Goal: Transaction & Acquisition: Purchase product/service

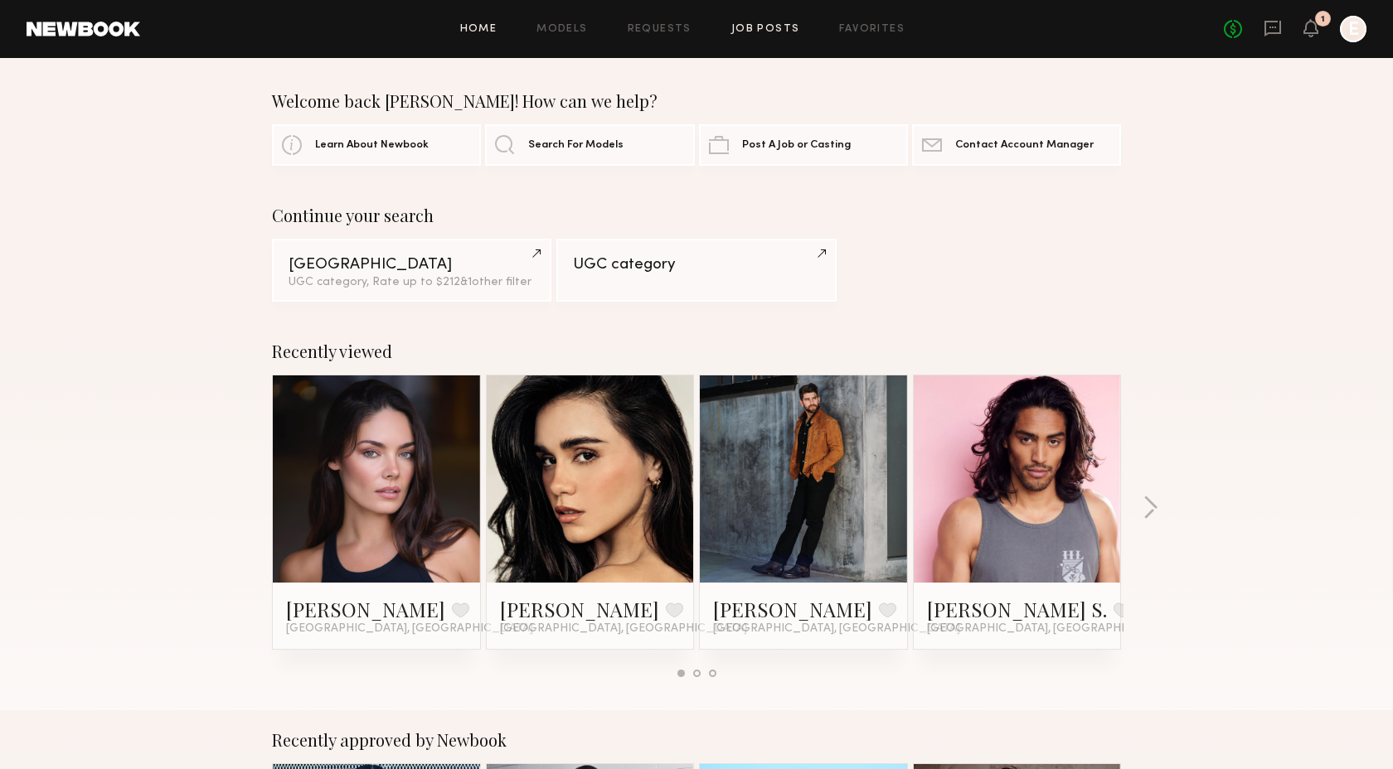
click at [773, 28] on link "Job Posts" at bounding box center [765, 29] width 69 height 11
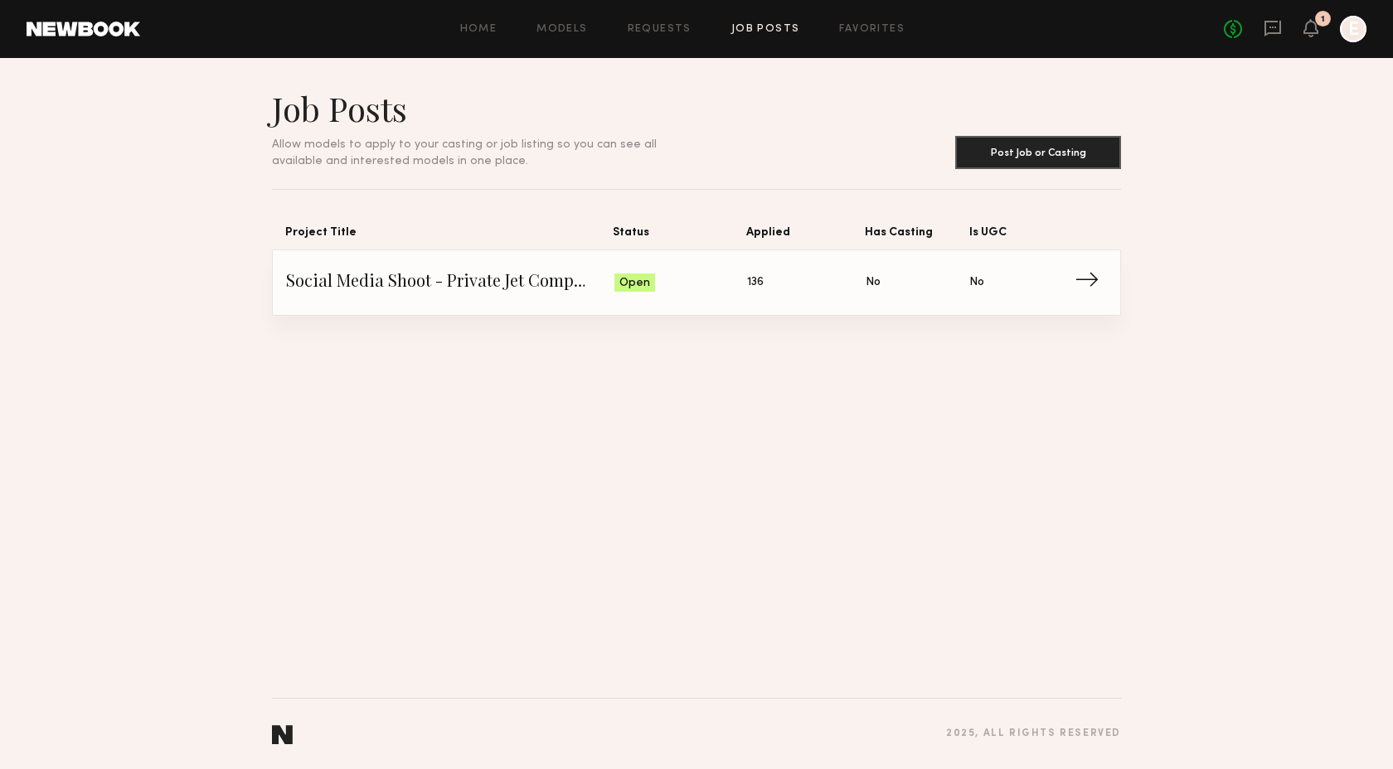
click at [507, 284] on span "Social Media Shoot - Private Jet Company" at bounding box center [450, 282] width 328 height 25
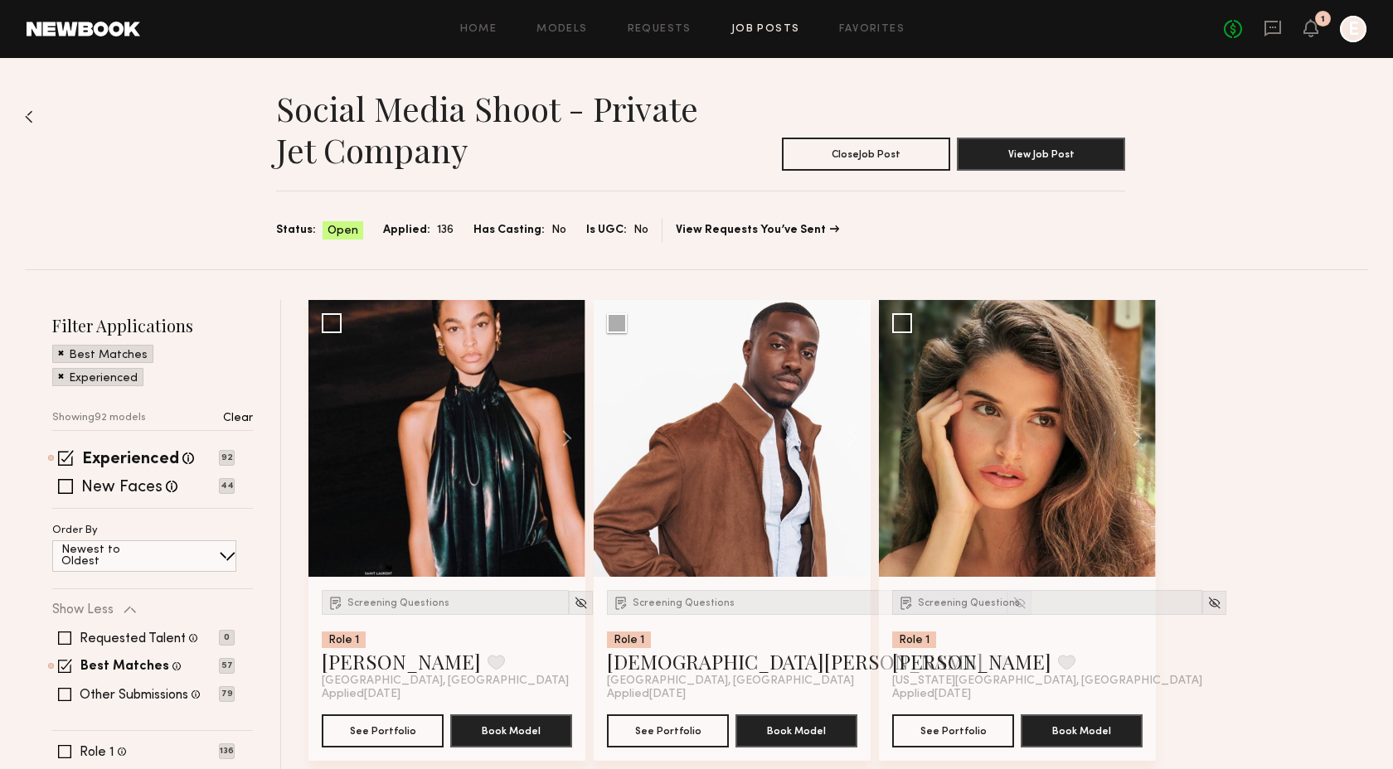
click at [1323, 25] on div "1" at bounding box center [1323, 19] width 16 height 16
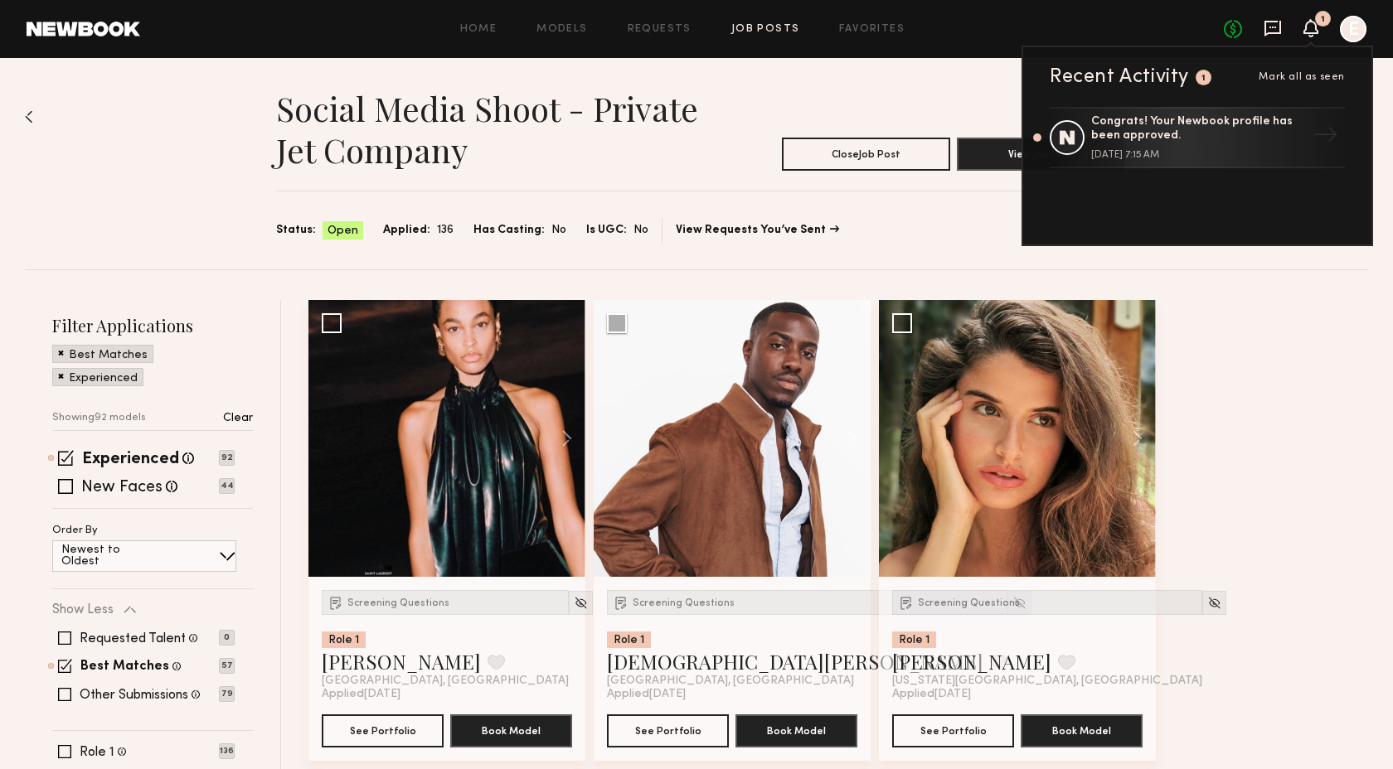
click at [1271, 28] on icon at bounding box center [1272, 28] width 7 height 2
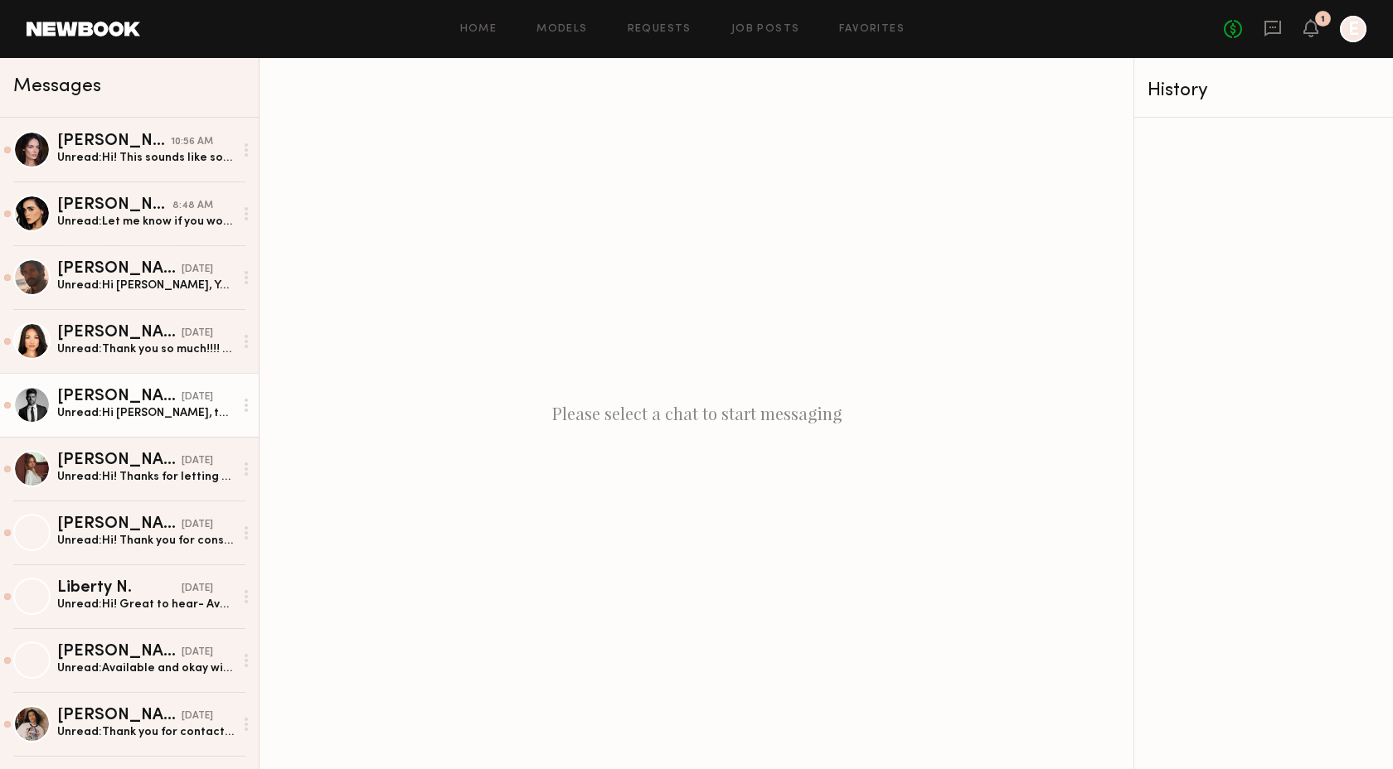
scroll to position [114, 0]
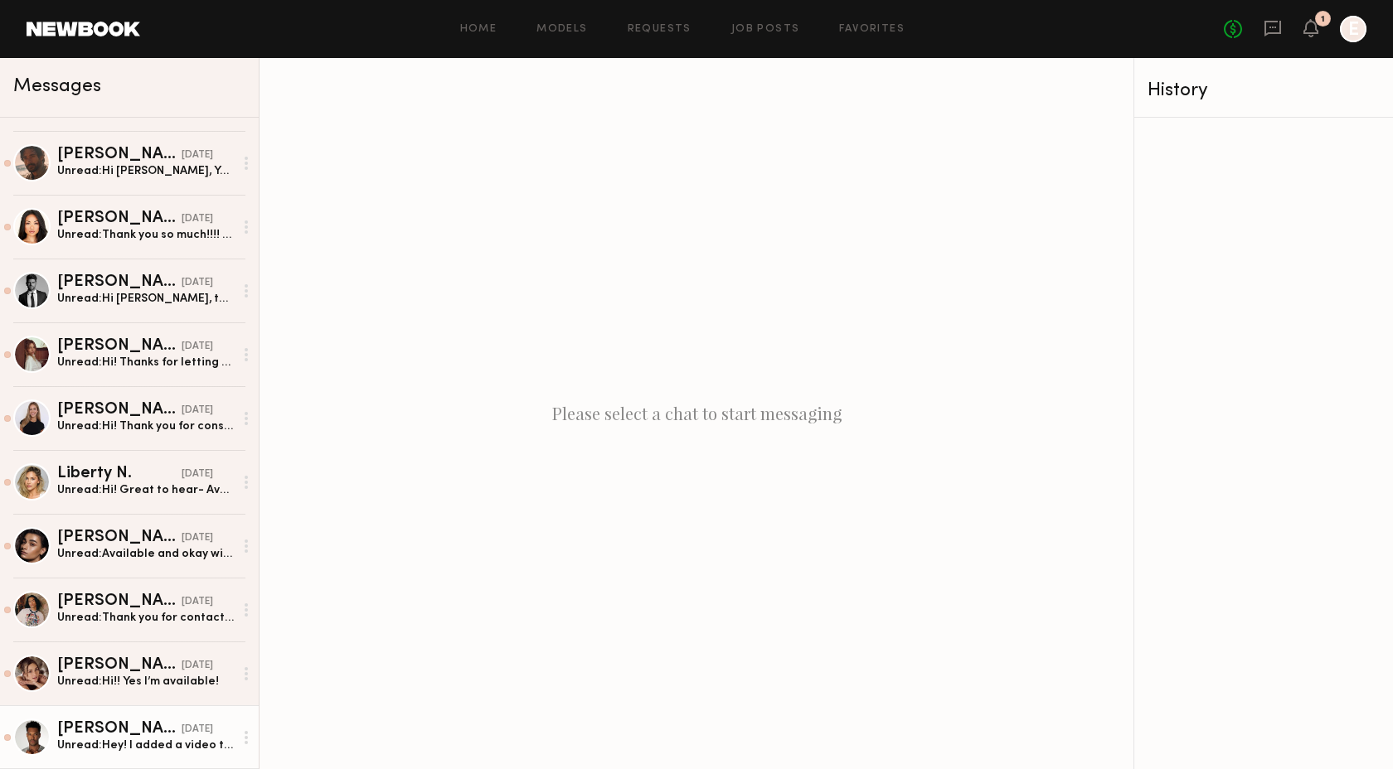
click at [159, 744] on div "Unread: Hey! I added a video to my profile since i can’t seem to upload videos …" at bounding box center [145, 746] width 177 height 16
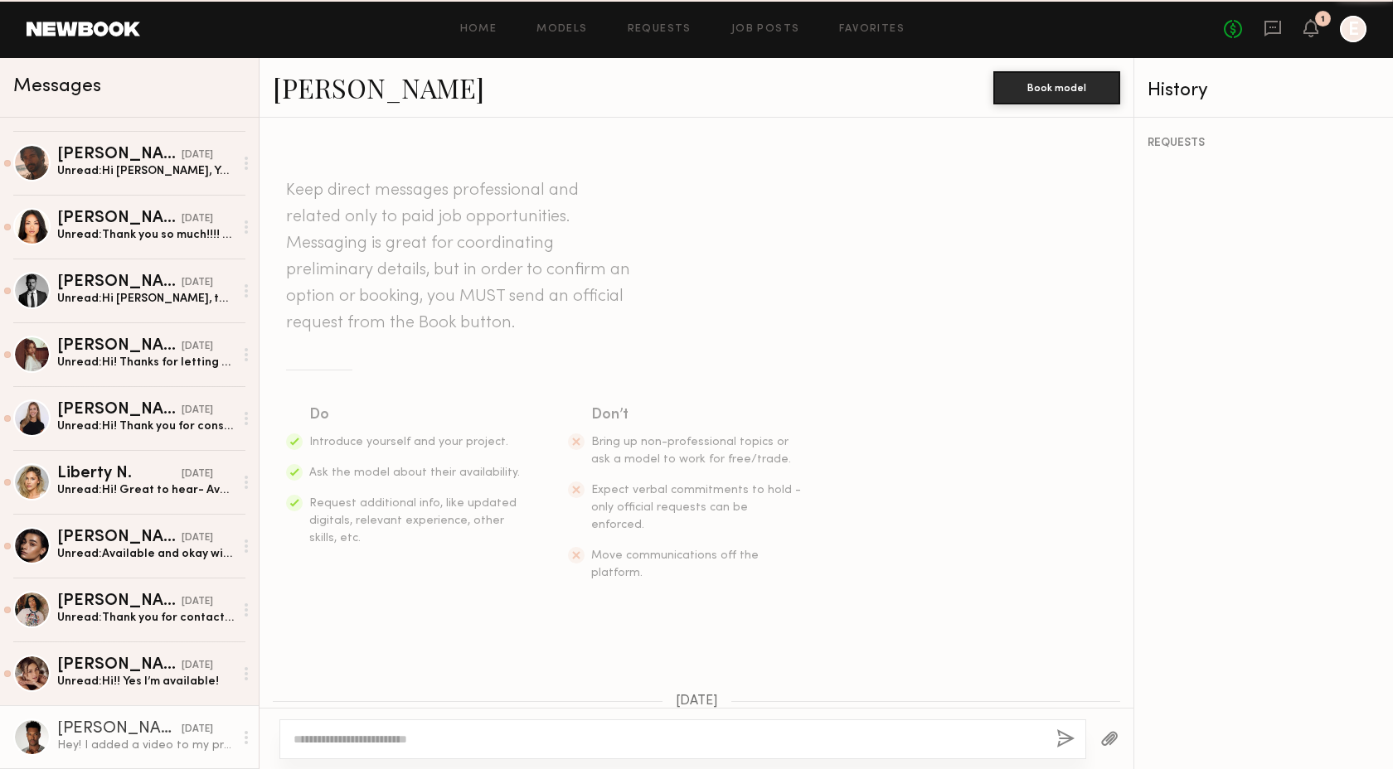
scroll to position [248, 0]
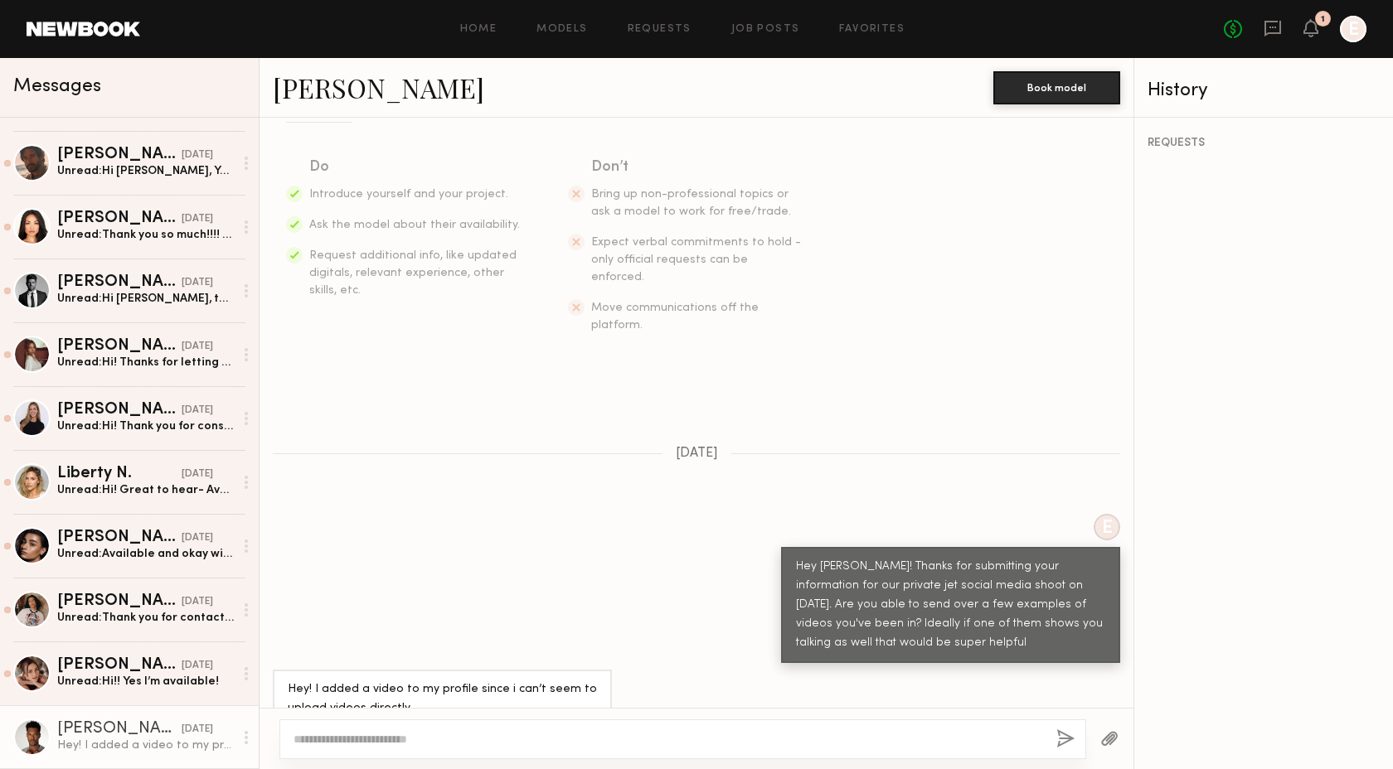
click at [366, 94] on link "Brandon A." at bounding box center [378, 88] width 211 height 36
click at [133, 678] on div "Unread: Hi!! Yes I’m available!" at bounding box center [145, 682] width 177 height 16
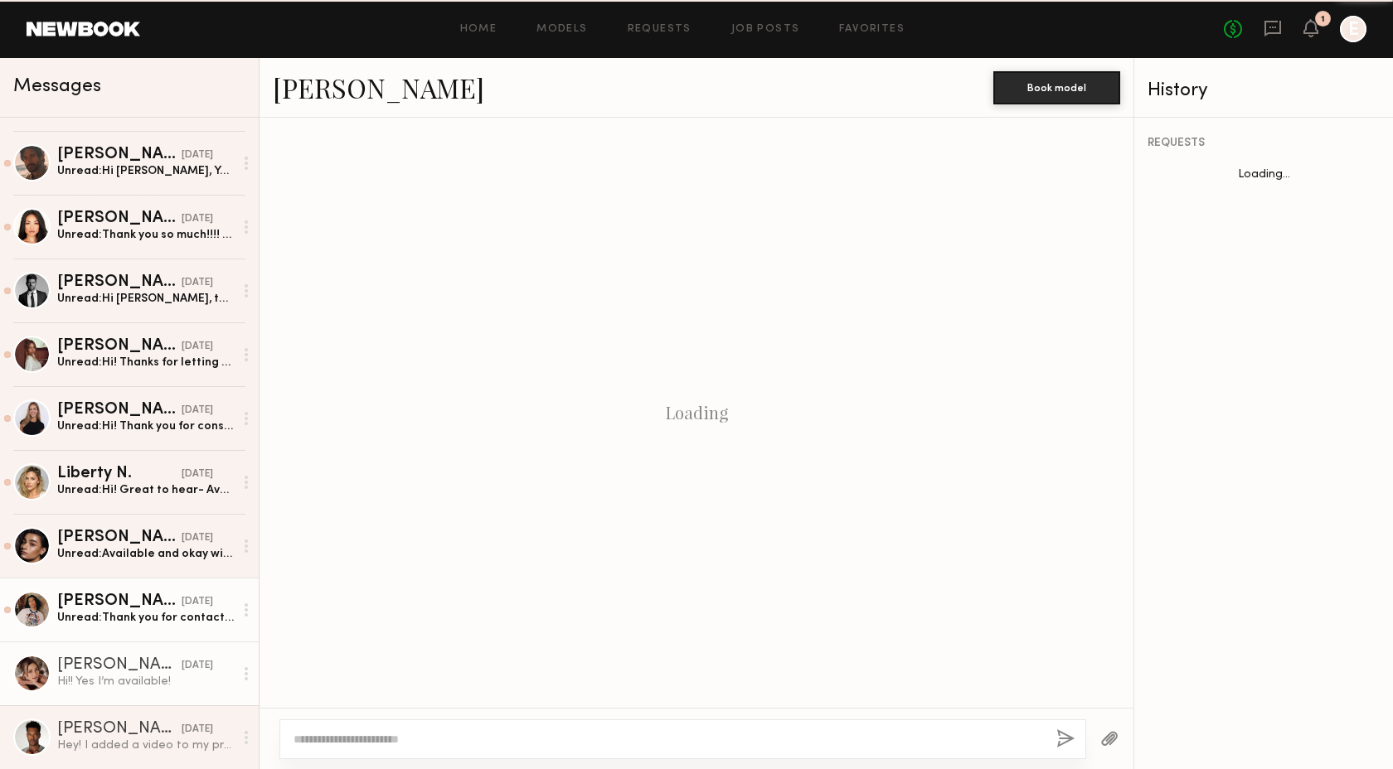
scroll to position [515, 0]
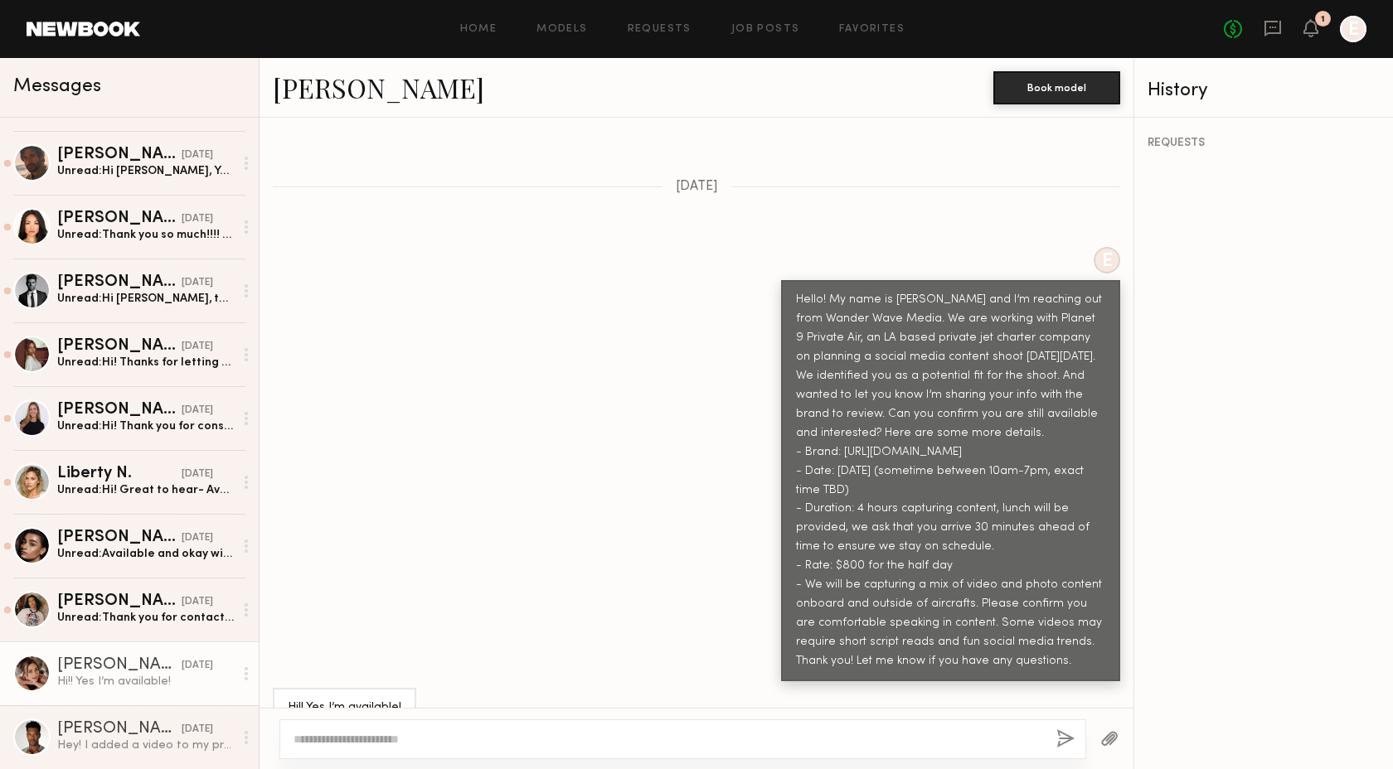
click at [325, 82] on link "Emily H." at bounding box center [378, 88] width 211 height 36
click at [143, 607] on div "Kenan-Eames S." at bounding box center [119, 602] width 124 height 17
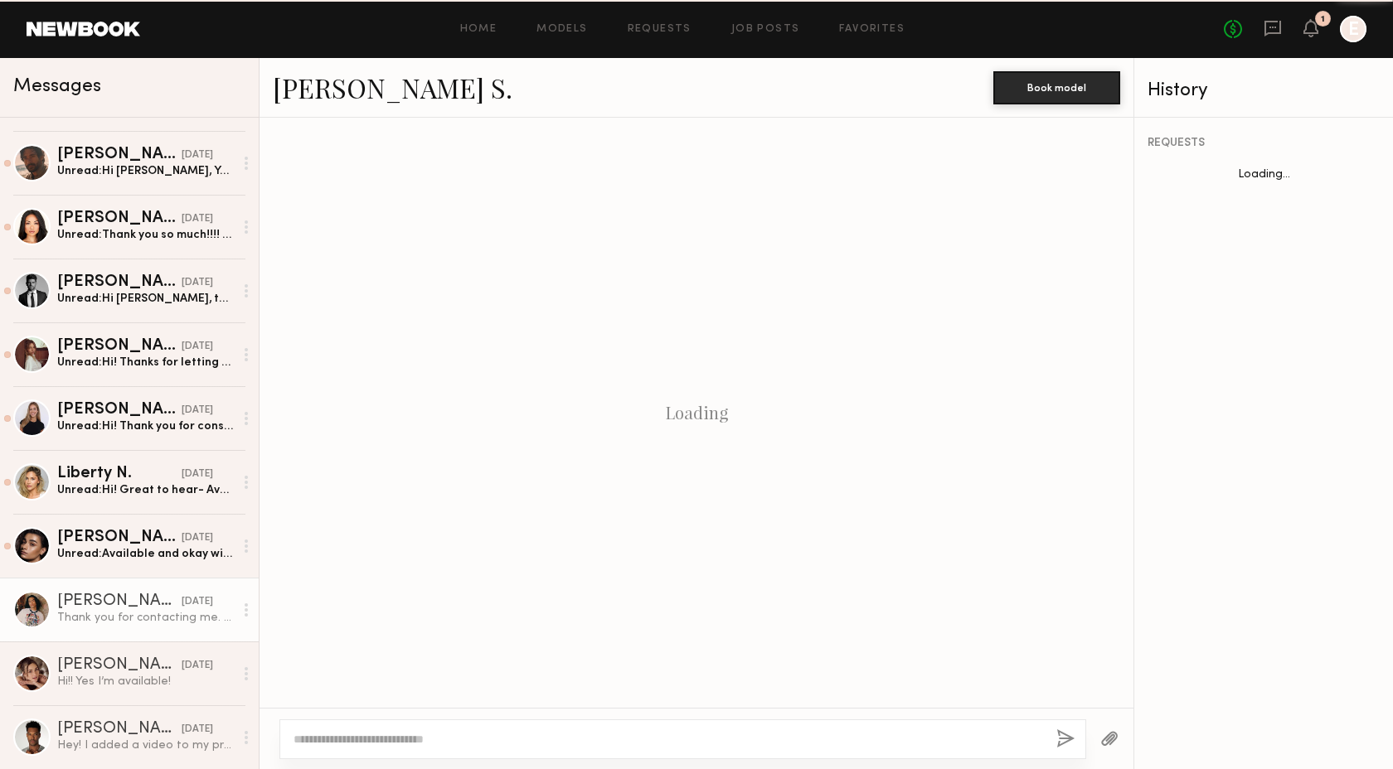
scroll to position [534, 0]
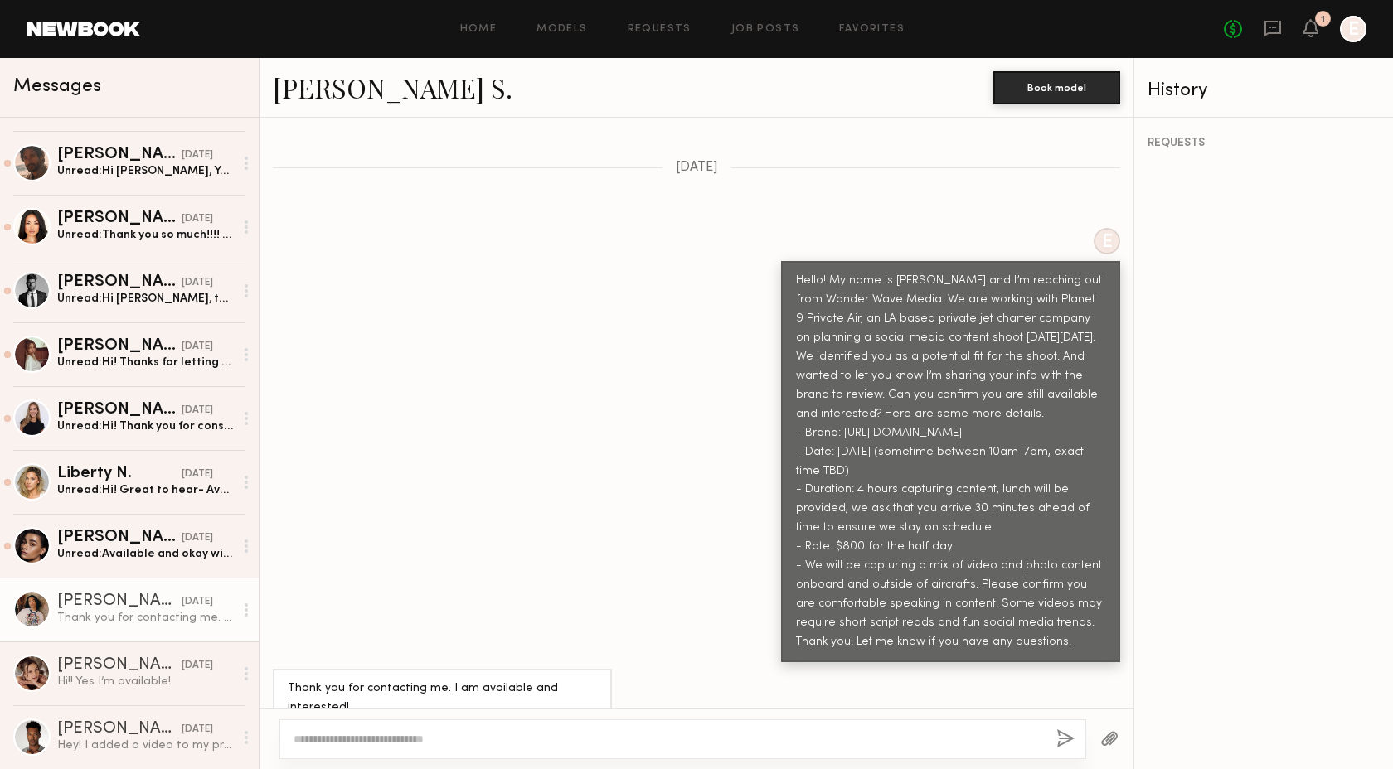
click at [375, 87] on link "Kenan-Eames S." at bounding box center [393, 88] width 240 height 36
click at [150, 556] on div "Unread: Available and okay with requirements" at bounding box center [145, 554] width 177 height 16
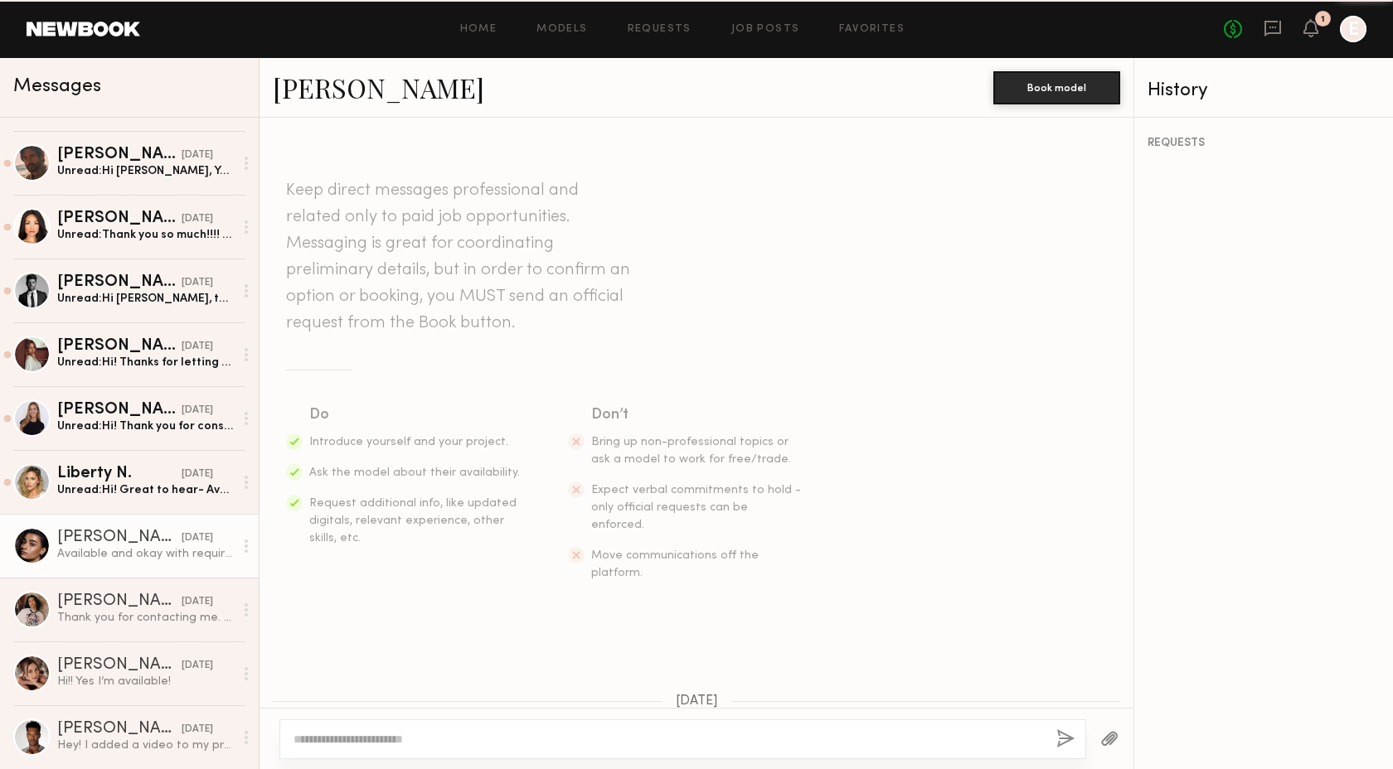
scroll to position [515, 0]
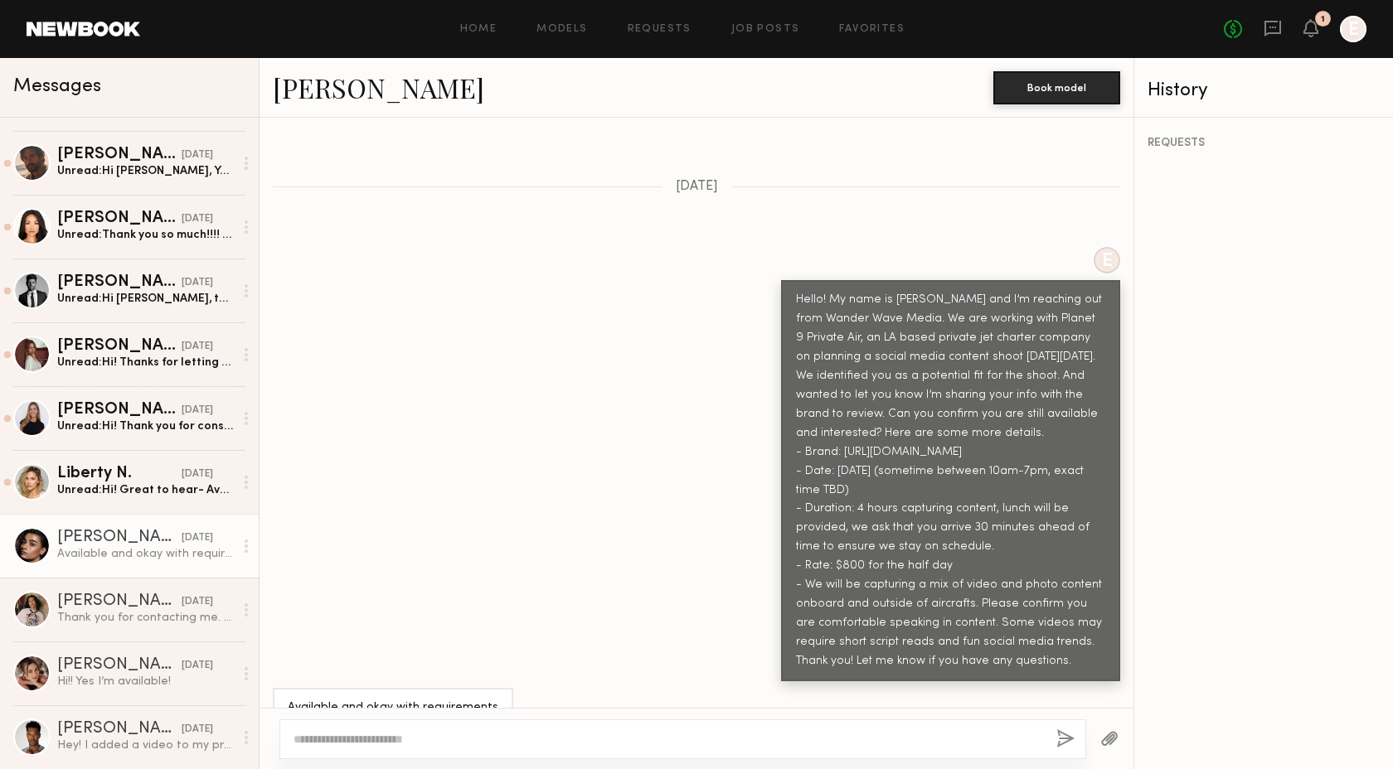
click at [333, 90] on link "Arpine D." at bounding box center [378, 88] width 211 height 36
click at [144, 496] on div "Unread: Hi! Great to hear- Availability Oct 10 is perfect and yes I’m great spe…" at bounding box center [145, 490] width 177 height 16
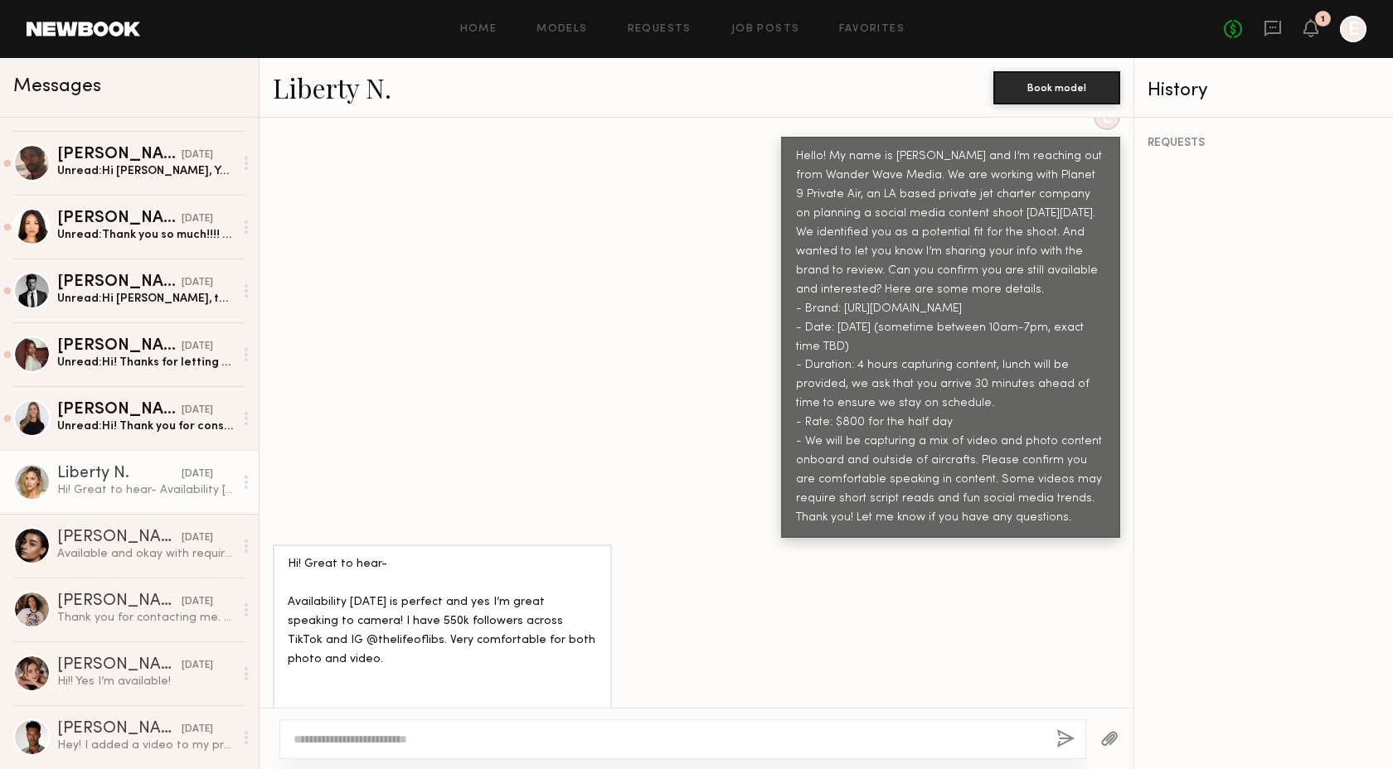
scroll to position [239, 0]
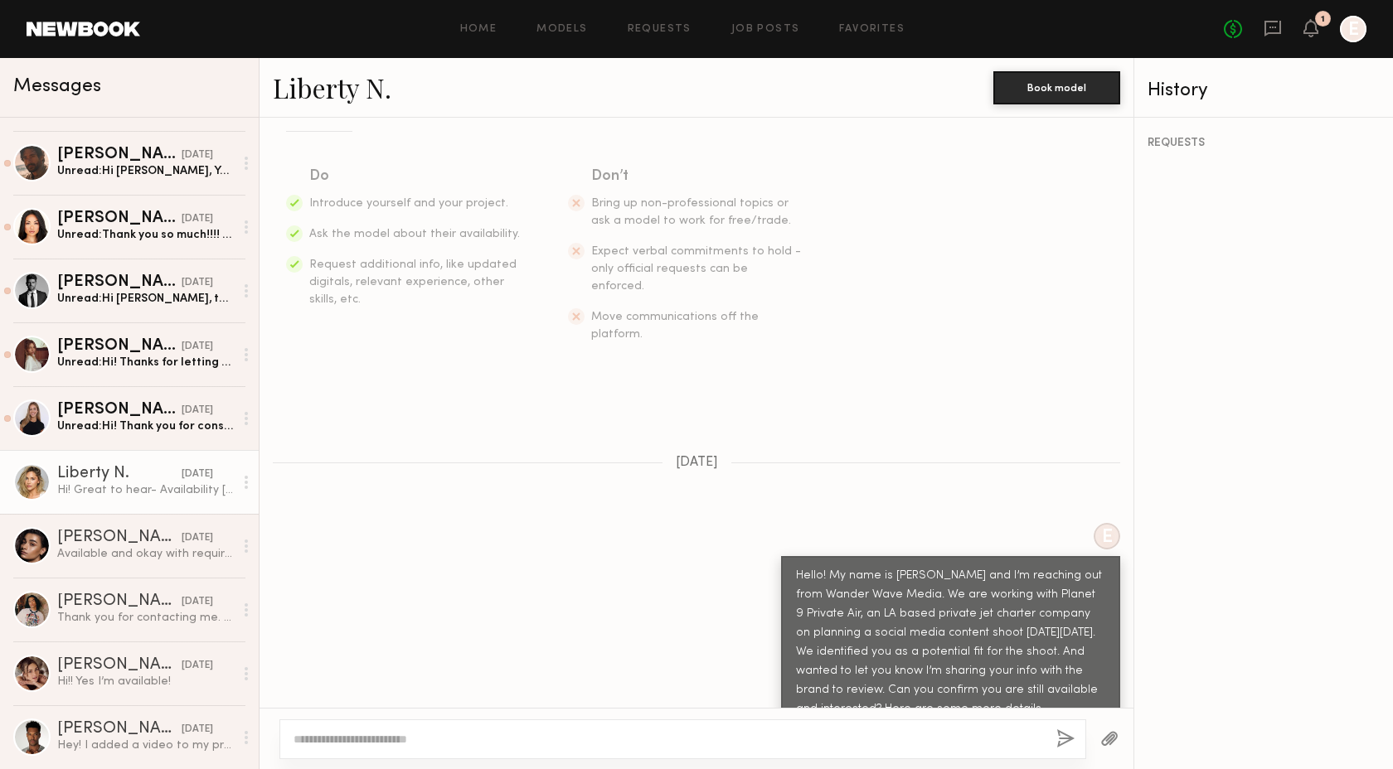
click at [319, 96] on link "Liberty N." at bounding box center [332, 88] width 119 height 36
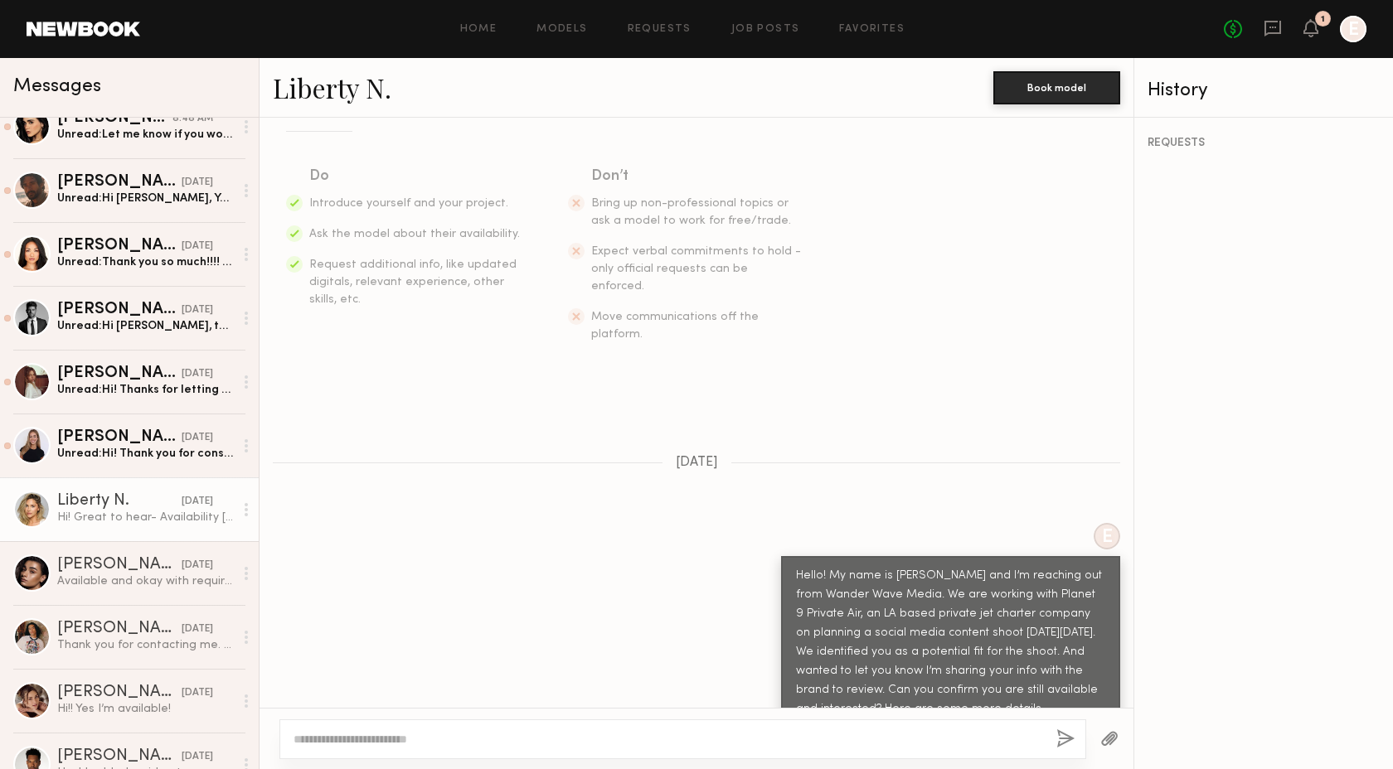
scroll to position [81, 0]
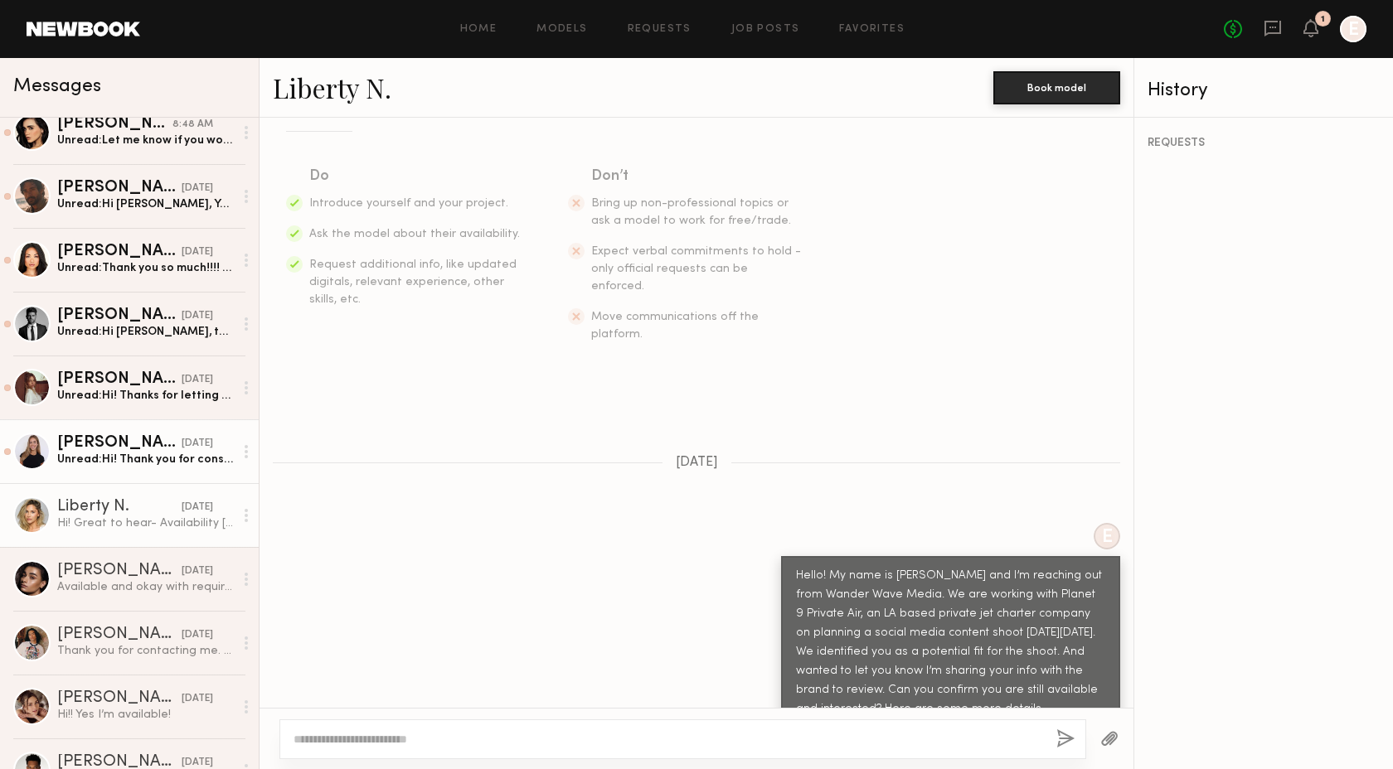
click at [137, 463] on div "Unread: Hi! Thank you for considering me. Yes I have experience speaking on cam…" at bounding box center [145, 460] width 177 height 16
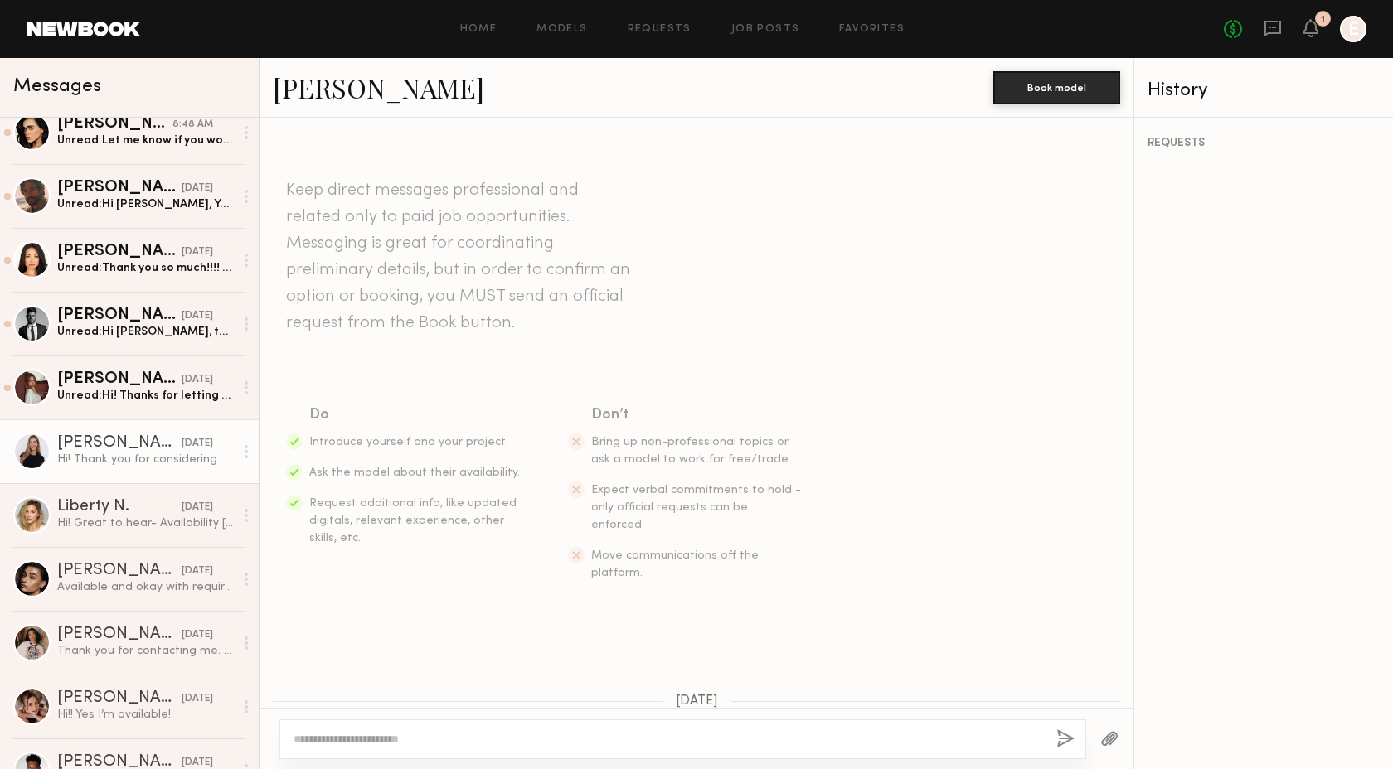
click at [326, 92] on link "Emily S." at bounding box center [378, 88] width 211 height 36
click at [96, 400] on div "Unread: Hi! Thanks for letting me know. I am still available and interested in …" at bounding box center [145, 396] width 177 height 16
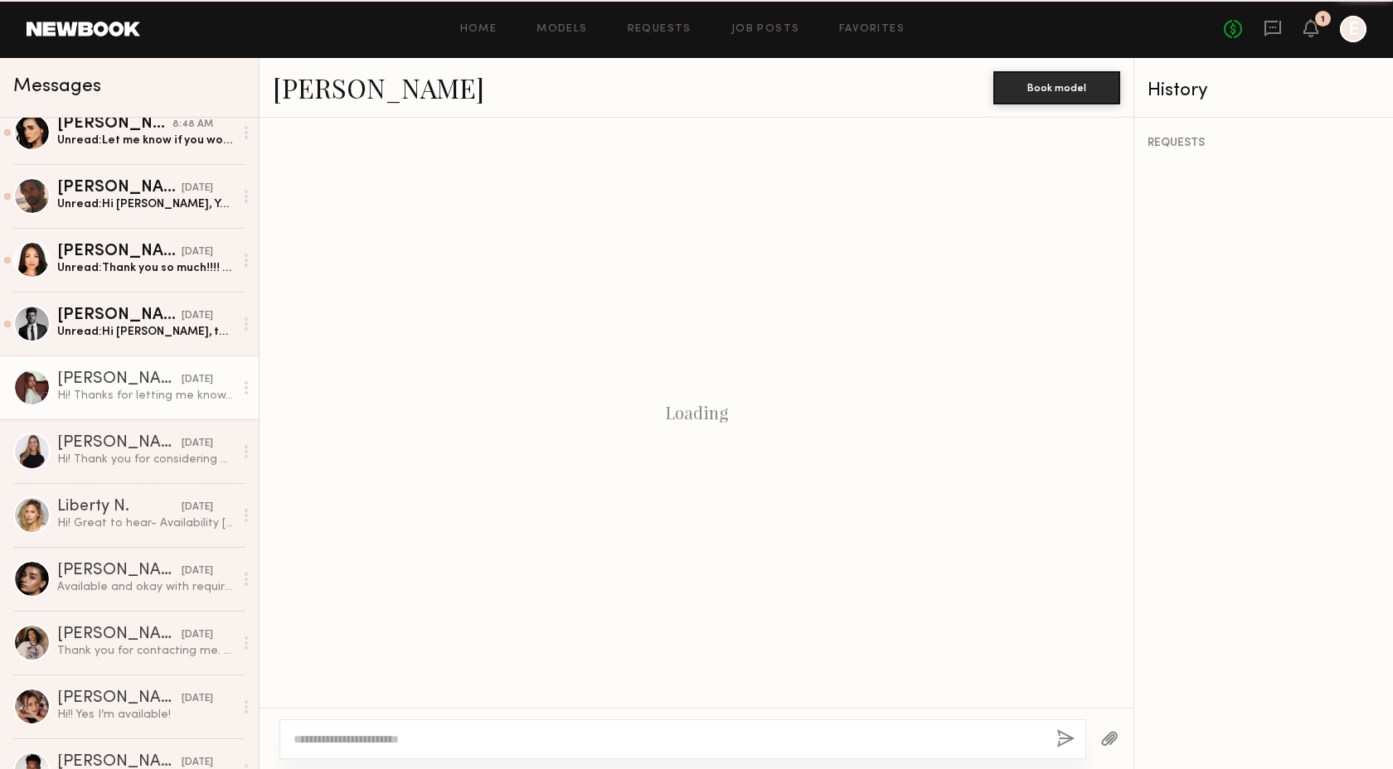
scroll to position [534, 0]
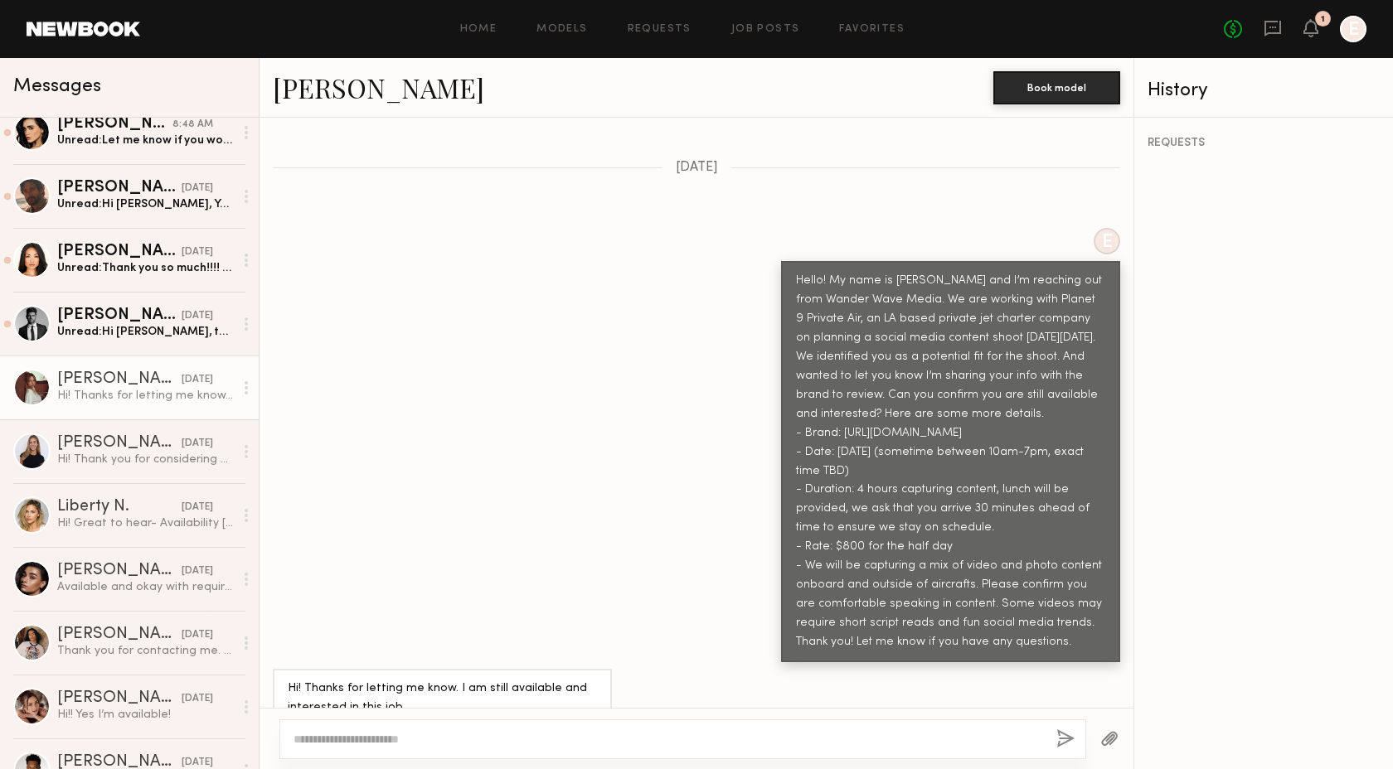
click at [327, 86] on link "Ellie G." at bounding box center [378, 88] width 211 height 36
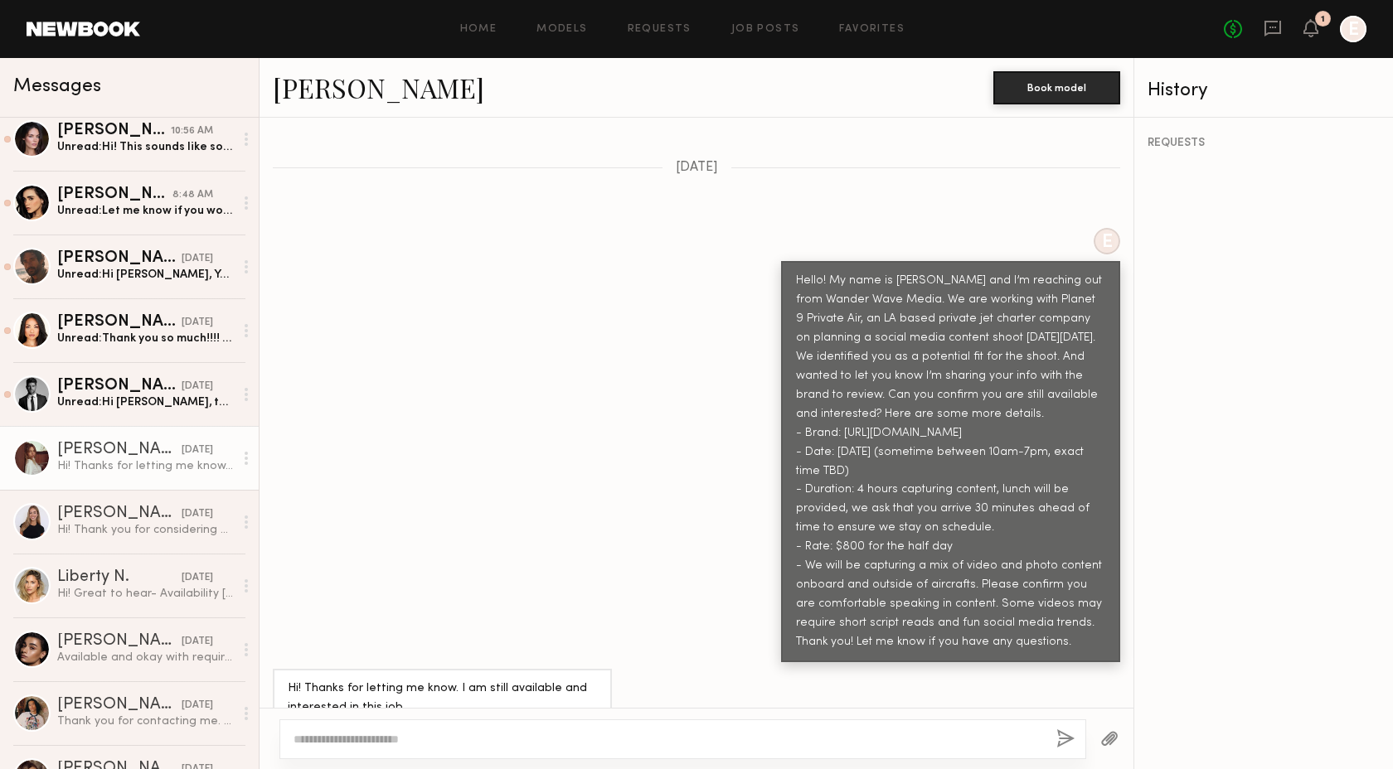
scroll to position [0, 0]
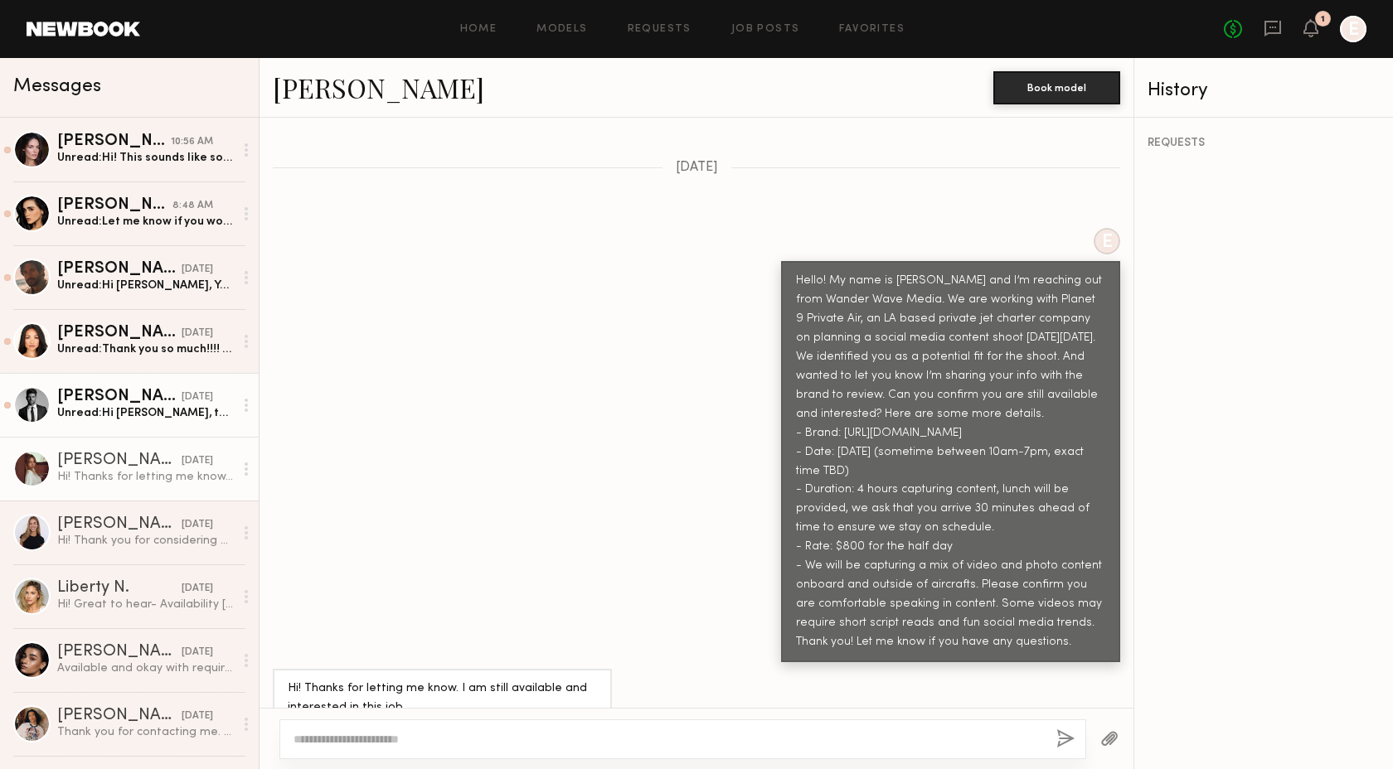
click at [134, 418] on div "Unread: Hi Evan, thanks for reaching out. Yes I am currently available and inte…" at bounding box center [145, 413] width 177 height 16
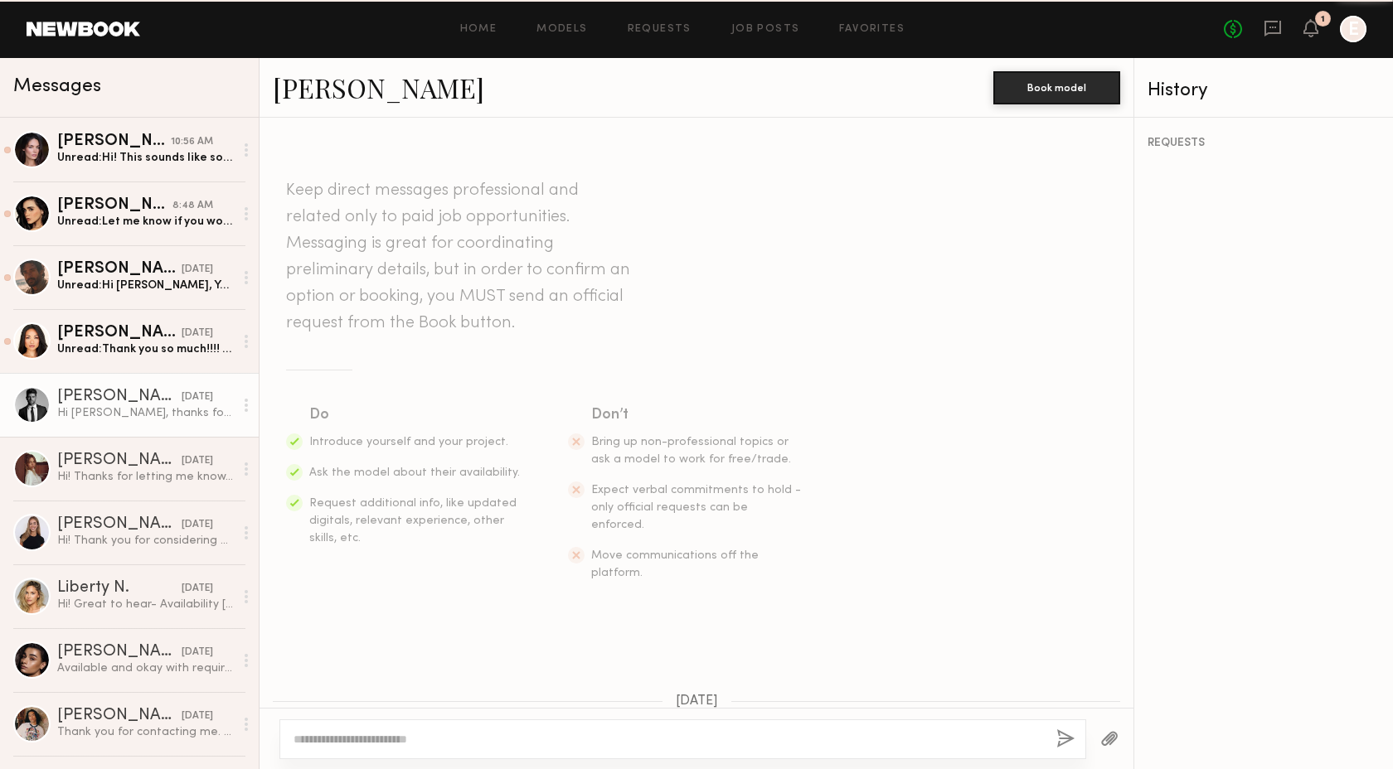
scroll to position [717, 0]
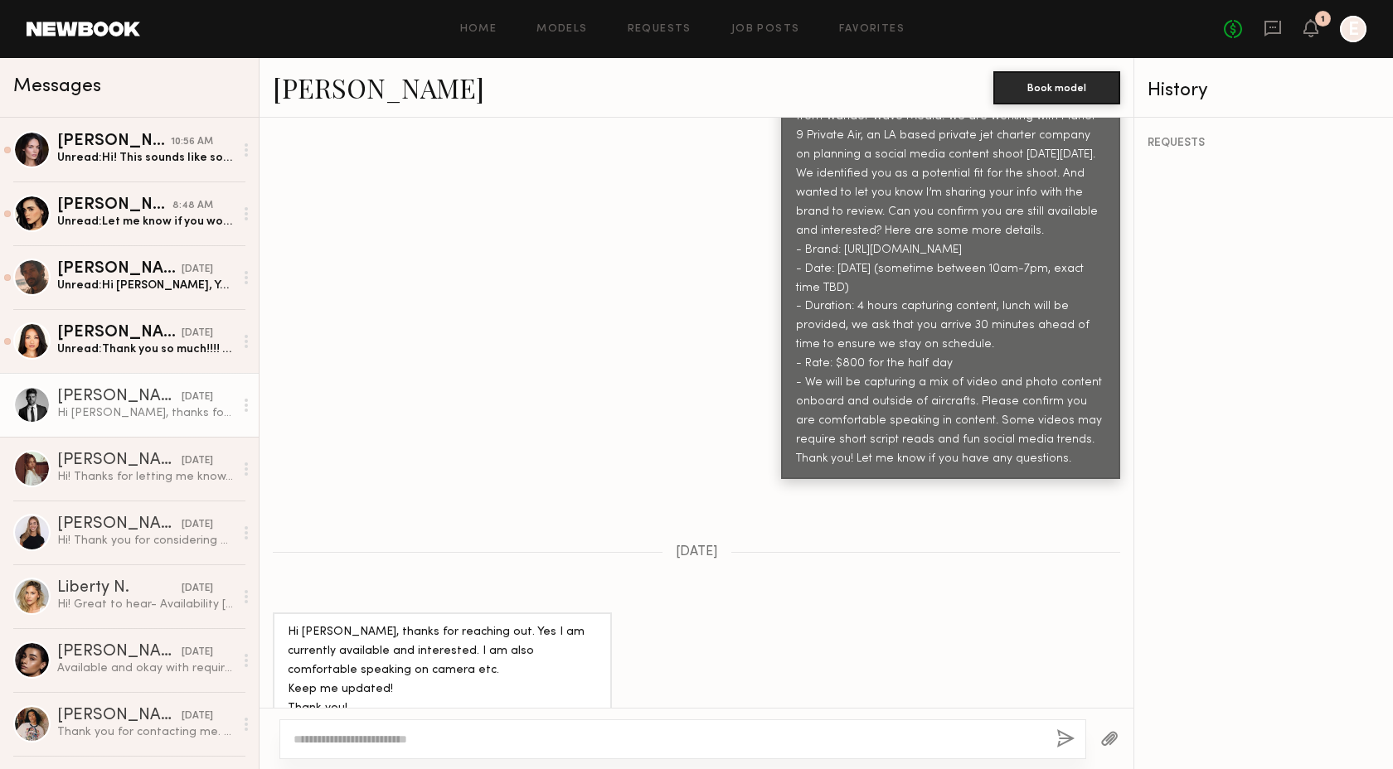
click at [358, 89] on link "Bradley M." at bounding box center [378, 88] width 211 height 36
click at [172, 355] on div "Unread: Thank you so much!!!! 🥰" at bounding box center [145, 350] width 177 height 16
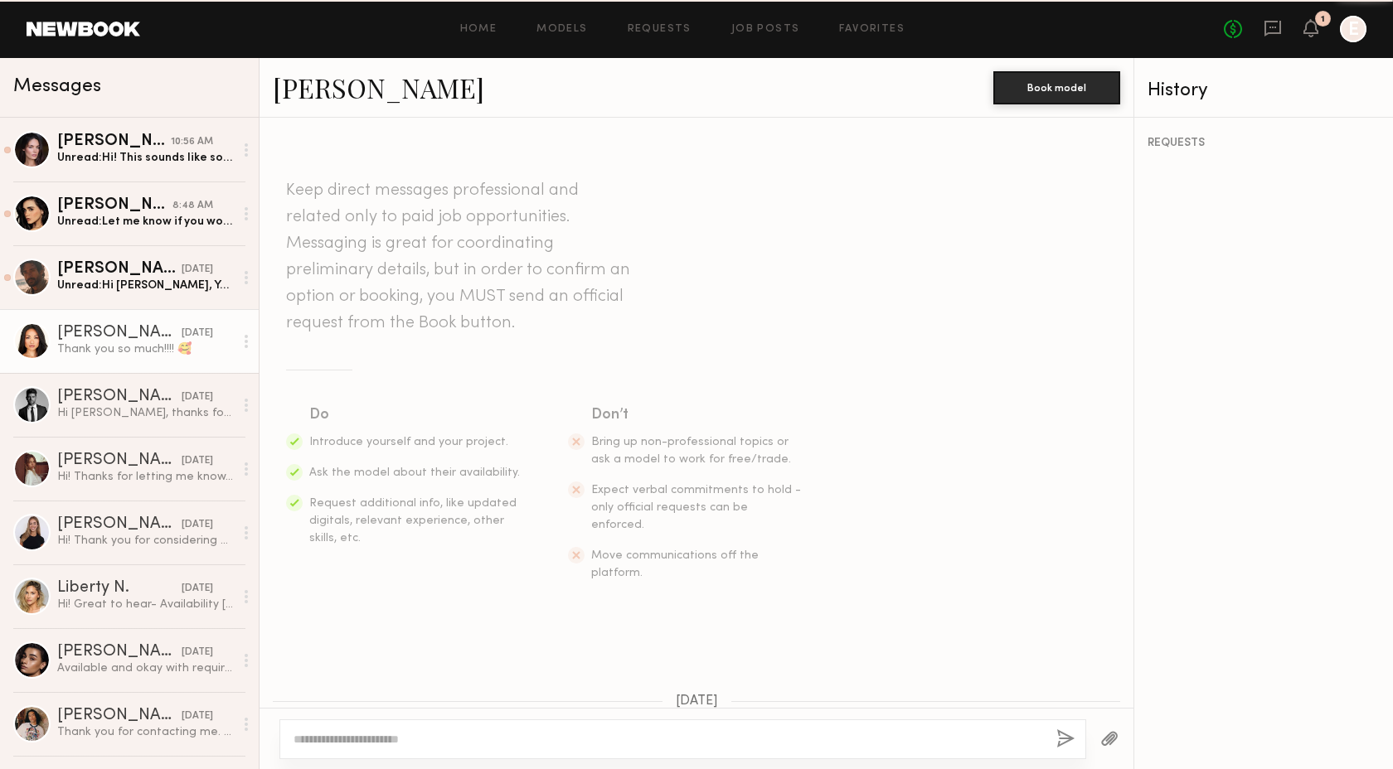
scroll to position [739, 0]
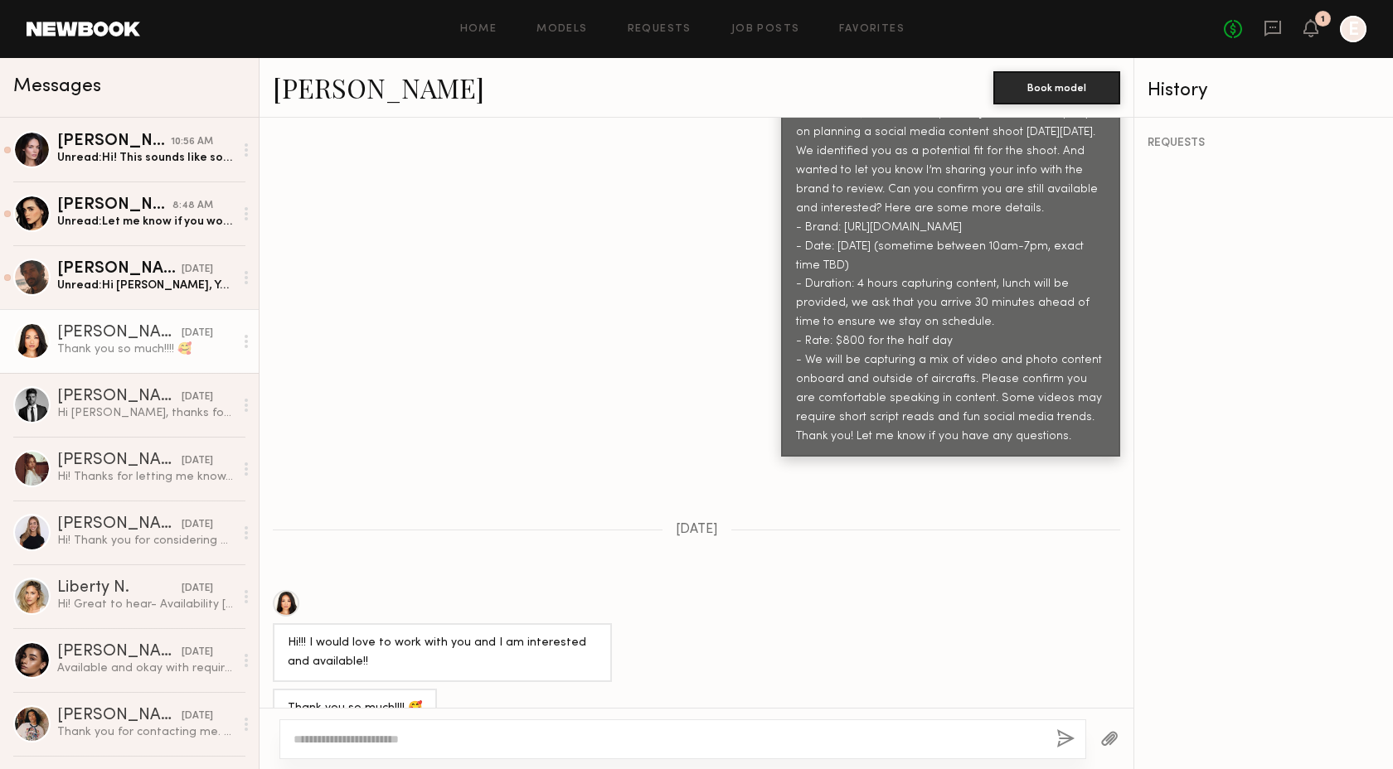
click at [318, 95] on link "Jules A." at bounding box center [378, 88] width 211 height 36
click at [135, 290] on div "Unread: Hi Evan, Yes, everything looks great and the 10th is still available fo…" at bounding box center [145, 286] width 177 height 16
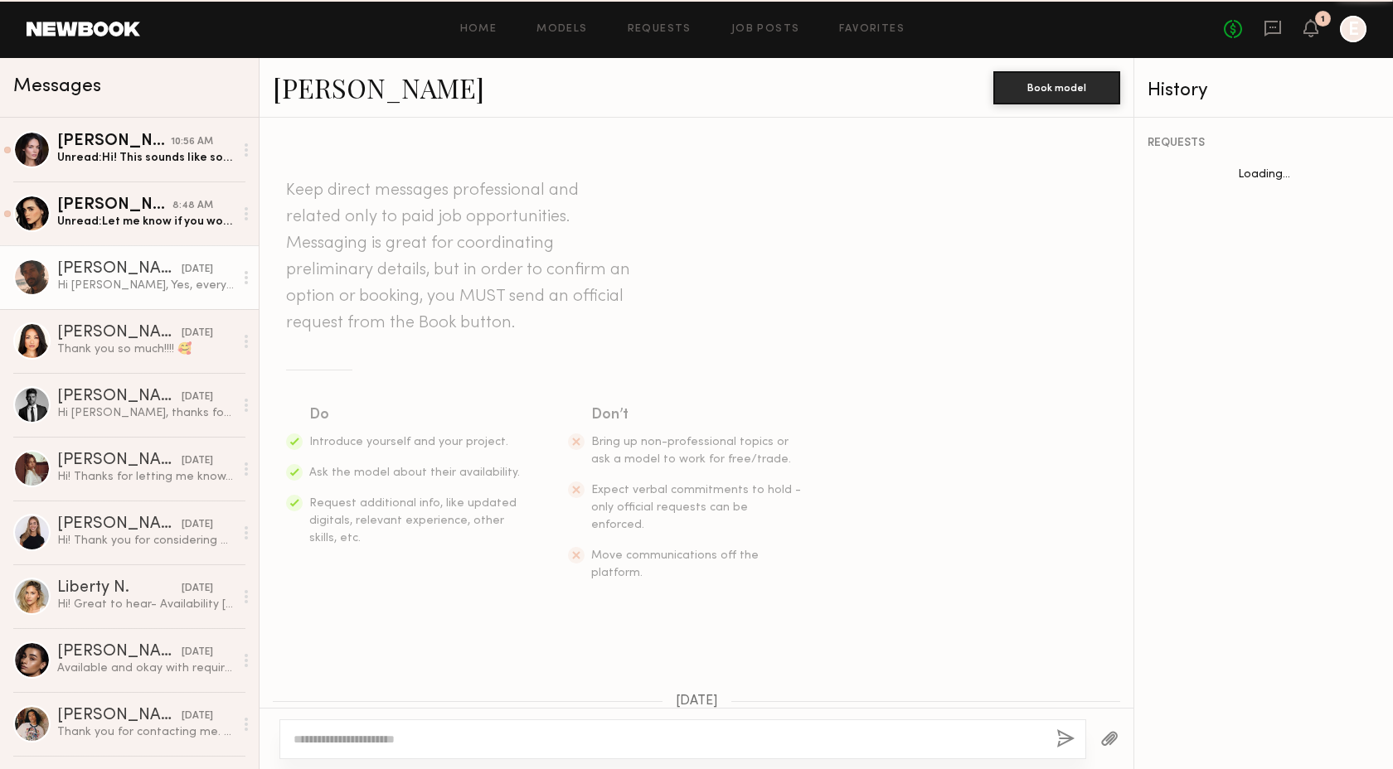
scroll to position [698, 0]
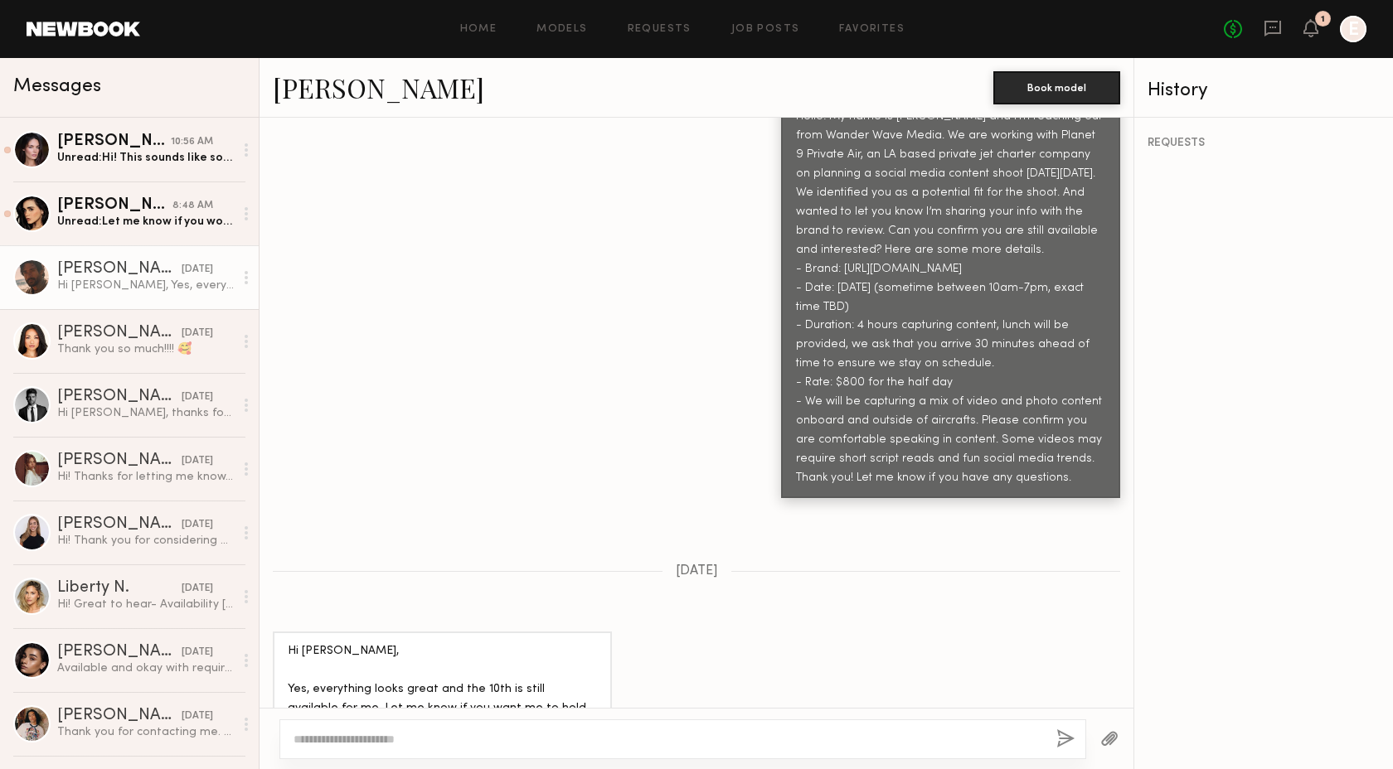
click at [330, 100] on link "Beau C." at bounding box center [378, 88] width 211 height 36
click at [122, 213] on div "Priscilla P." at bounding box center [114, 205] width 115 height 17
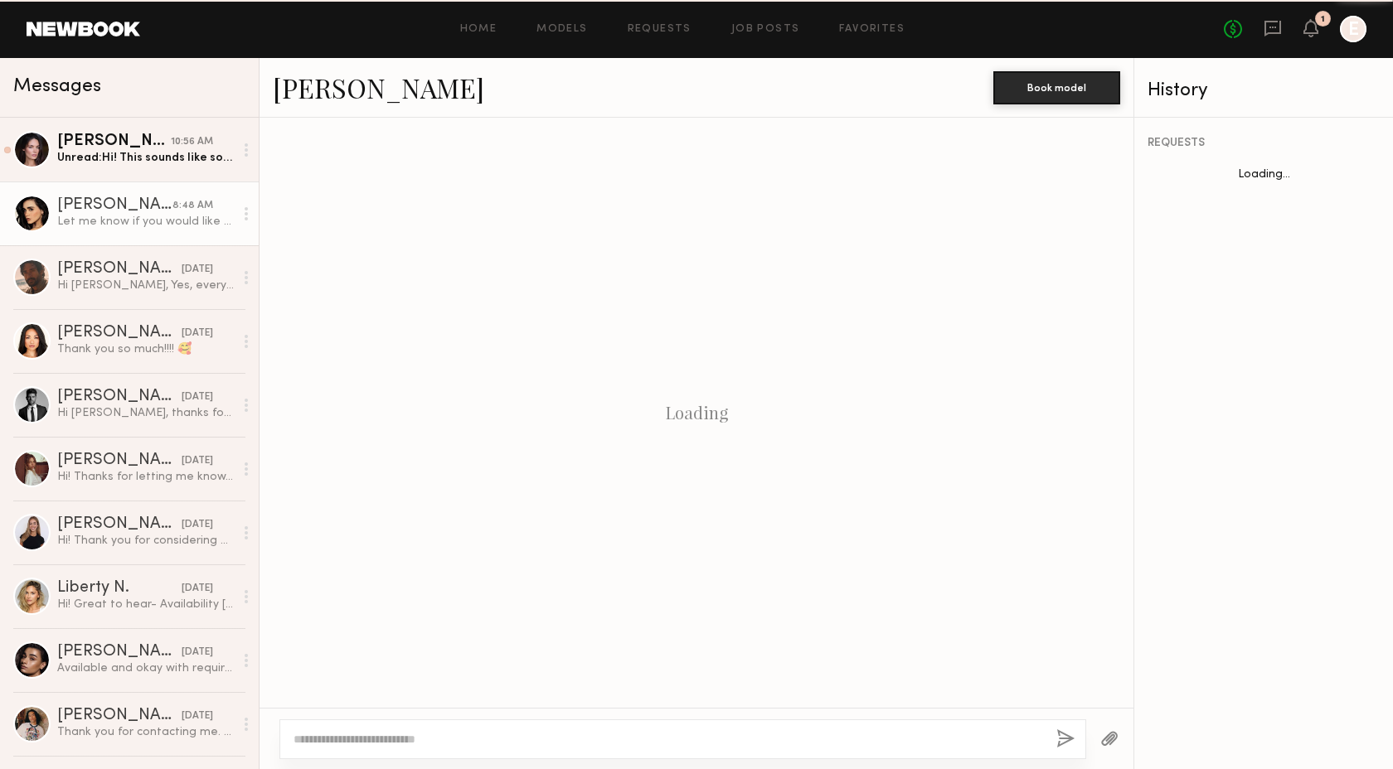
scroll to position [815, 0]
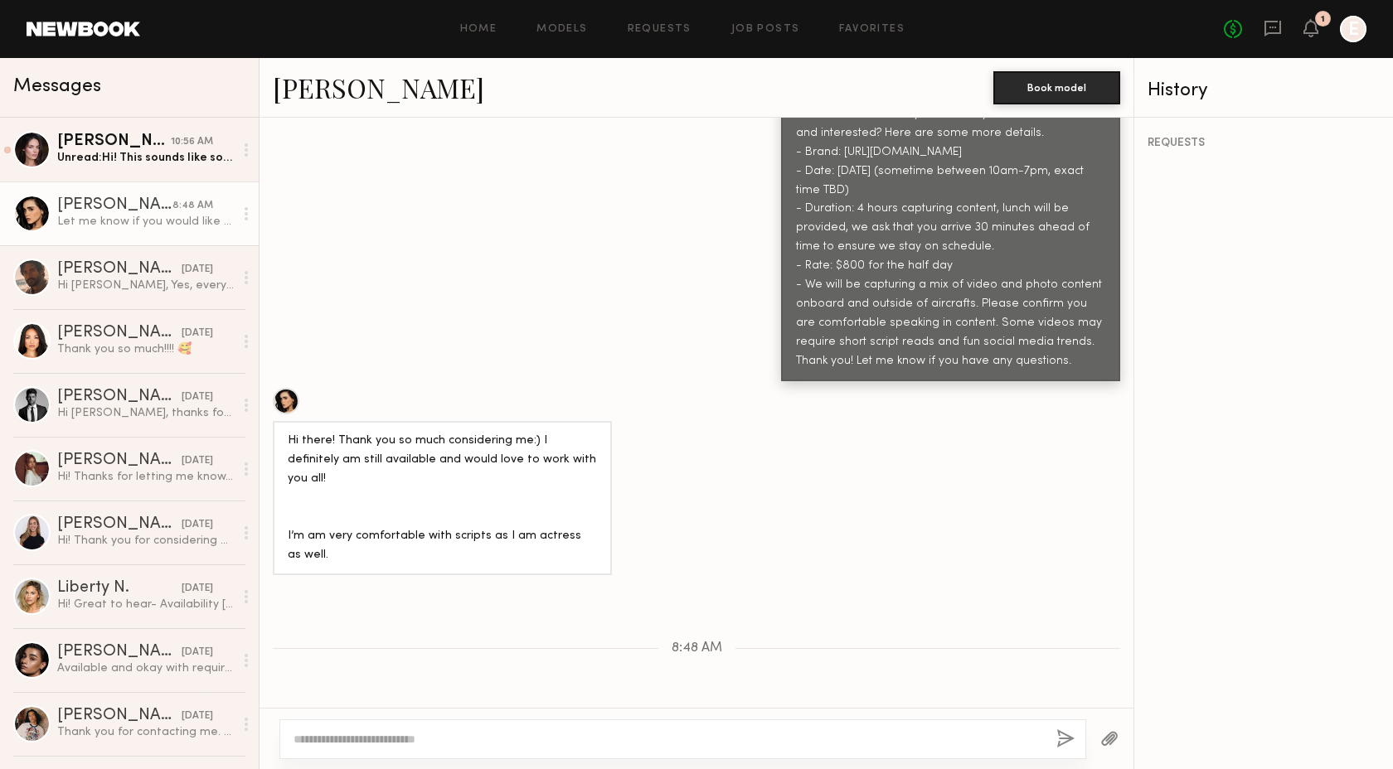
click at [340, 89] on link "Priscilla P." at bounding box center [378, 88] width 211 height 36
click at [126, 148] on div "Caina F." at bounding box center [114, 141] width 114 height 17
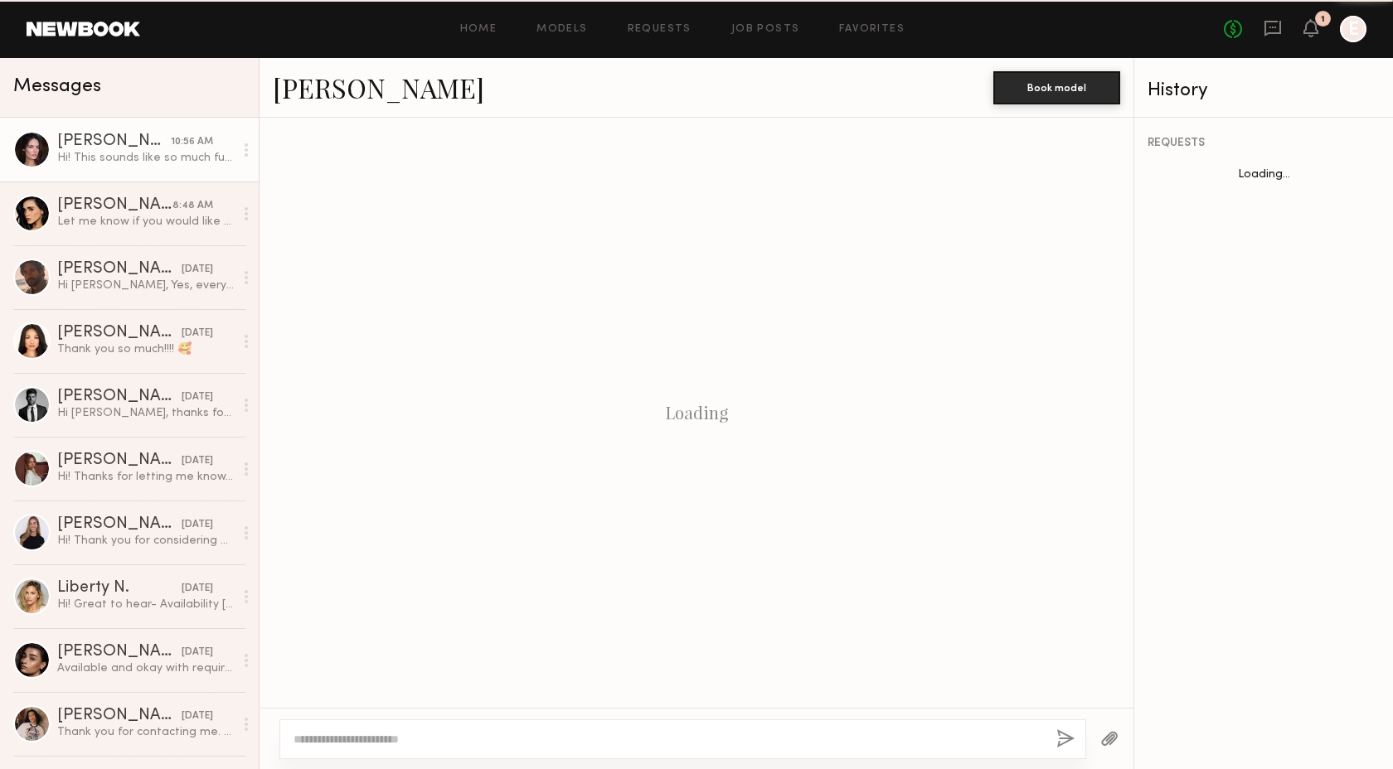
scroll to position [660, 0]
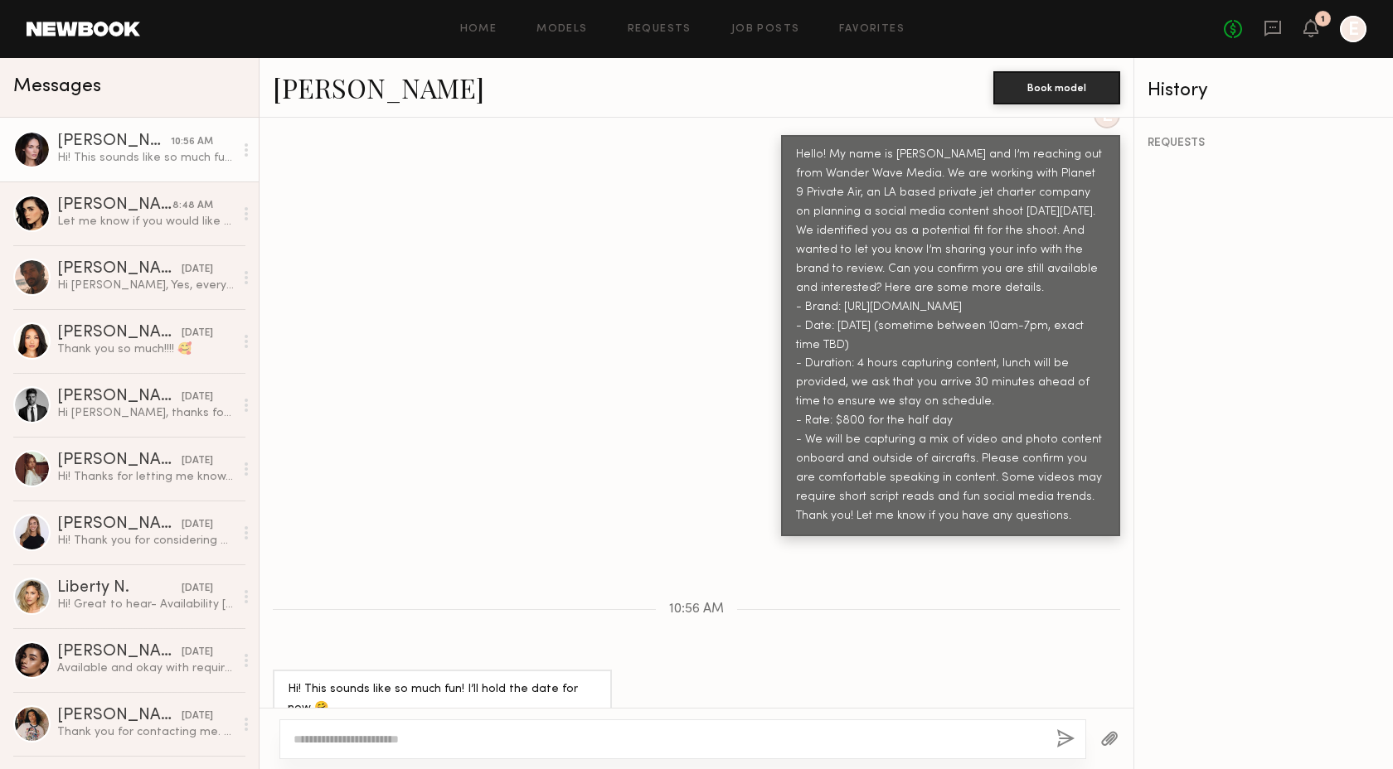
click at [329, 92] on link "Caina F." at bounding box center [378, 88] width 211 height 36
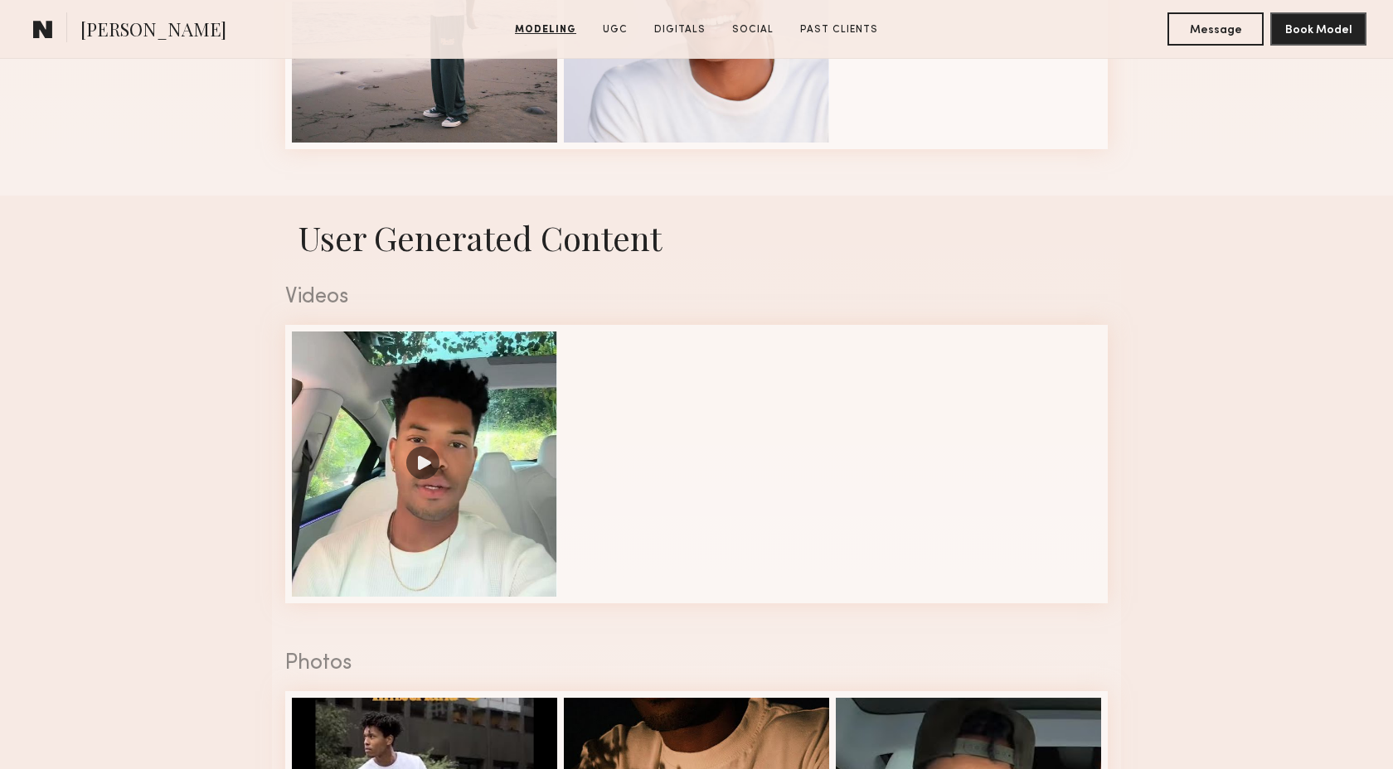
scroll to position [1584, 0]
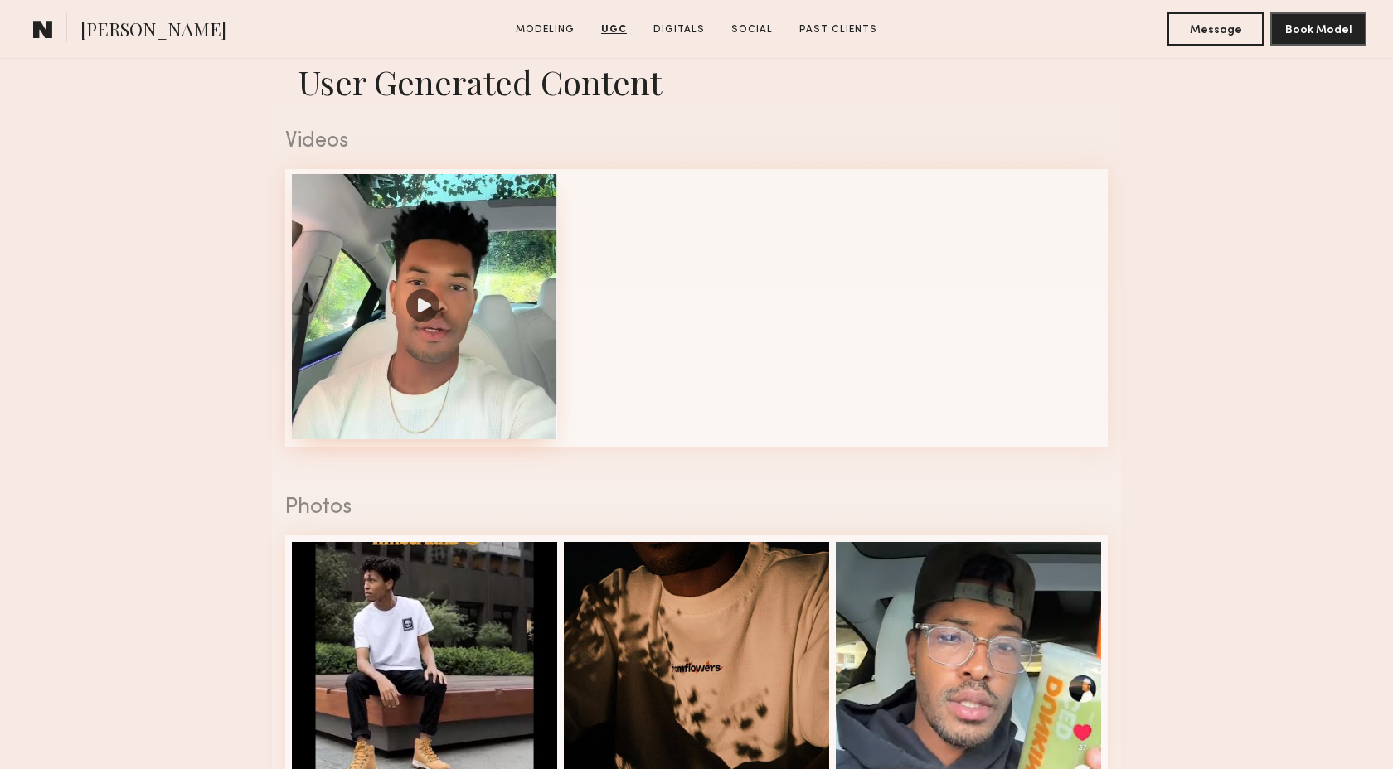
click at [513, 380] on div at bounding box center [424, 306] width 265 height 265
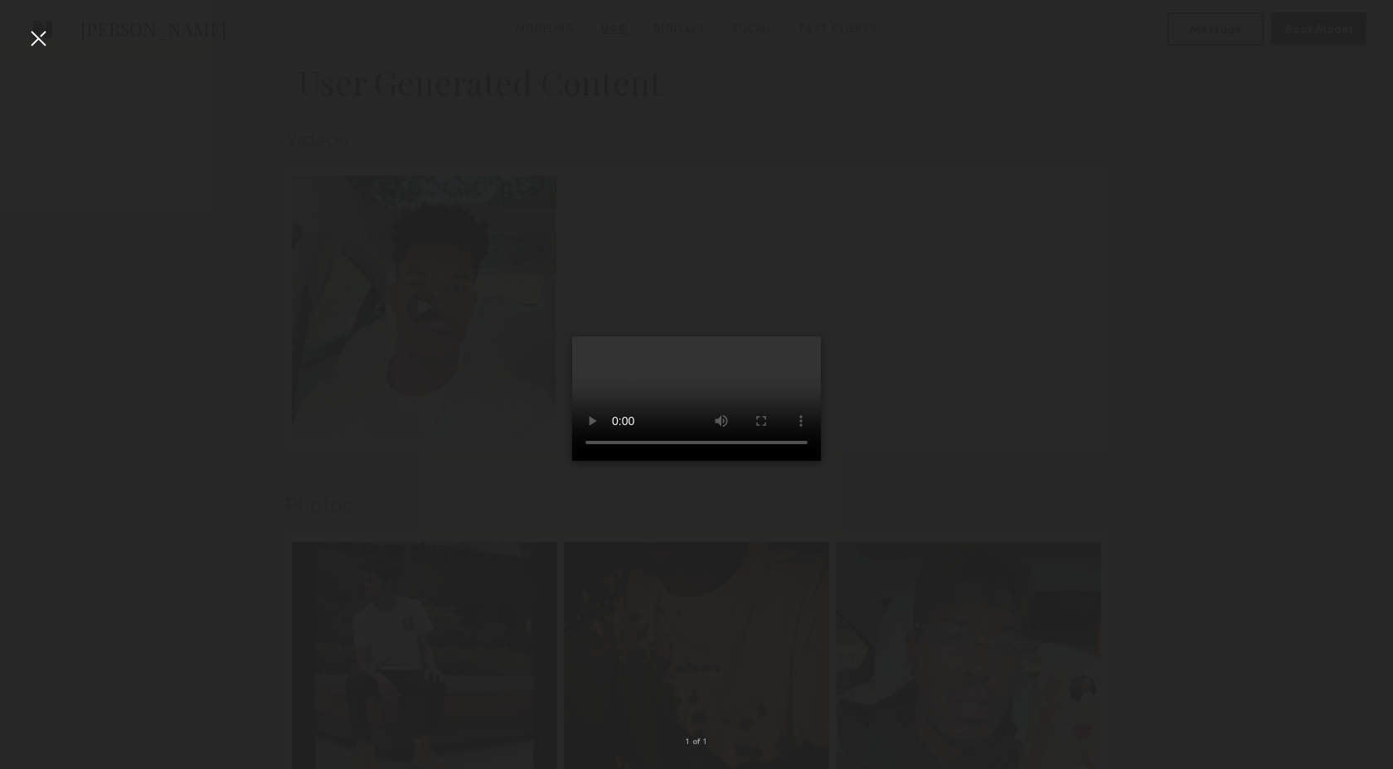
click at [36, 39] on div at bounding box center [38, 38] width 27 height 27
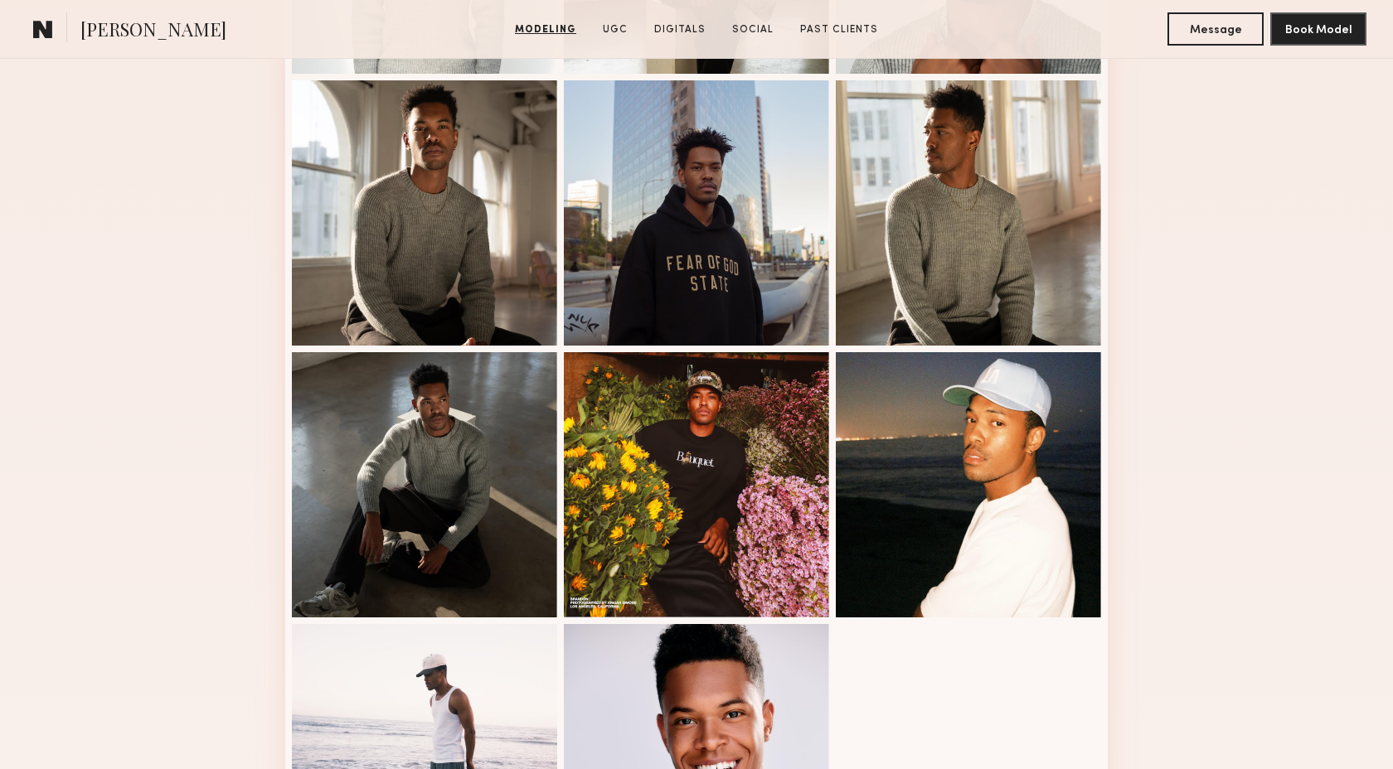
scroll to position [684, 0]
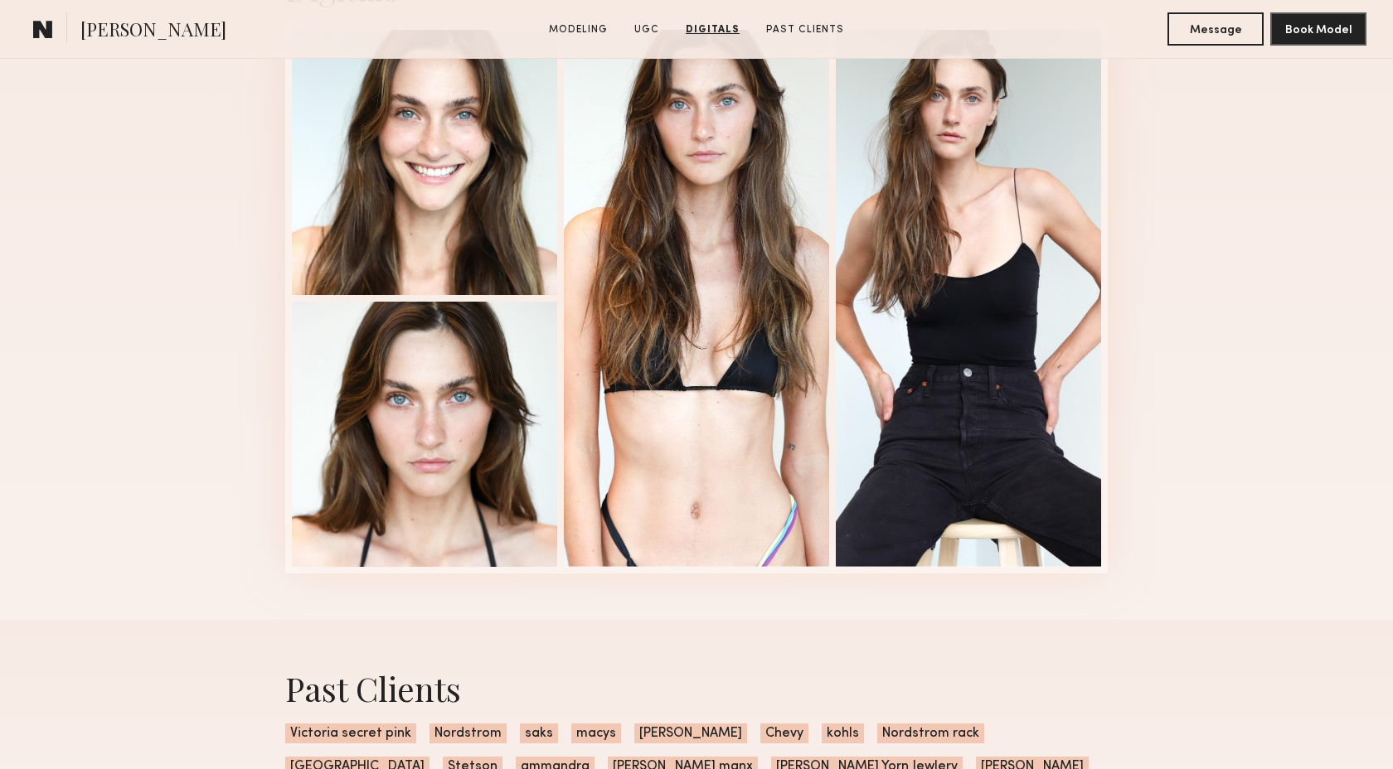
scroll to position [3309, 0]
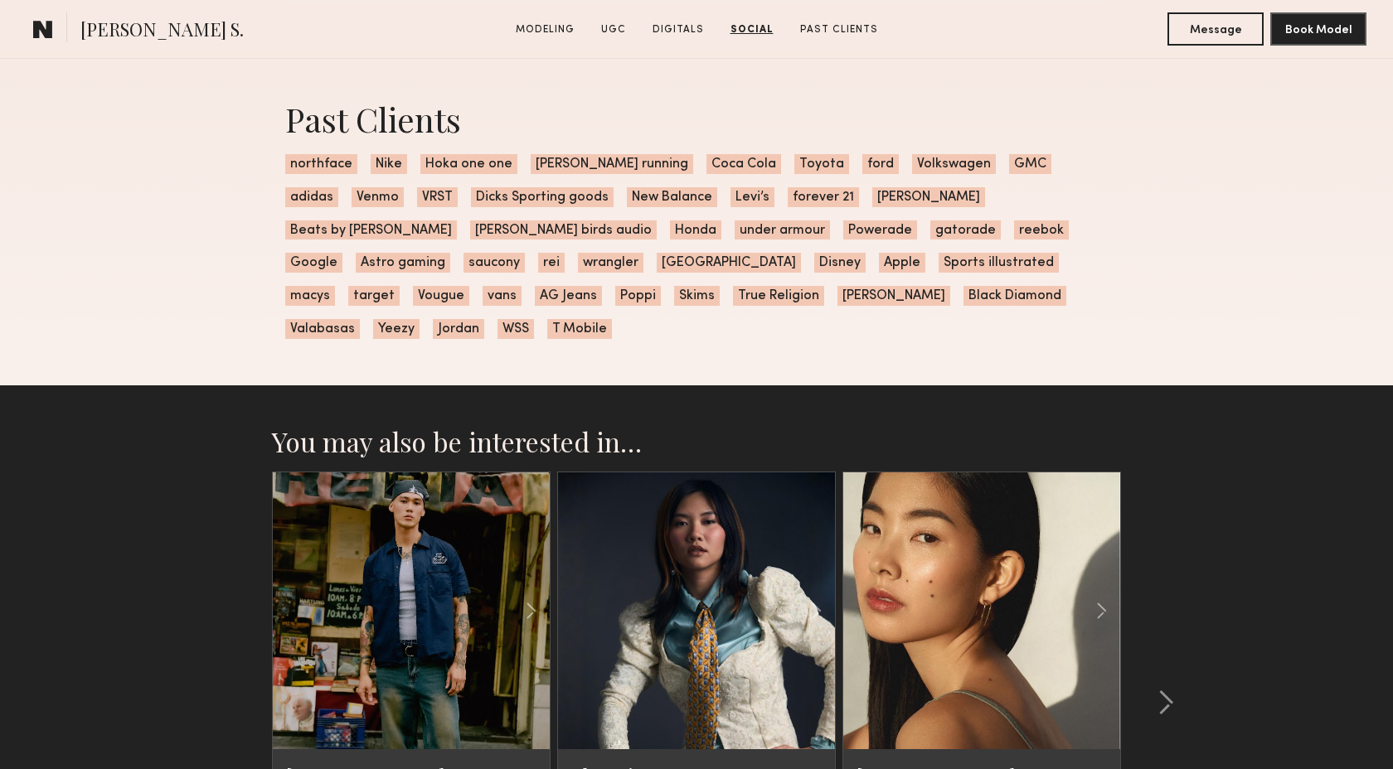
scroll to position [5030, 0]
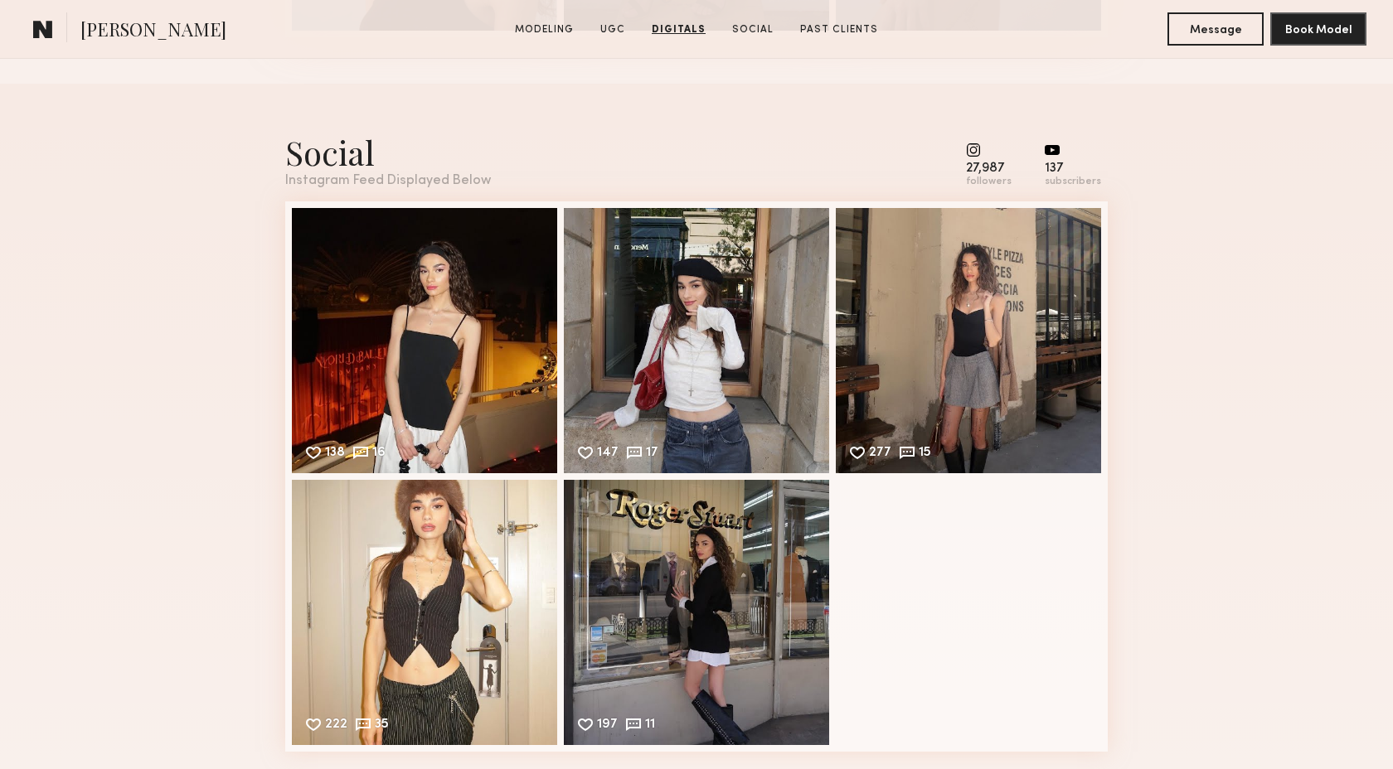
scroll to position [3412, 0]
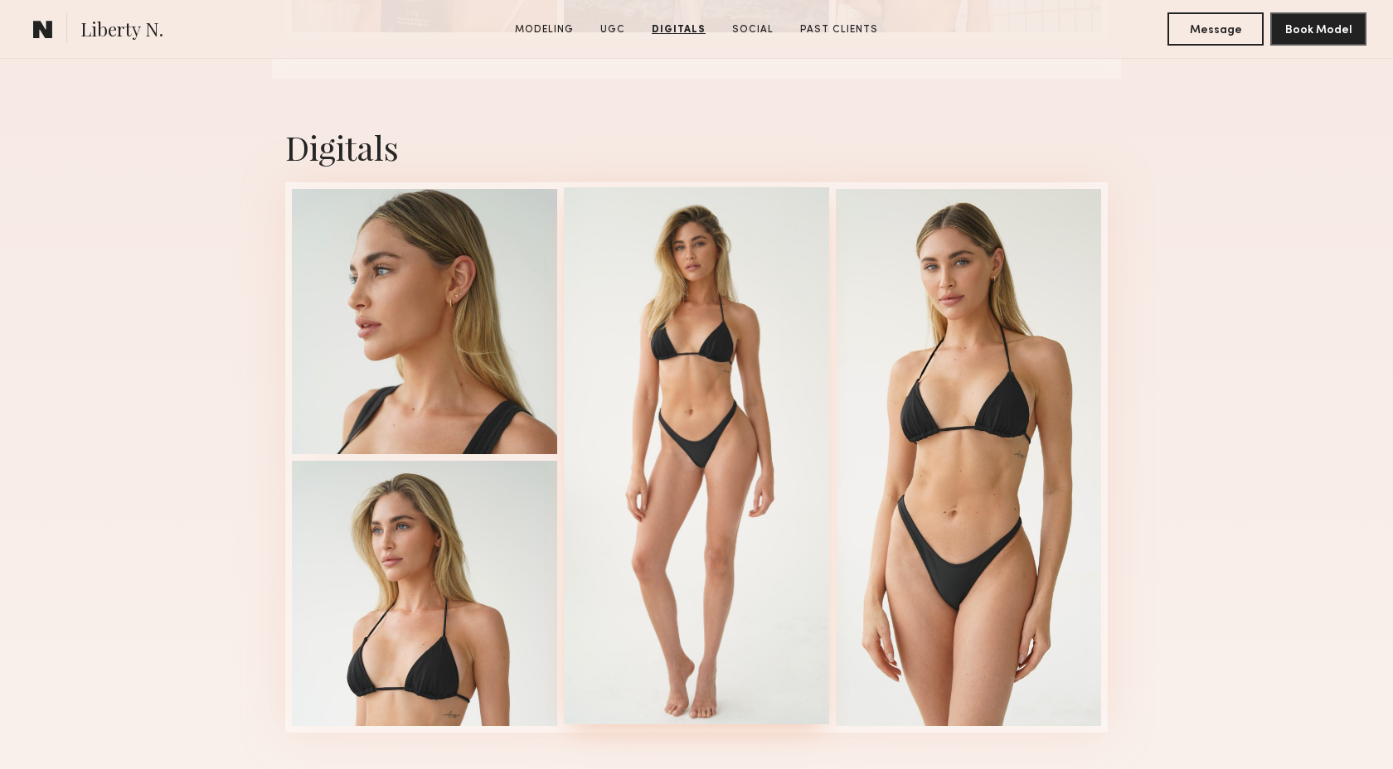
scroll to position [3821, 0]
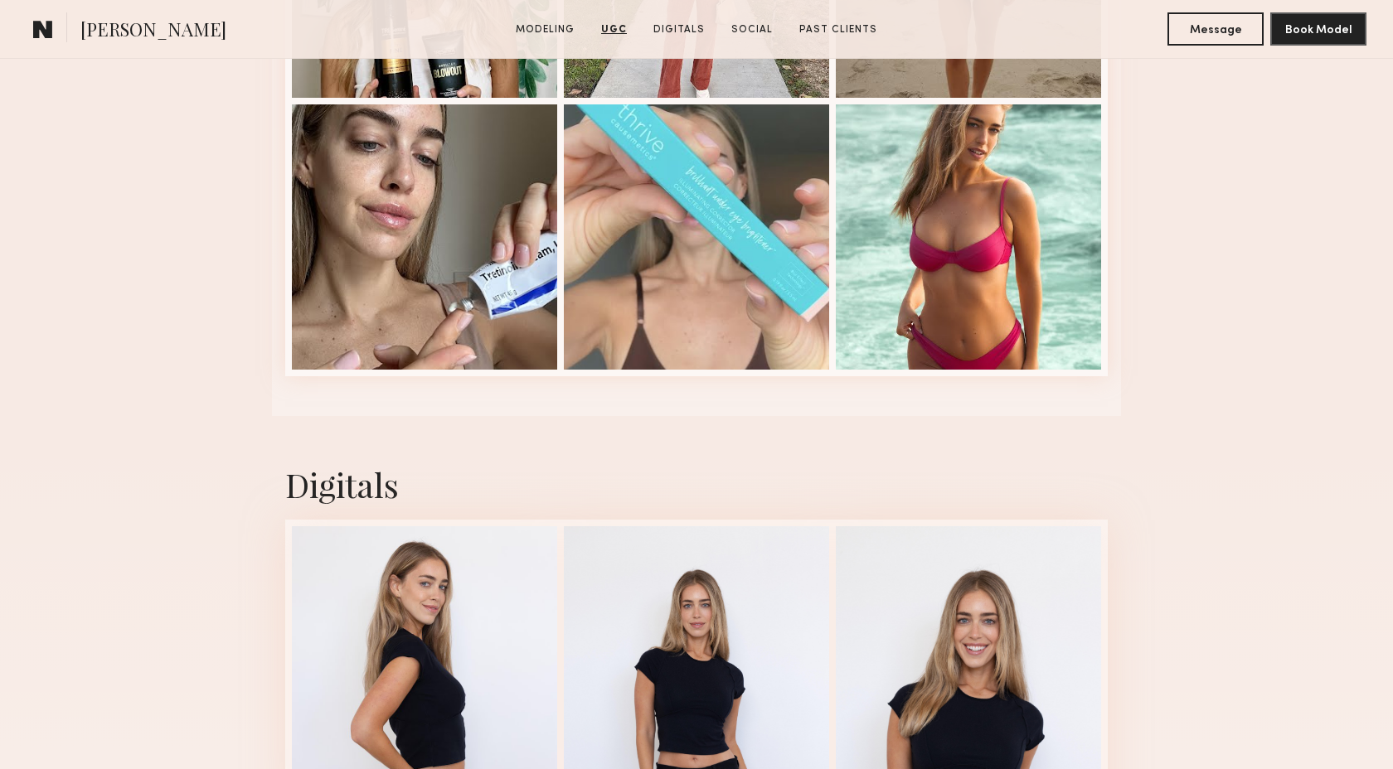
scroll to position [3270, 0]
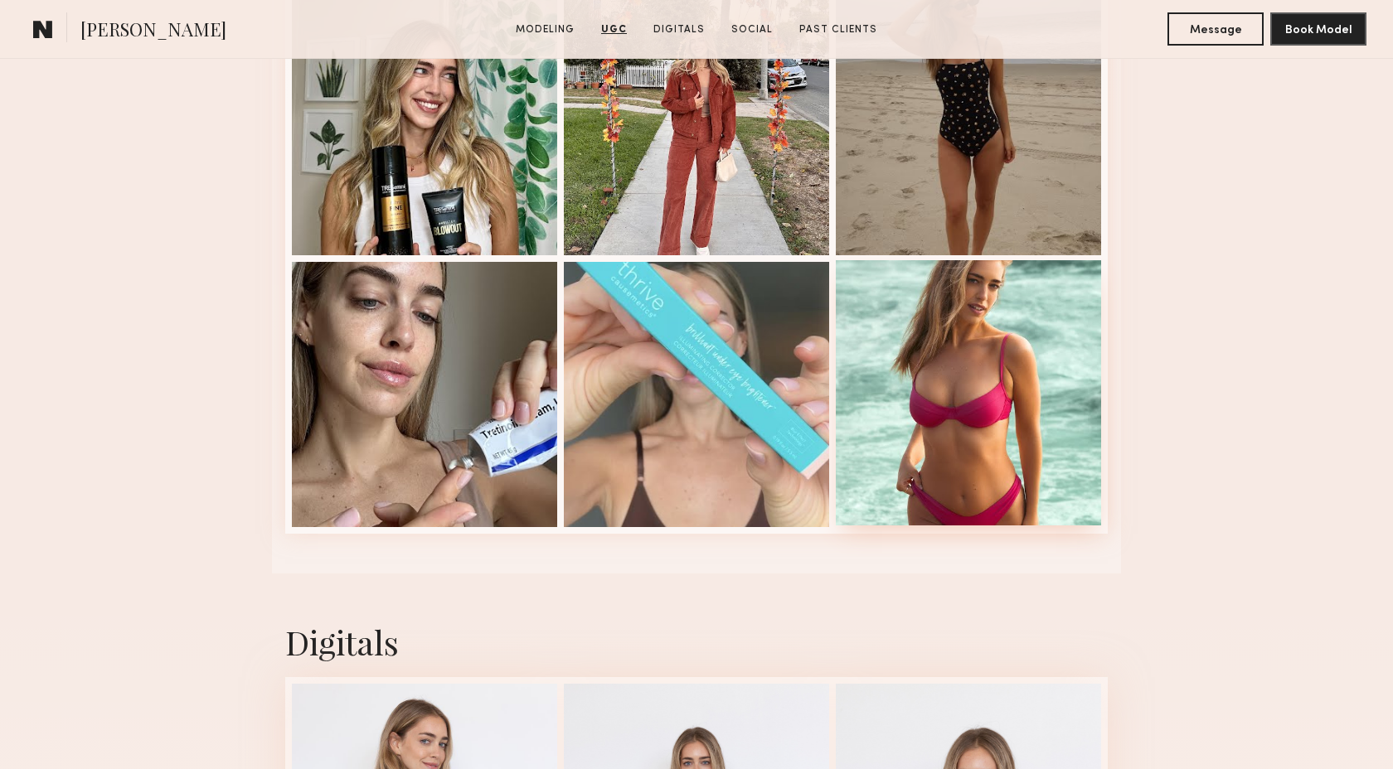
click at [1019, 369] on div at bounding box center [968, 392] width 265 height 265
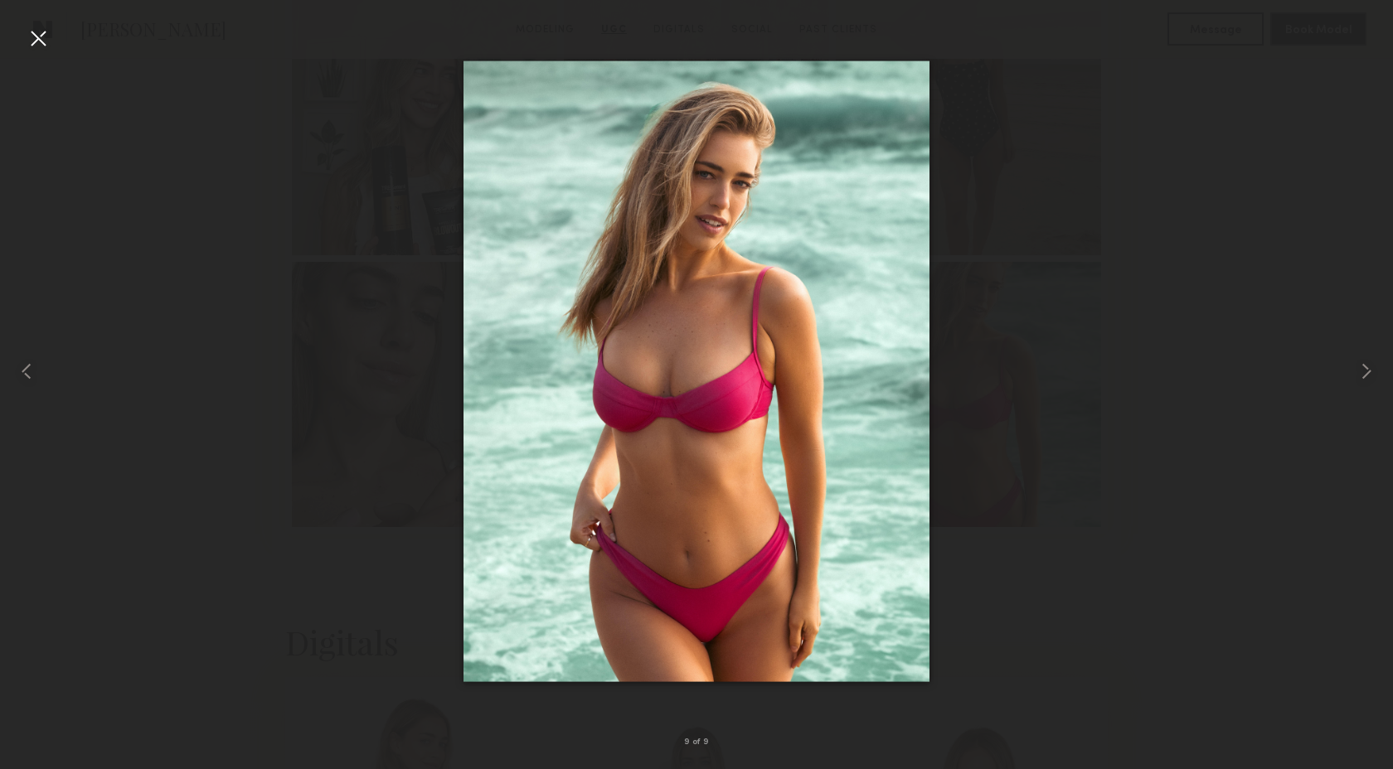
click at [30, 45] on div at bounding box center [38, 38] width 27 height 27
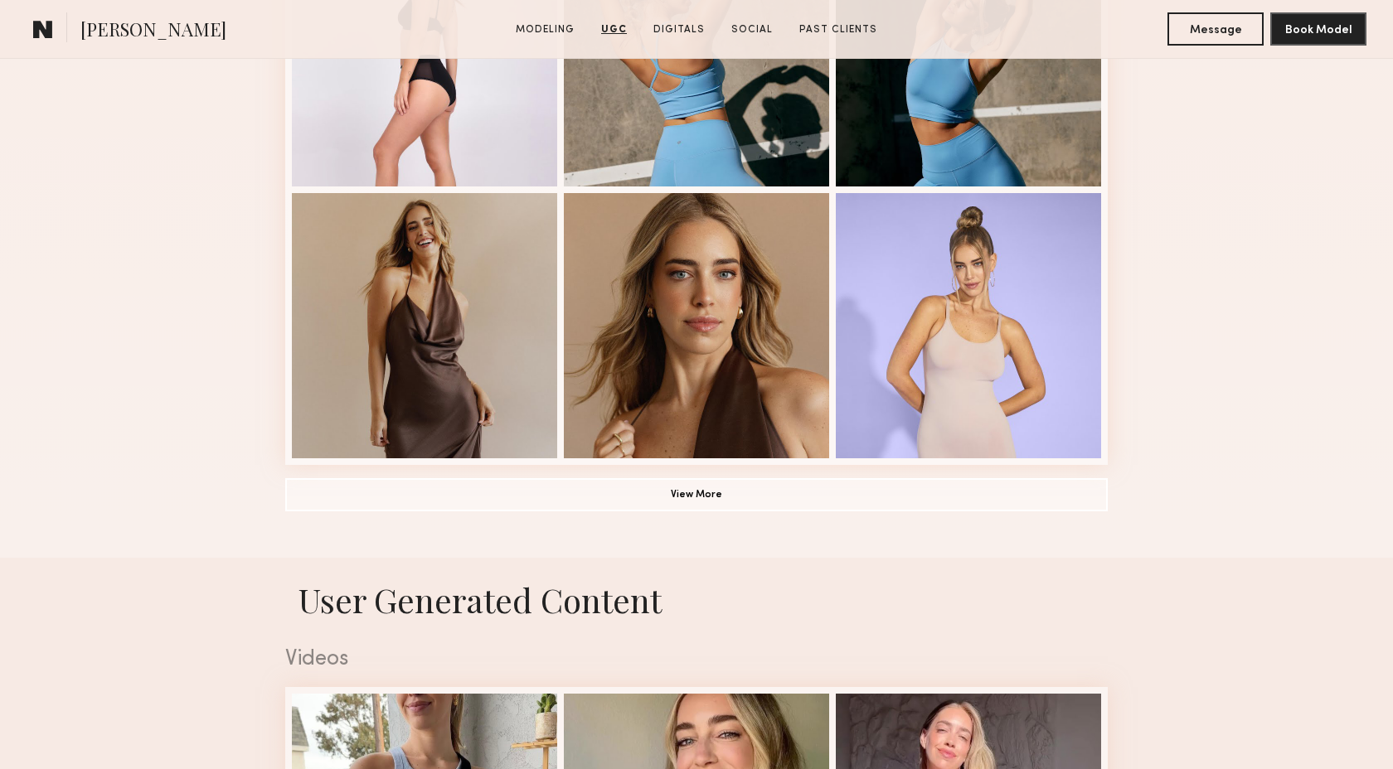
scroll to position [27, 0]
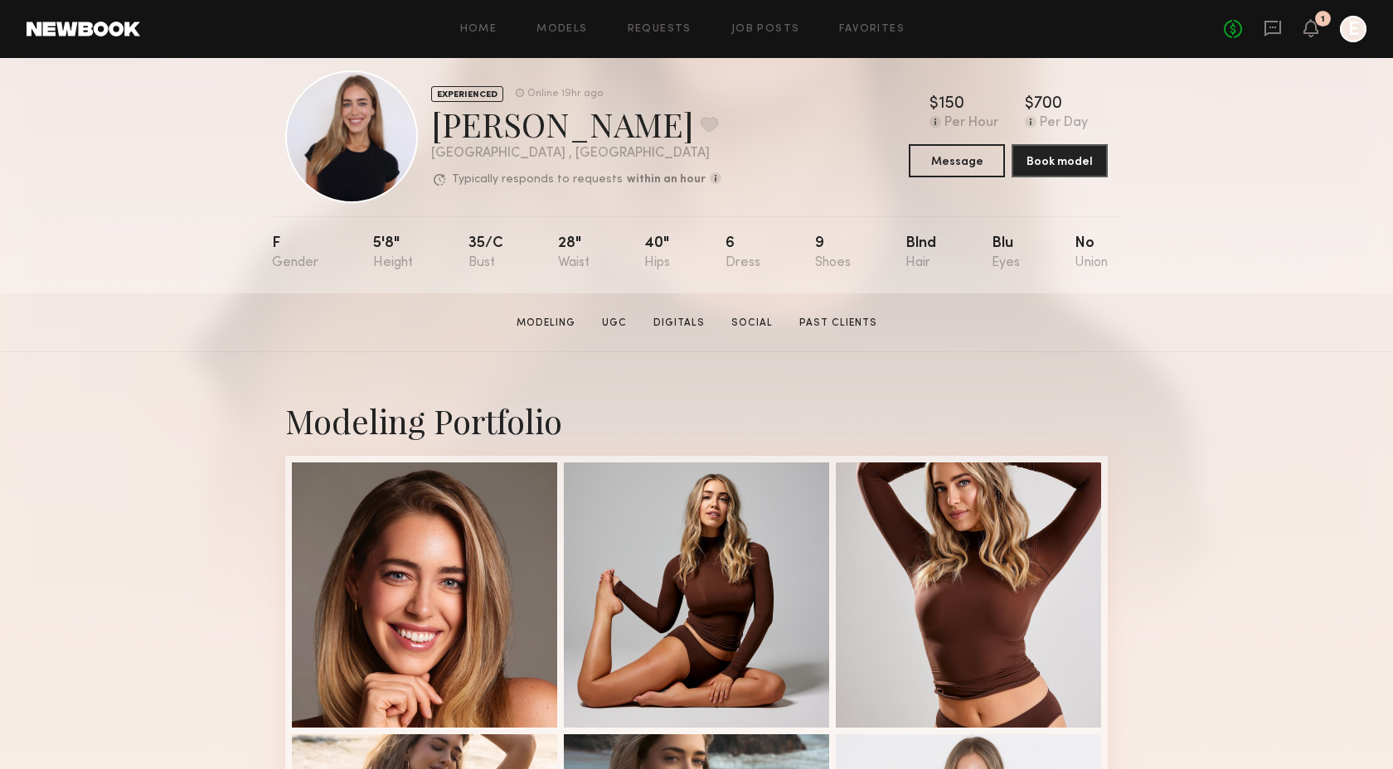
click at [121, 27] on link at bounding box center [84, 29] width 114 height 15
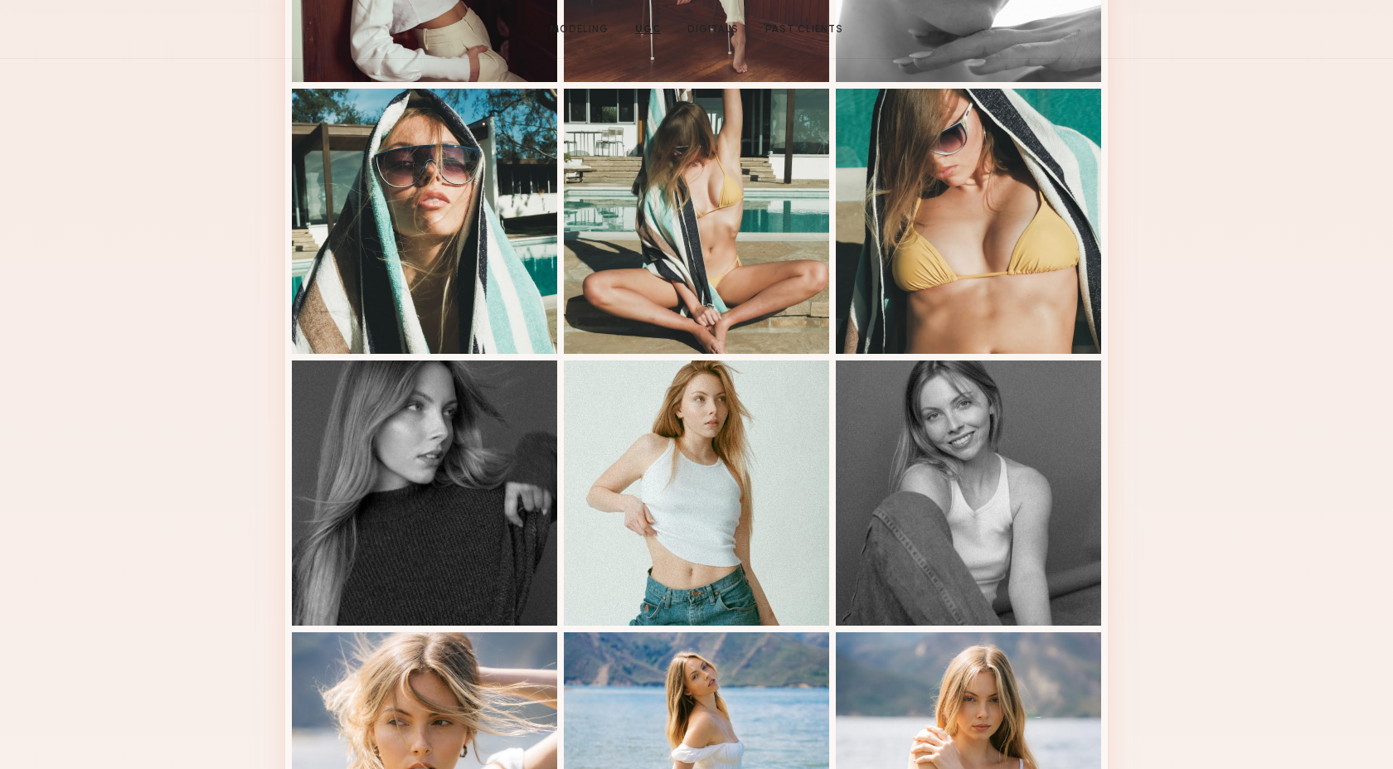
scroll to position [312, 0]
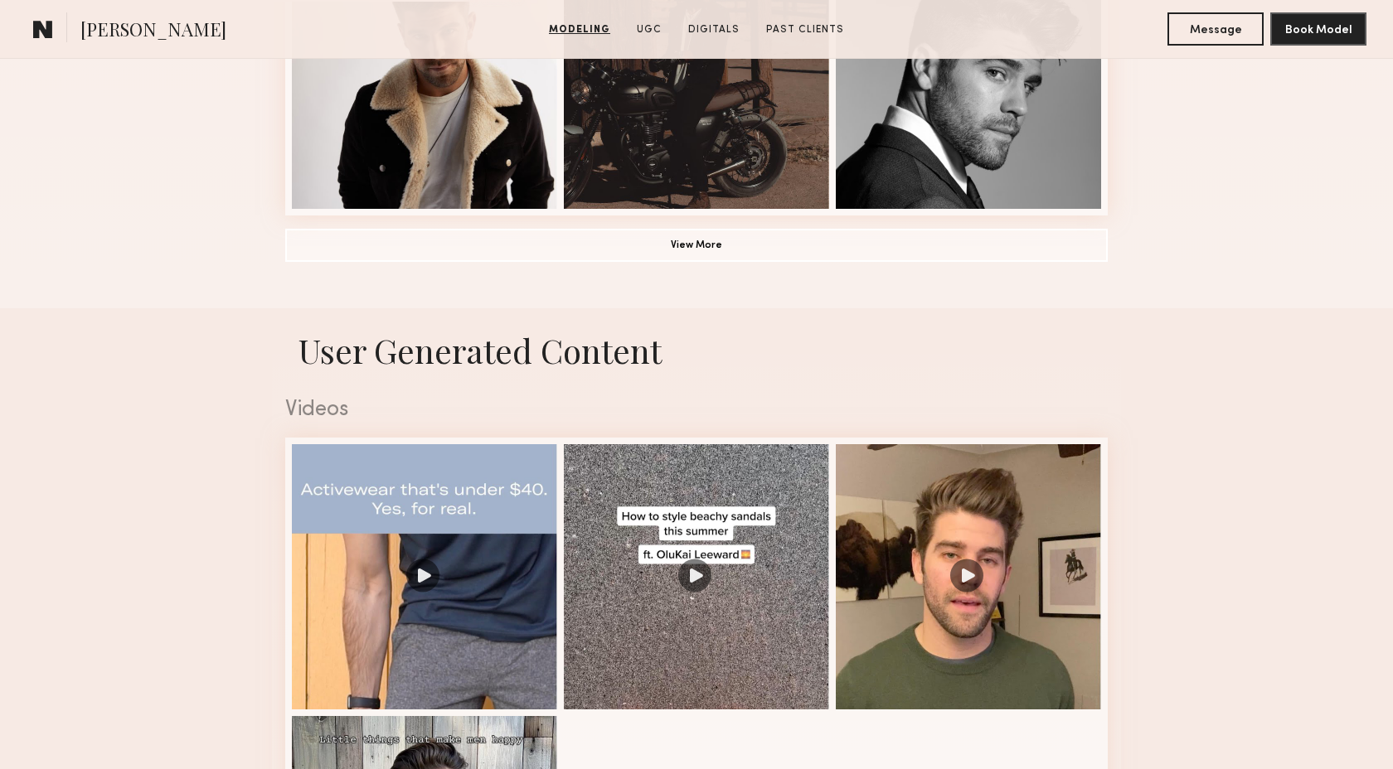
scroll to position [1434, 0]
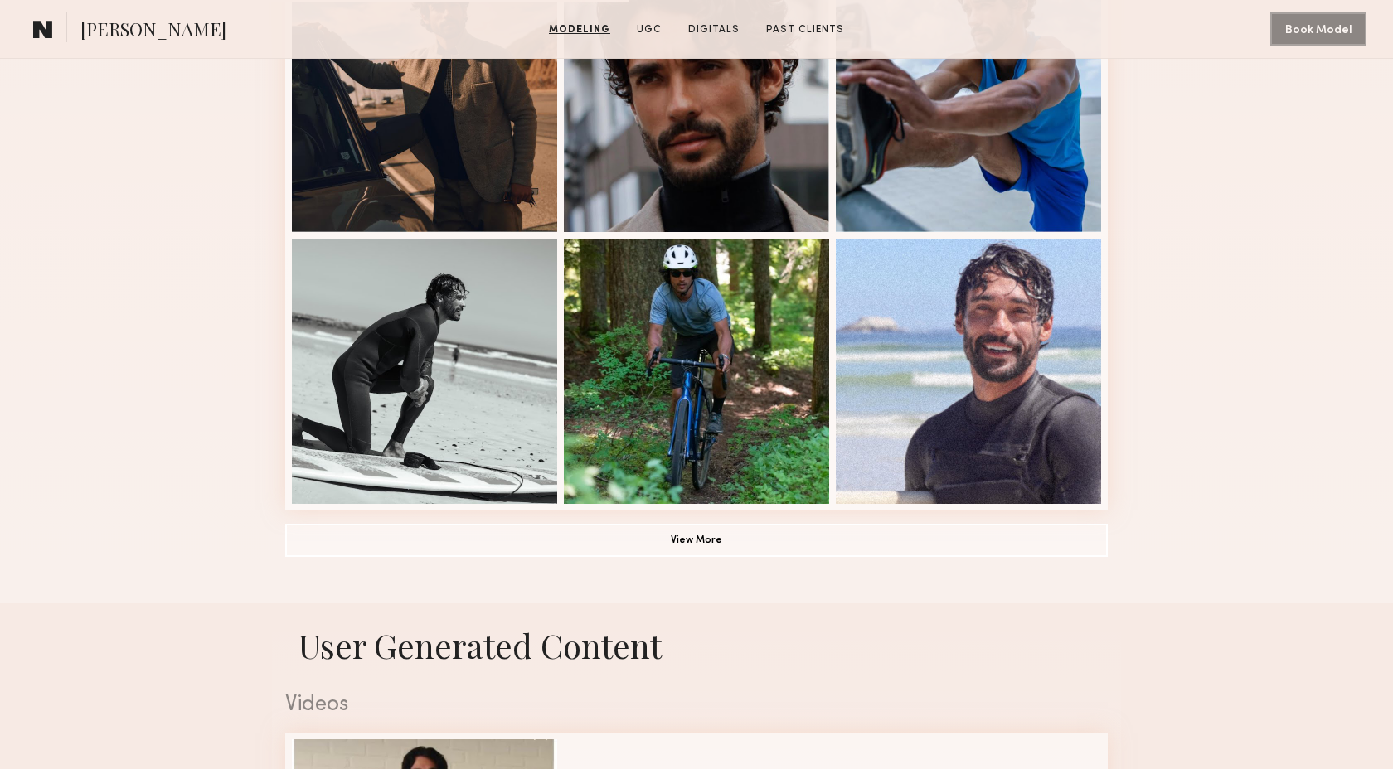
scroll to position [1189, 0]
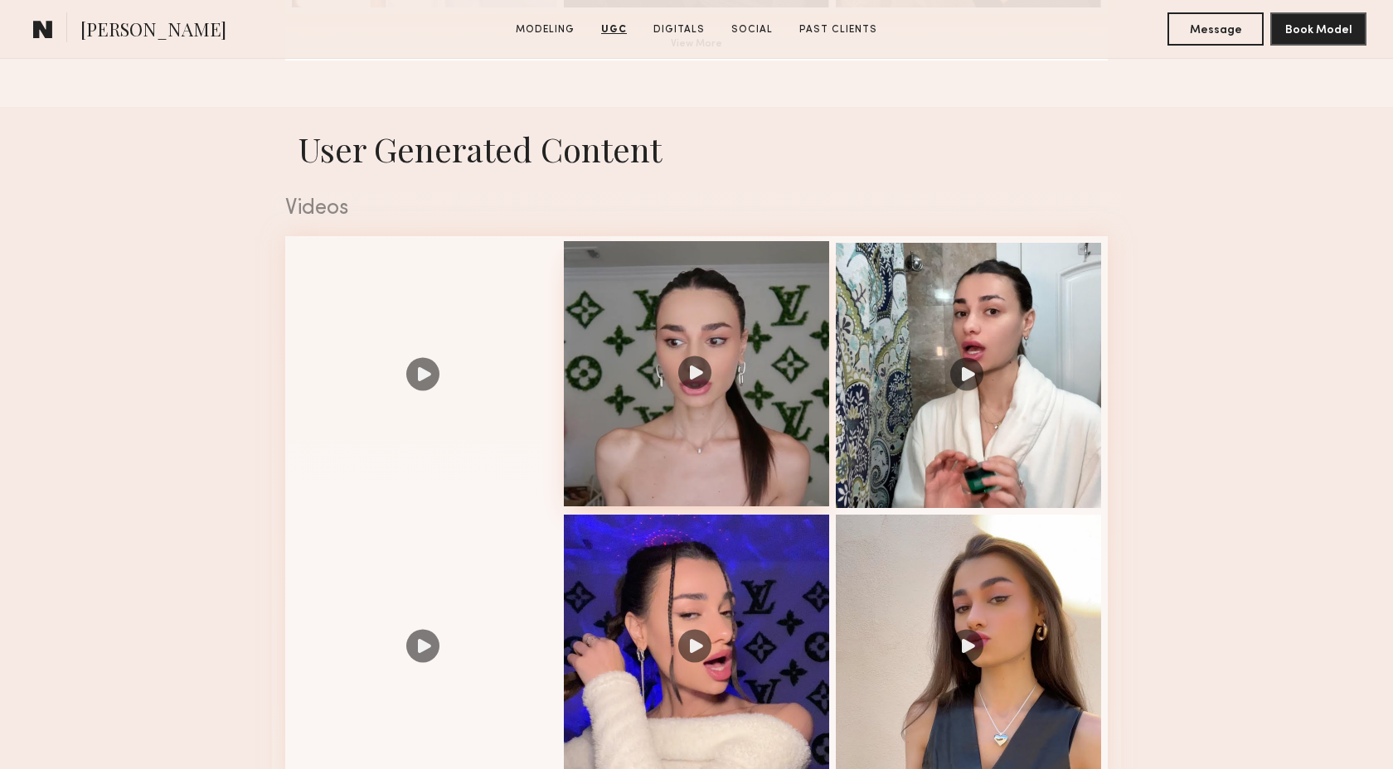
scroll to position [1790, 0]
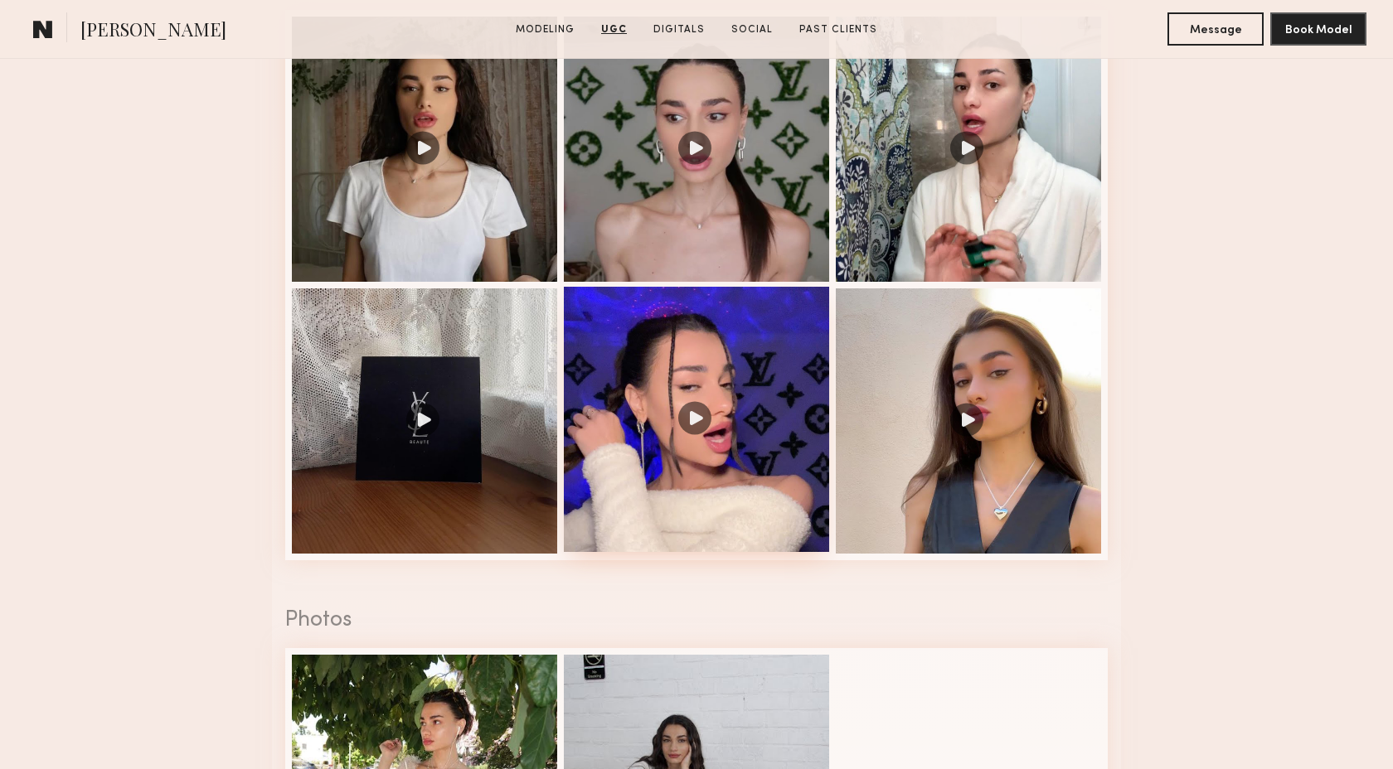
click at [691, 520] on div at bounding box center [696, 419] width 265 height 265
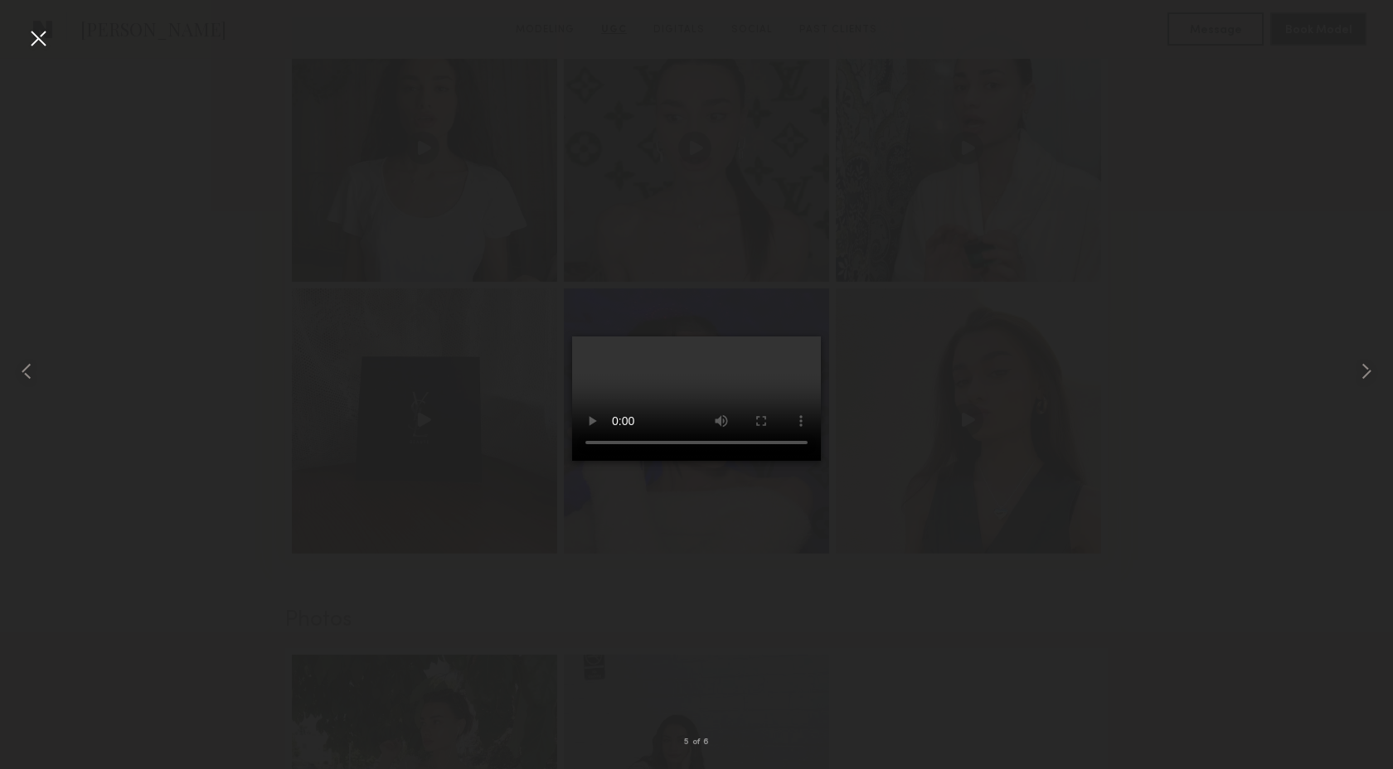
click at [33, 40] on div at bounding box center [38, 38] width 27 height 27
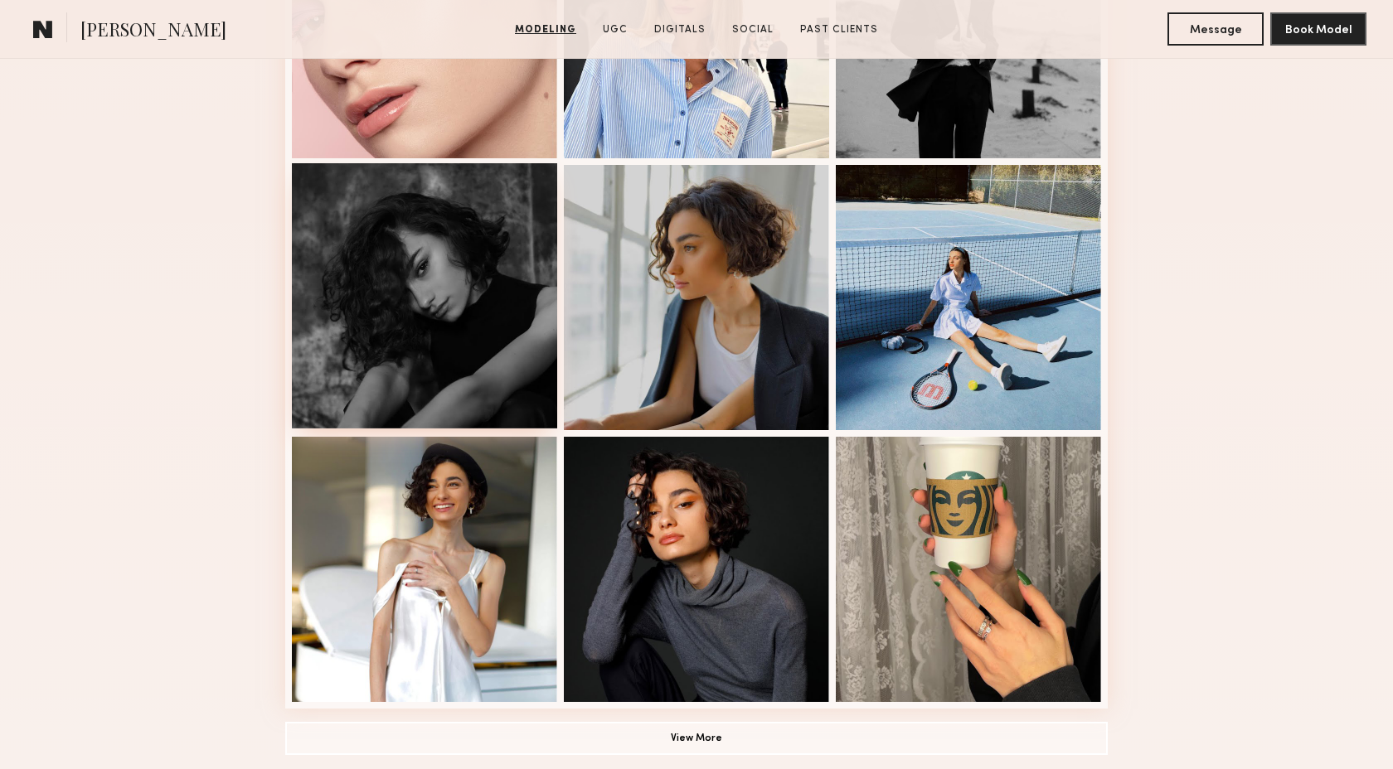
scroll to position [890, 0]
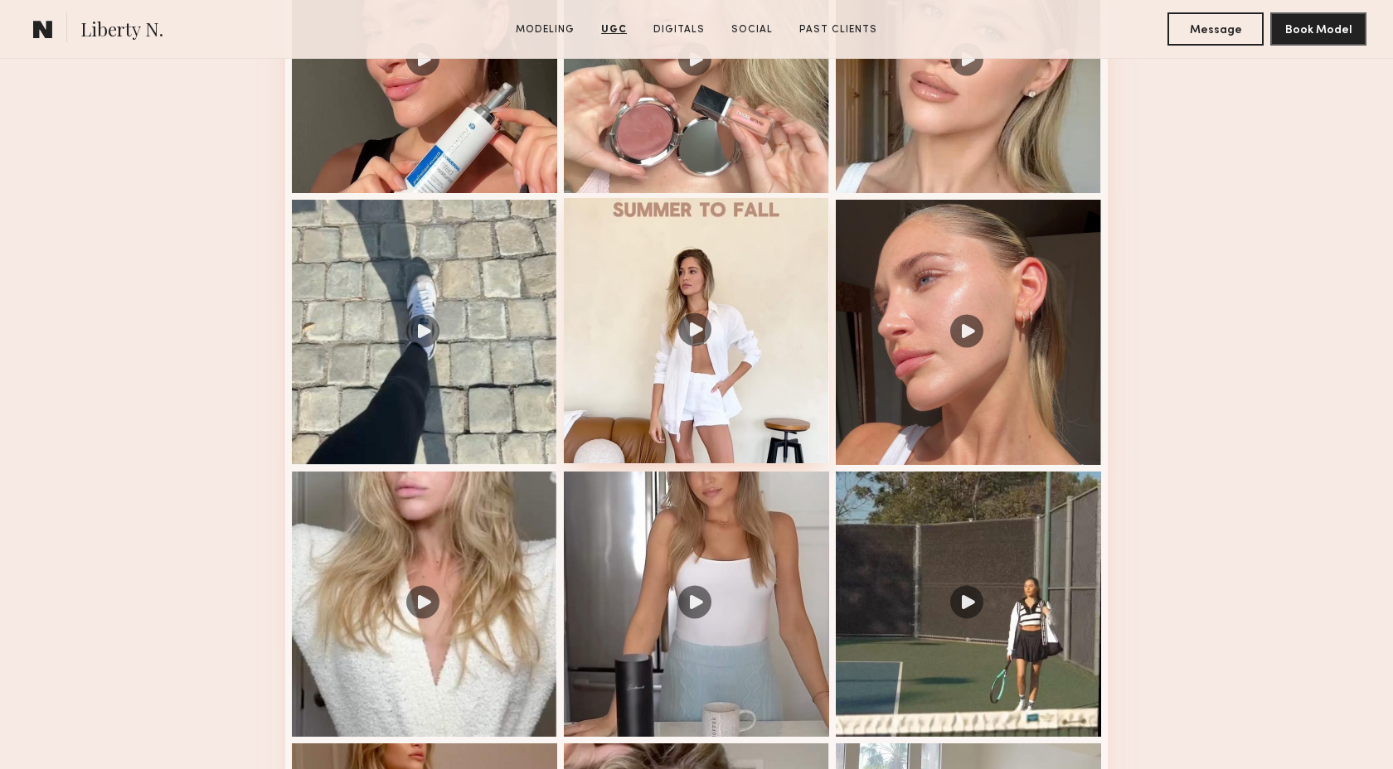
scroll to position [2102, 0]
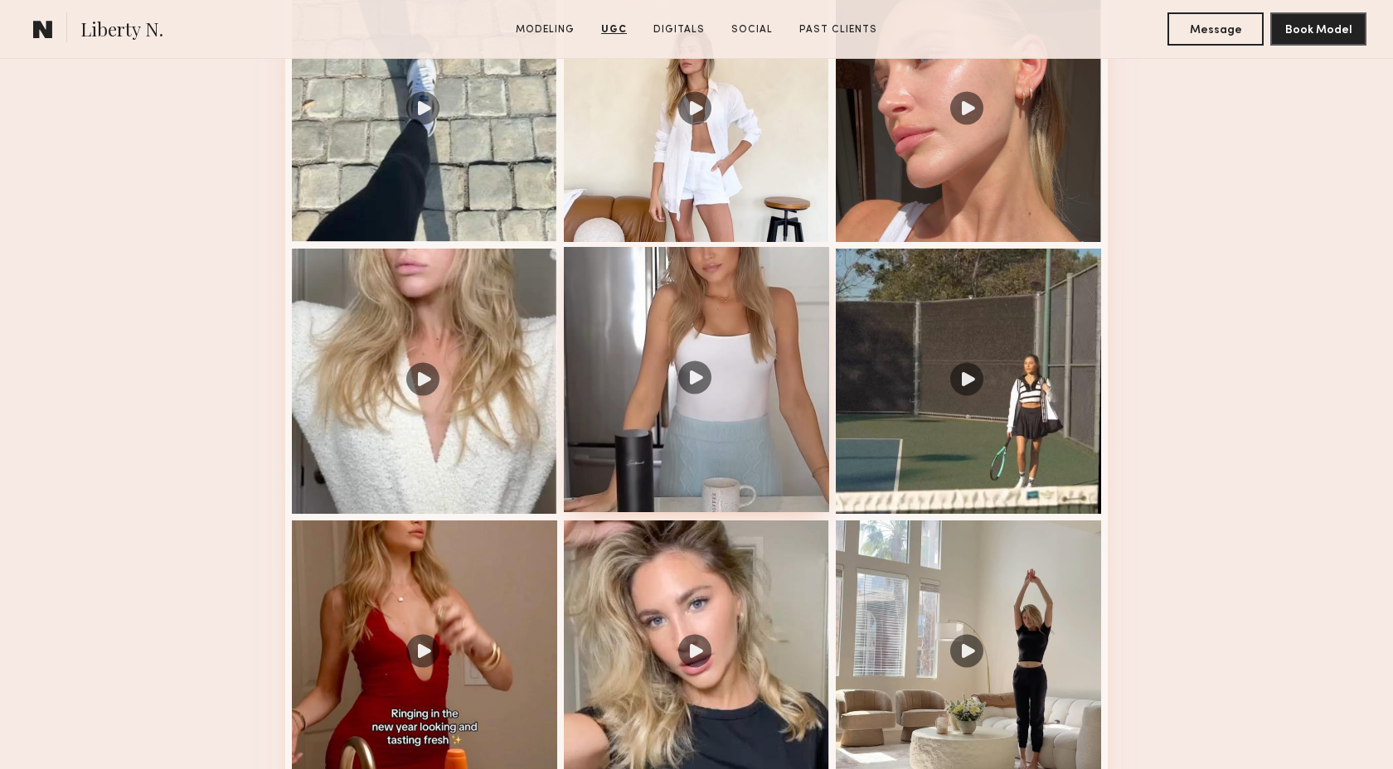
click at [747, 453] on div at bounding box center [696, 379] width 265 height 265
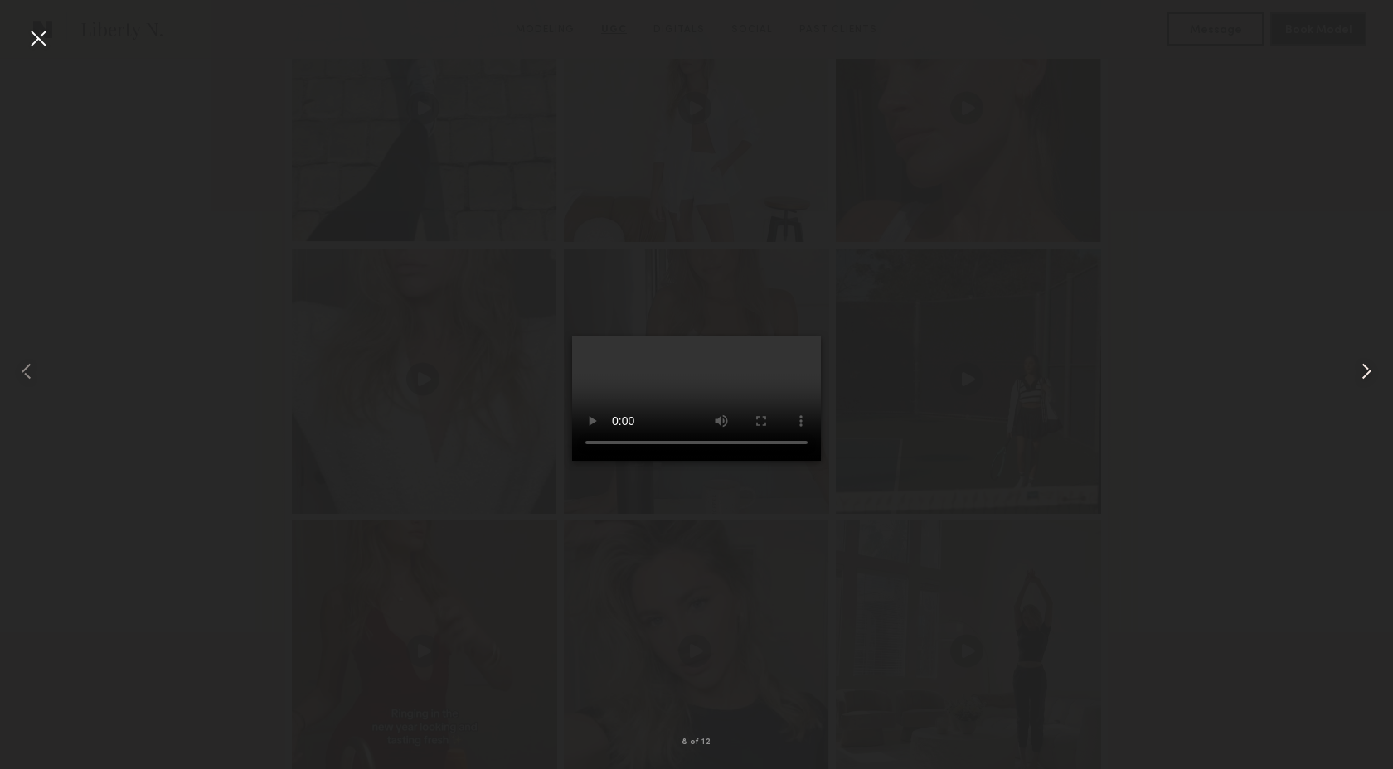
click at [1365, 371] on common-icon at bounding box center [1366, 371] width 27 height 27
click at [1363, 371] on common-icon at bounding box center [1366, 371] width 27 height 27
click at [1364, 374] on common-icon at bounding box center [1366, 371] width 27 height 27
click at [44, 39] on div at bounding box center [38, 38] width 27 height 27
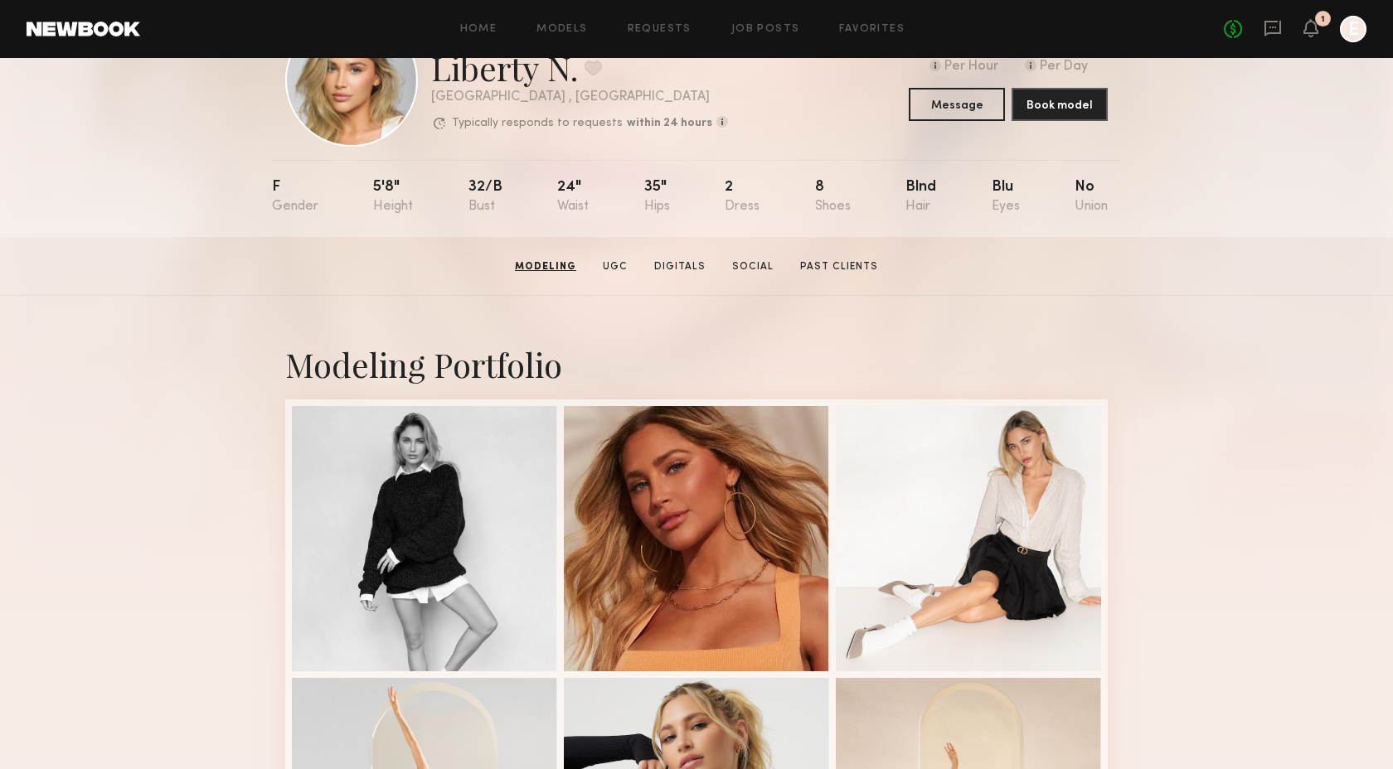
scroll to position [0, 0]
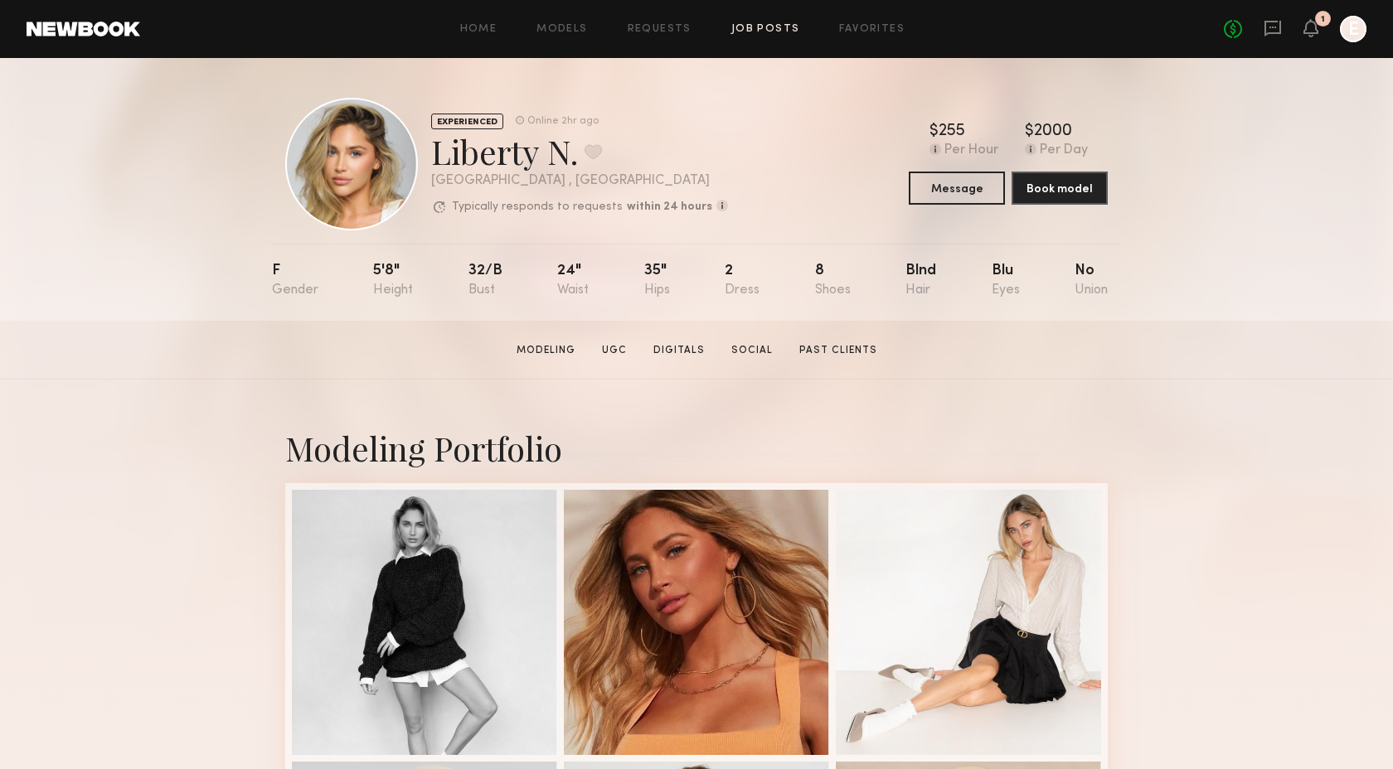
click at [768, 25] on link "Job Posts" at bounding box center [765, 29] width 69 height 11
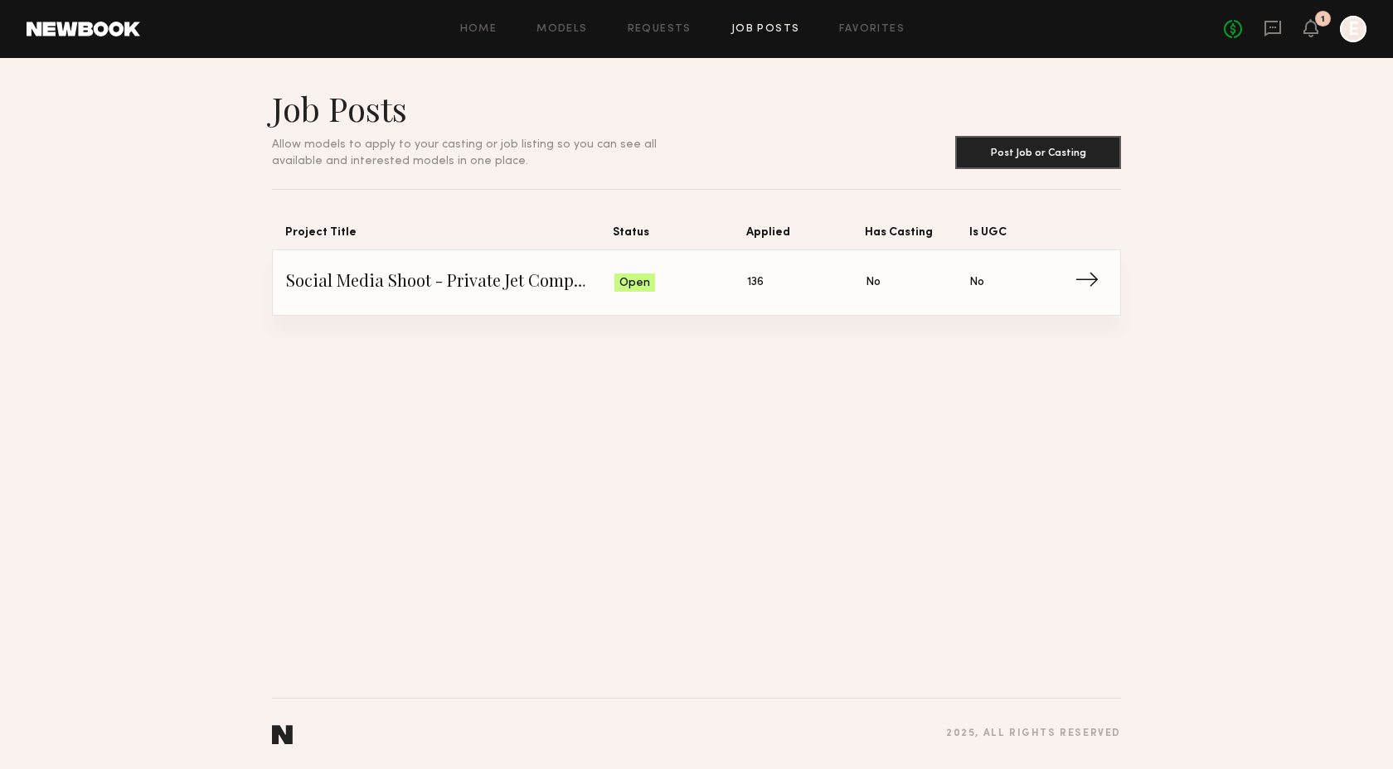
click at [512, 284] on span "Social Media Shoot - Private Jet Company" at bounding box center [450, 282] width 328 height 25
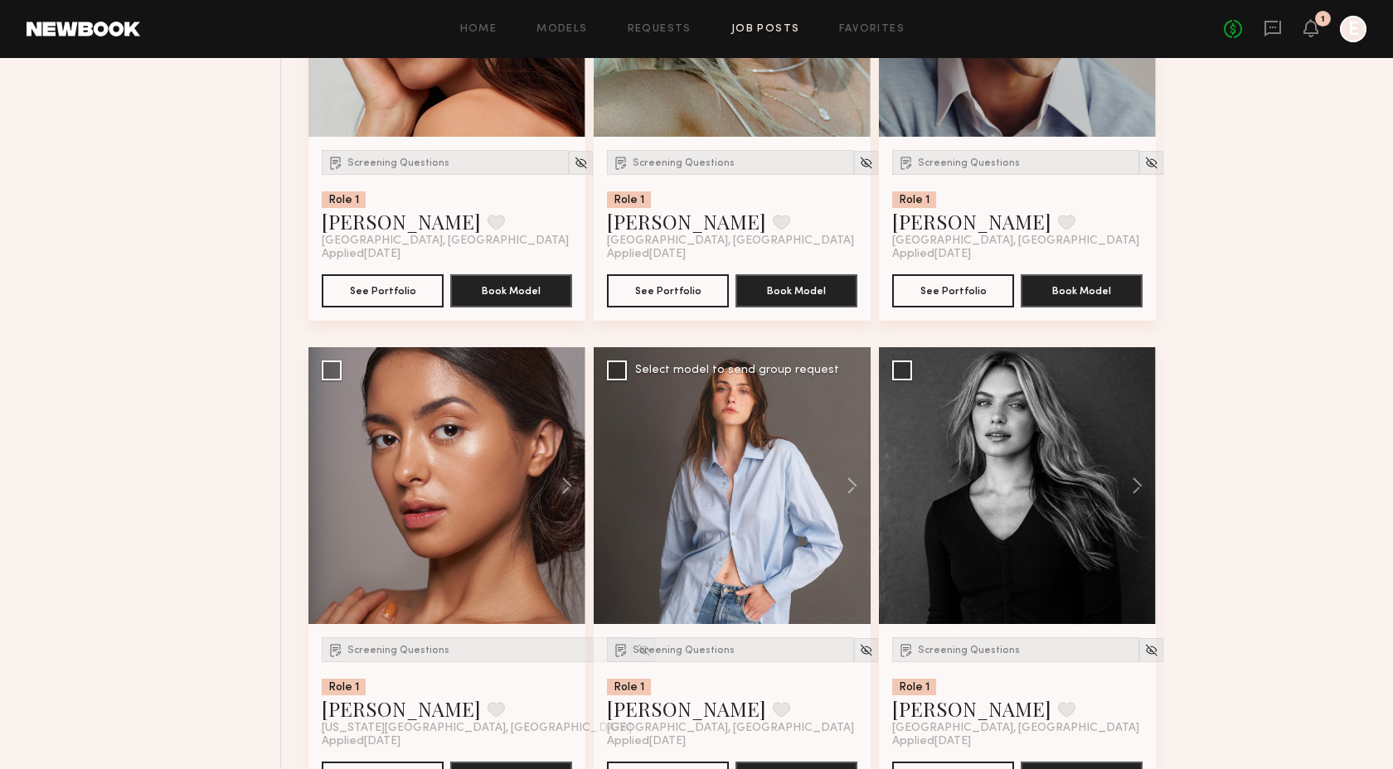
scroll to position [2142, 0]
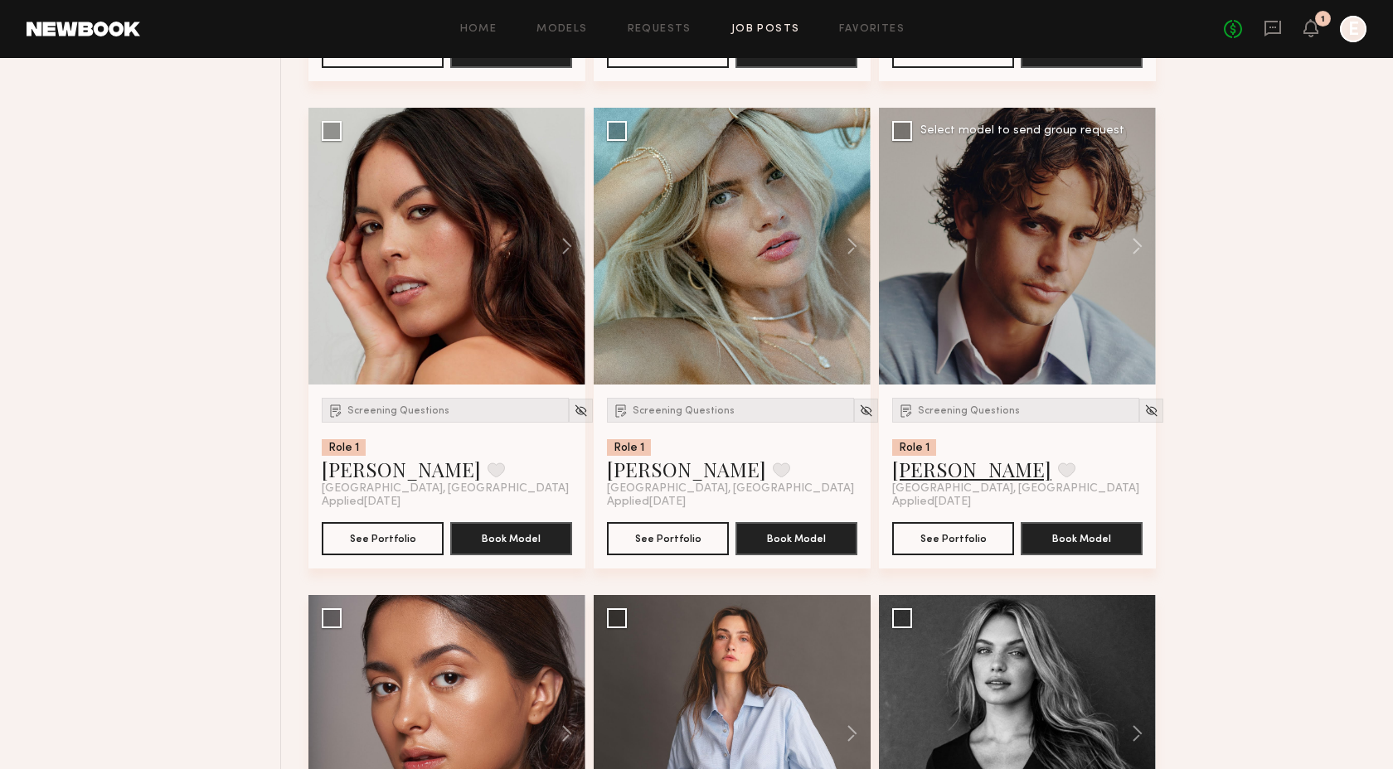
click at [930, 476] on link "Ethan B." at bounding box center [971, 469] width 159 height 27
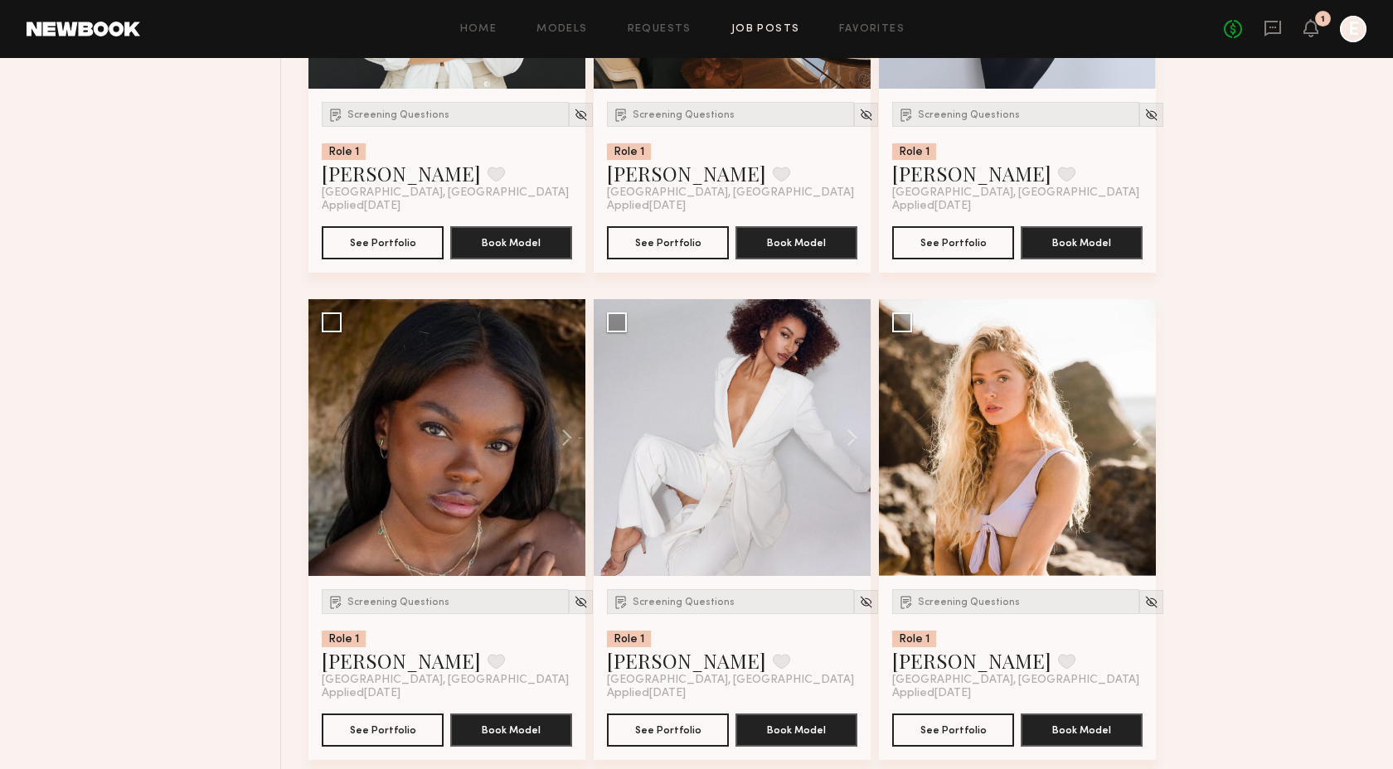
scroll to position [1181, 0]
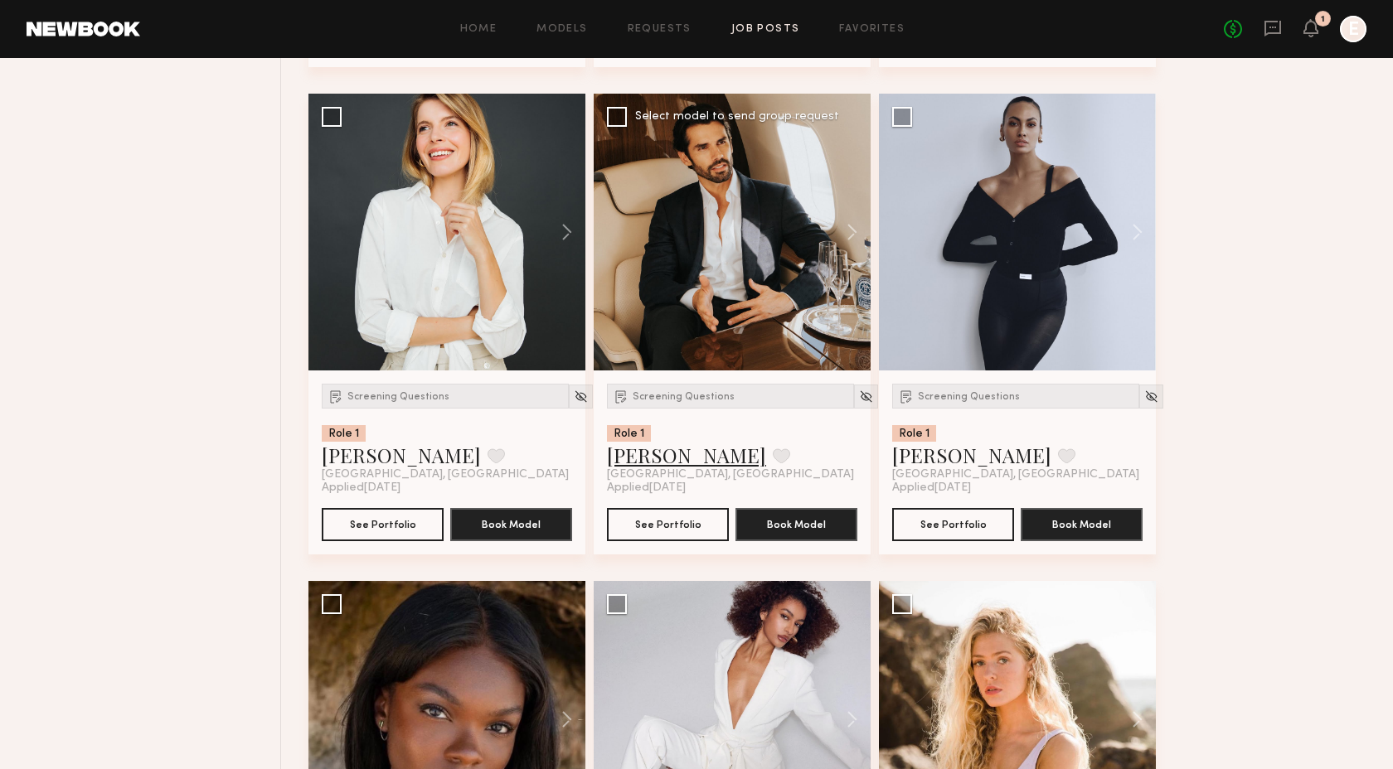
click at [646, 456] on link "Nikola M." at bounding box center [686, 455] width 159 height 27
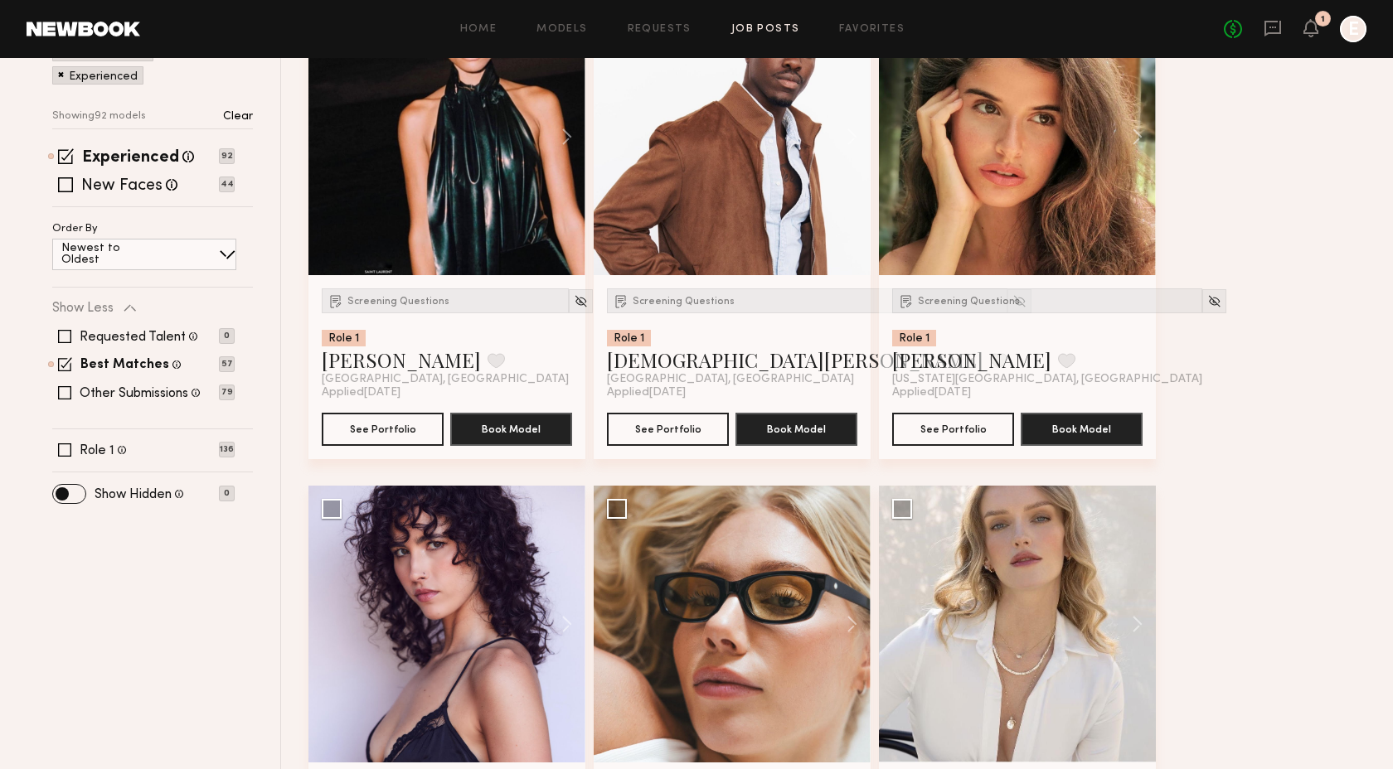
scroll to position [133, 0]
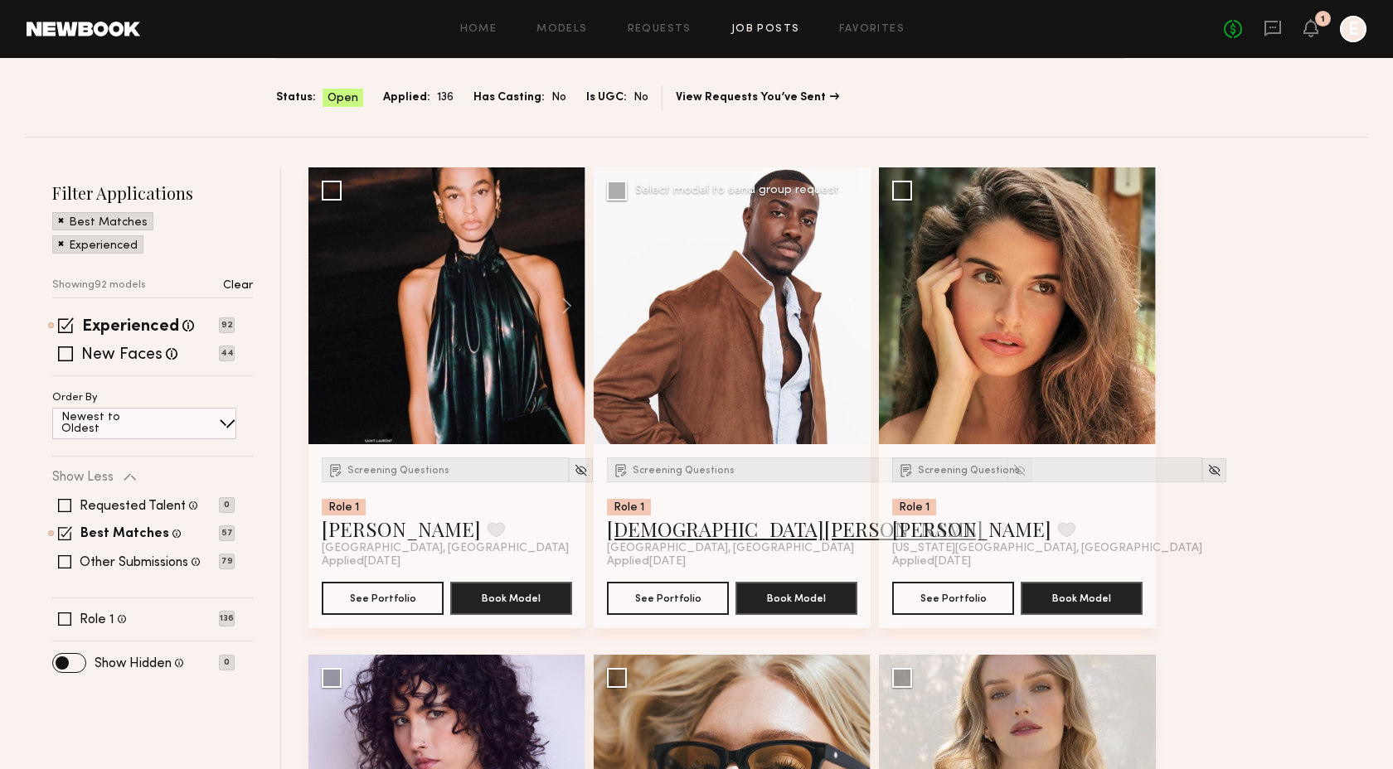
click at [667, 524] on link "Ezekiel A." at bounding box center [795, 529] width 376 height 27
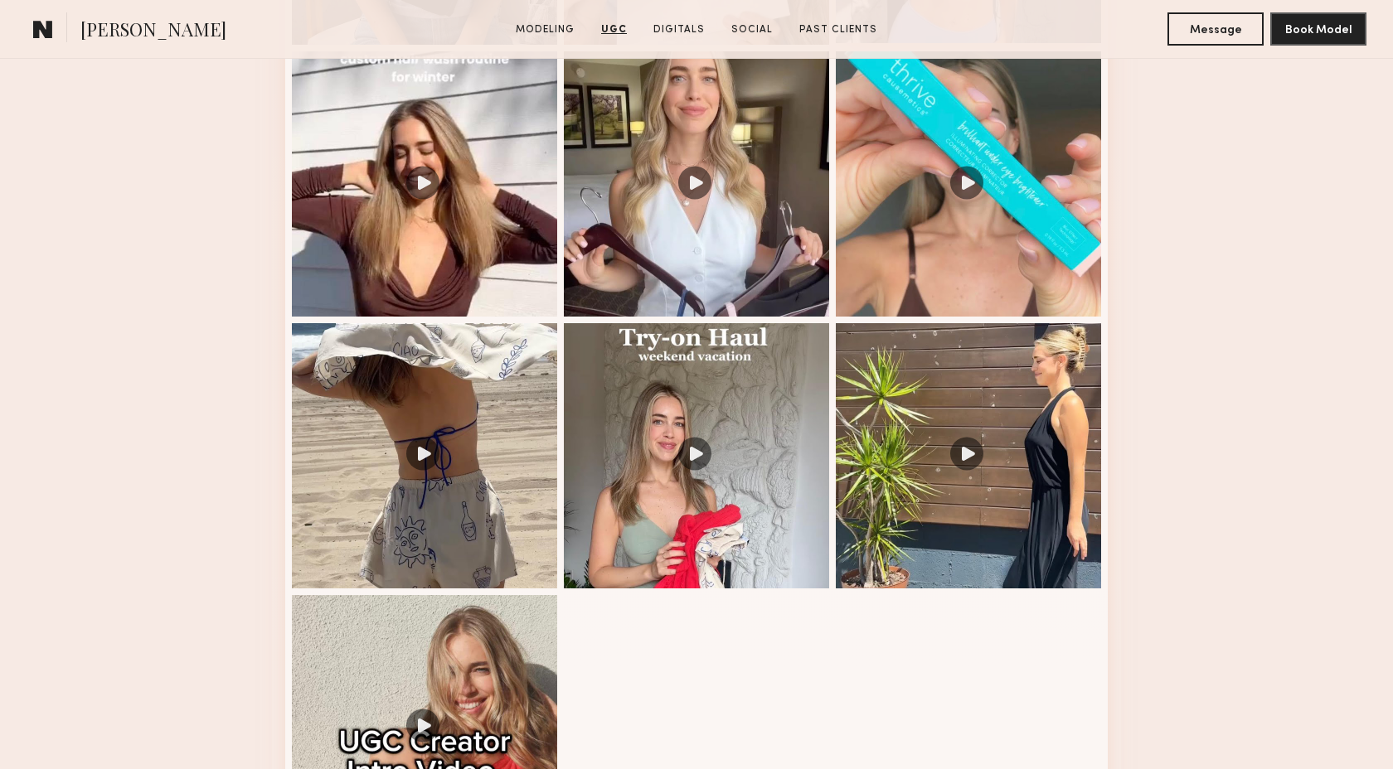
scroll to position [2097, 0]
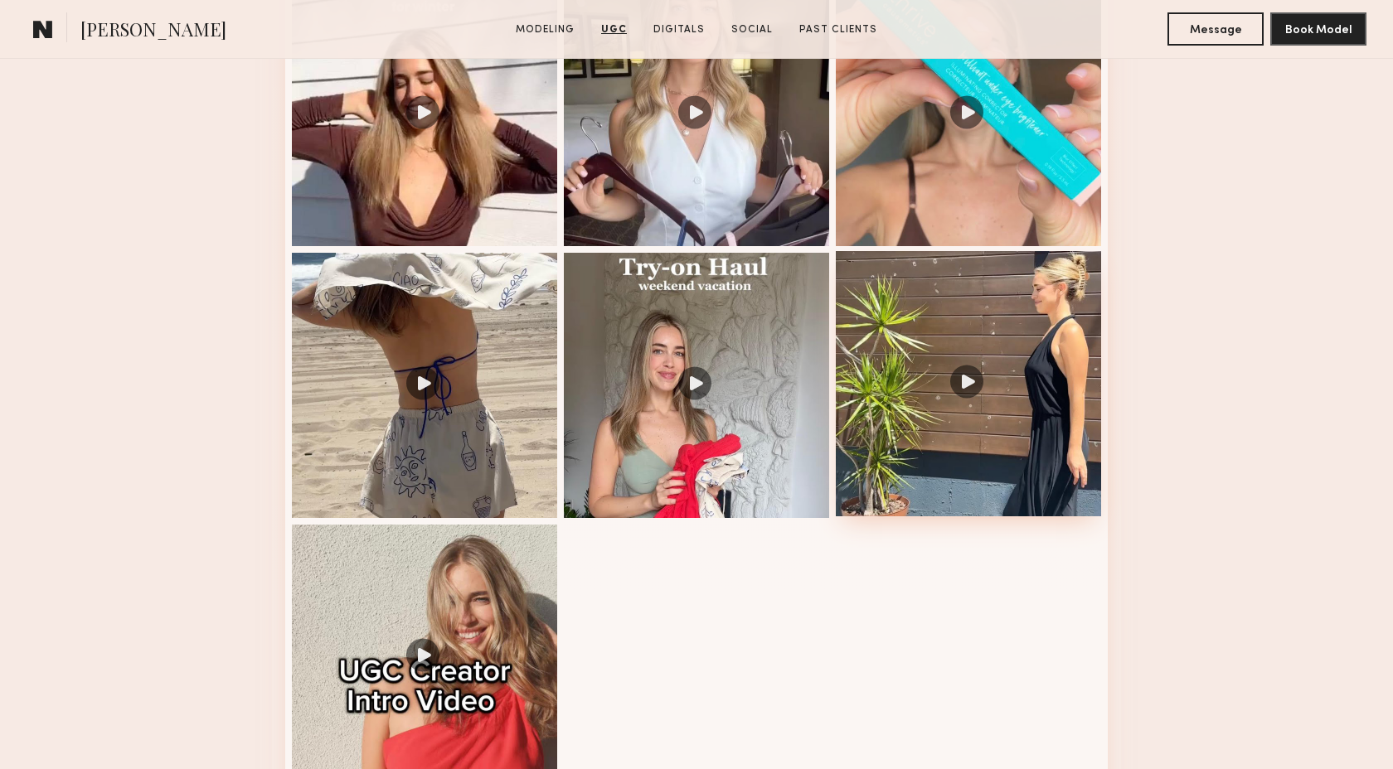
click at [926, 327] on div at bounding box center [968, 383] width 265 height 265
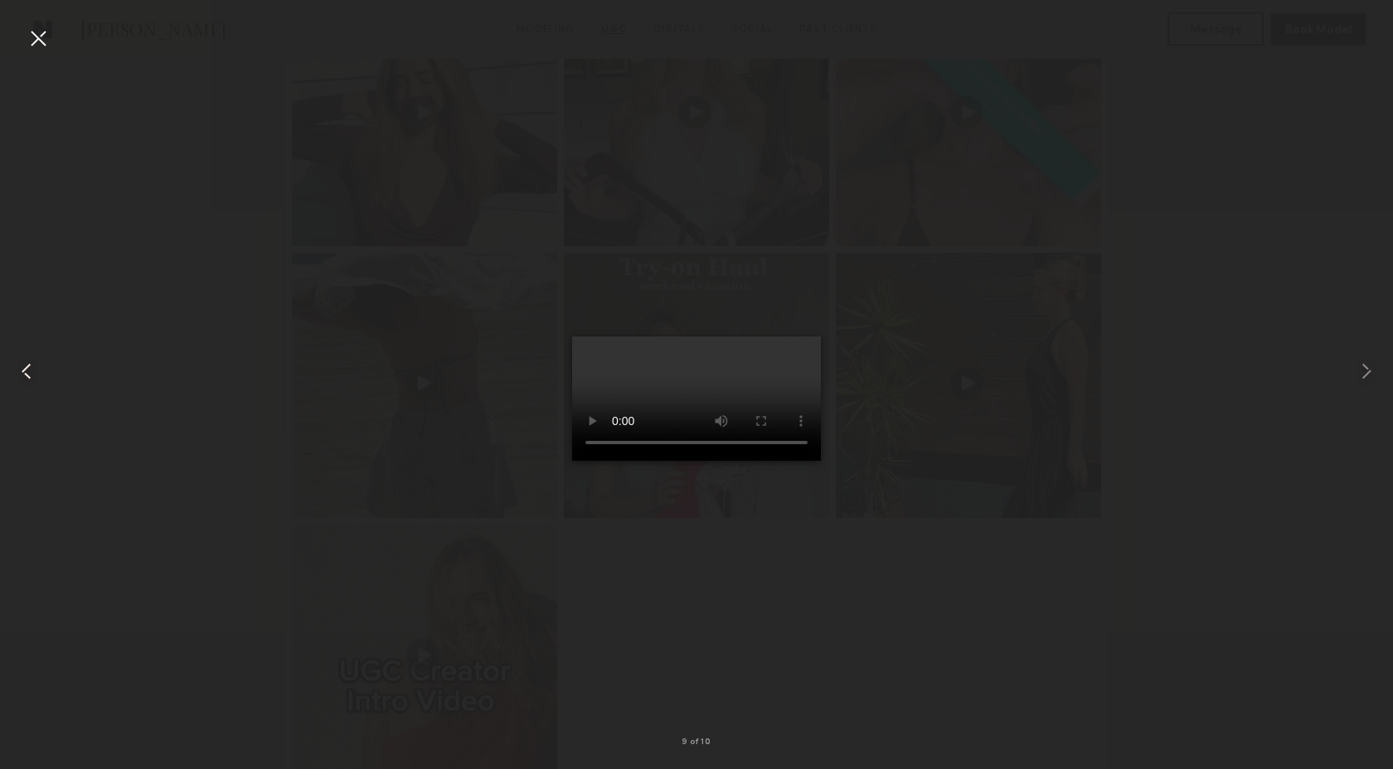
click at [30, 368] on common-icon at bounding box center [26, 371] width 27 height 27
click at [30, 369] on common-icon at bounding box center [26, 371] width 27 height 27
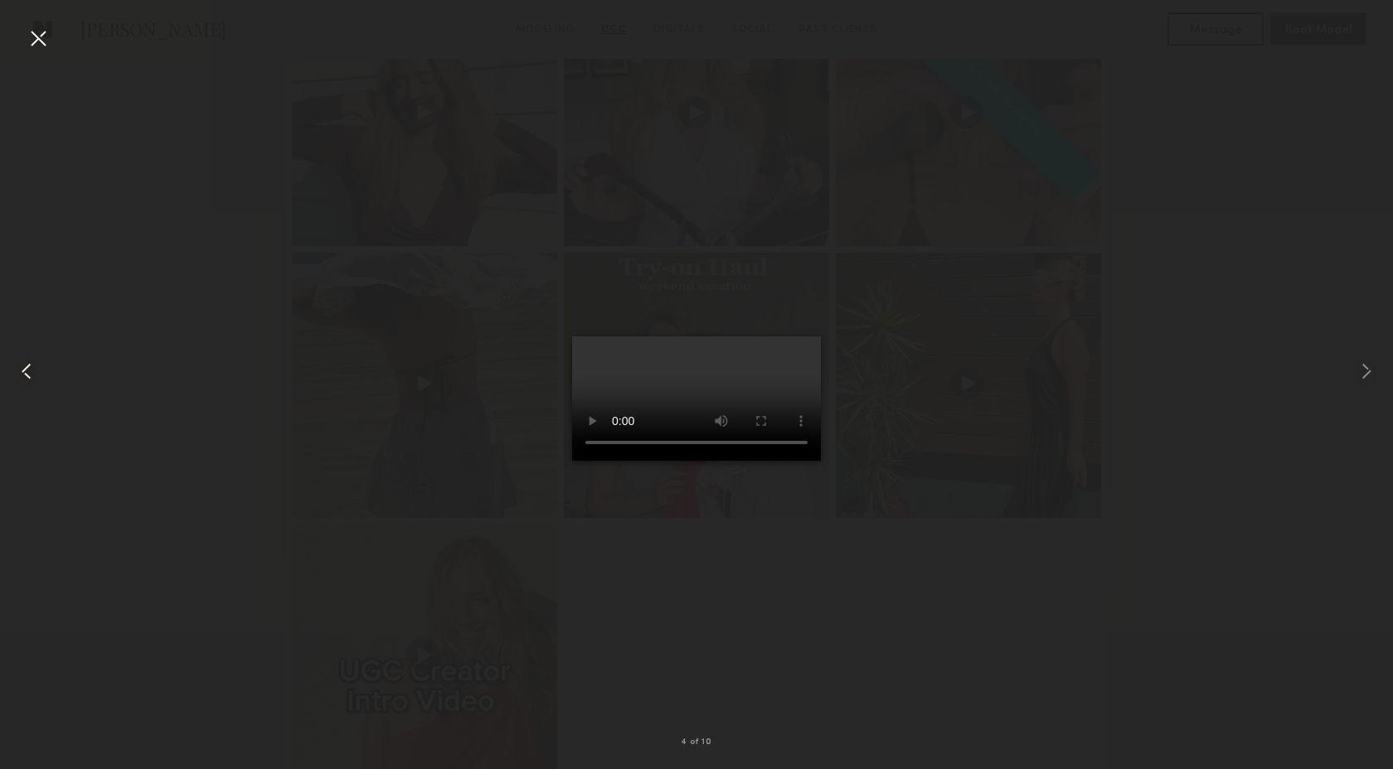
click at [30, 369] on common-icon at bounding box center [26, 371] width 27 height 27
click at [30, 370] on common-icon at bounding box center [26, 371] width 27 height 27
click at [1366, 367] on common-icon at bounding box center [1366, 371] width 27 height 27
click at [41, 31] on div at bounding box center [38, 38] width 27 height 27
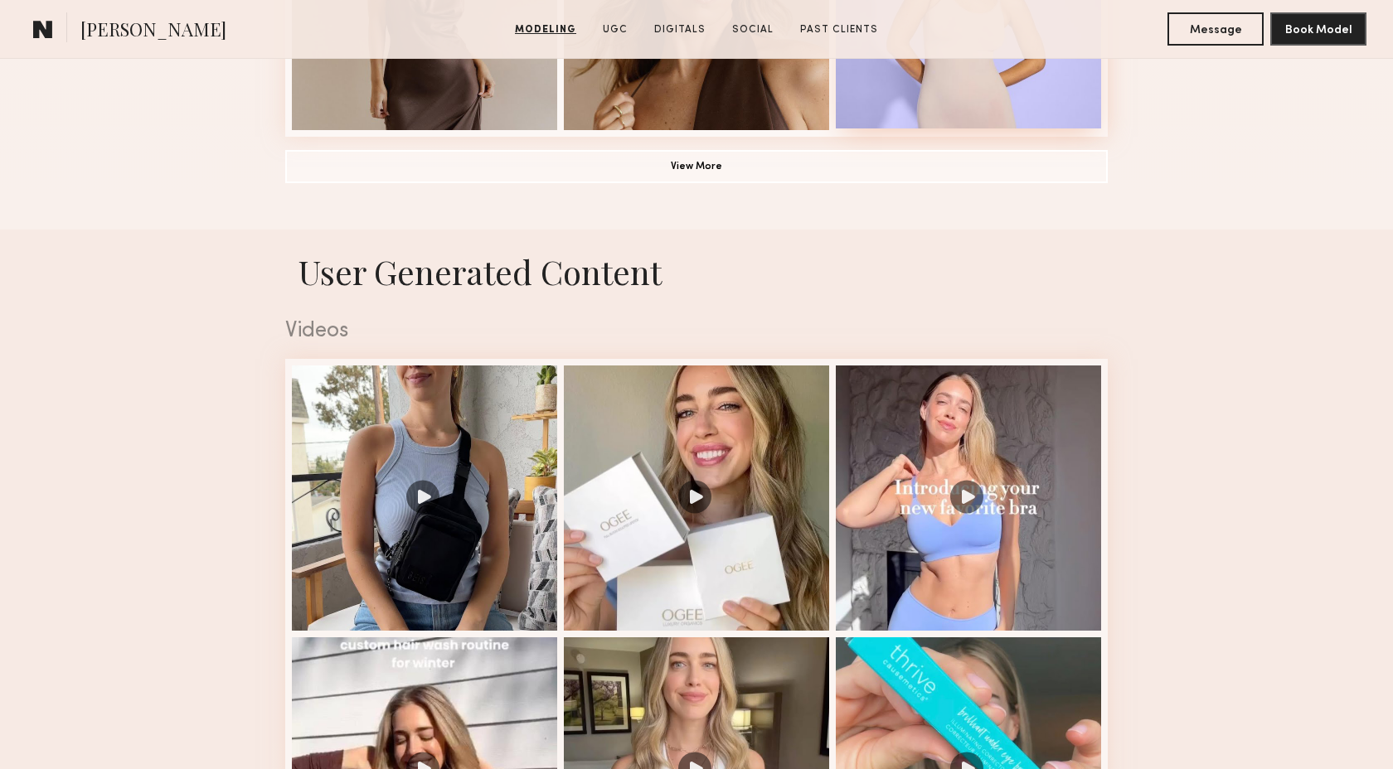
scroll to position [1509, 0]
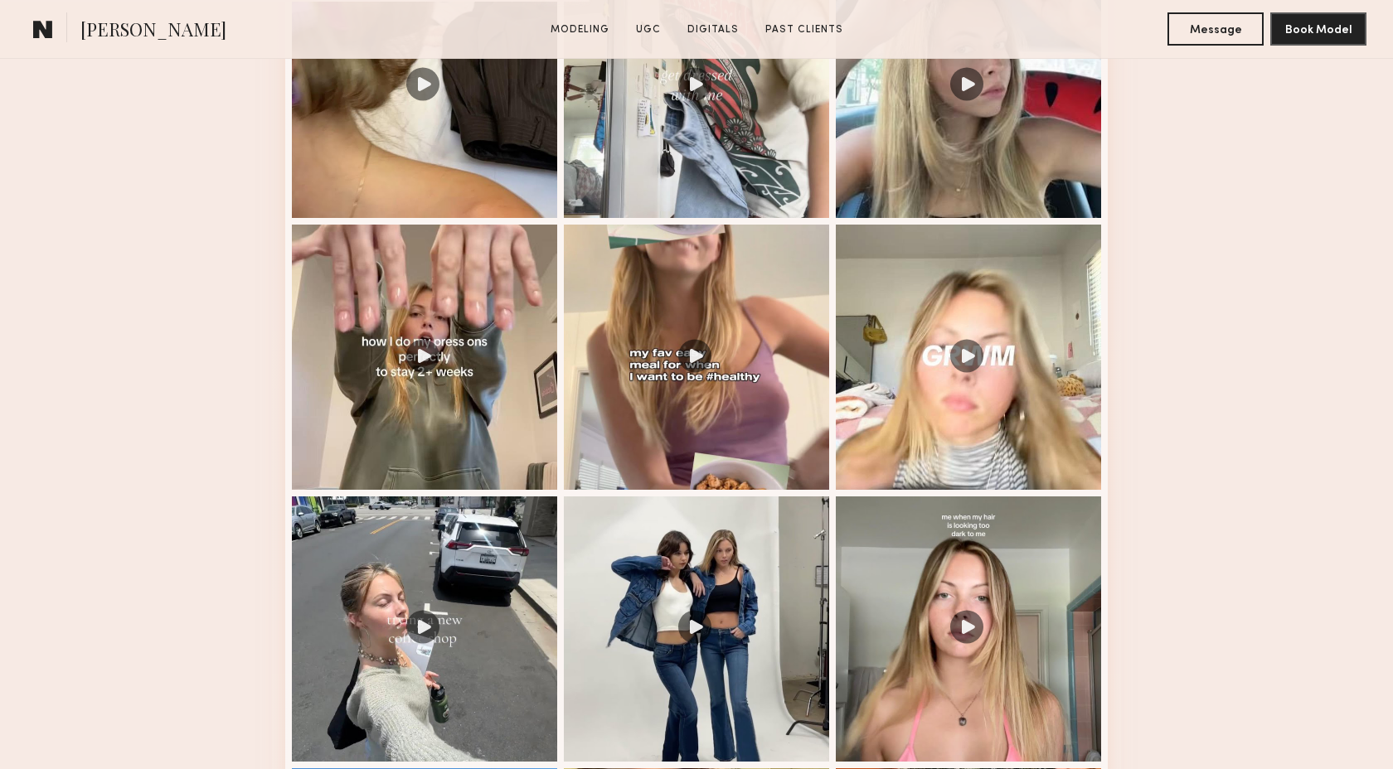
scroll to position [1982, 0]
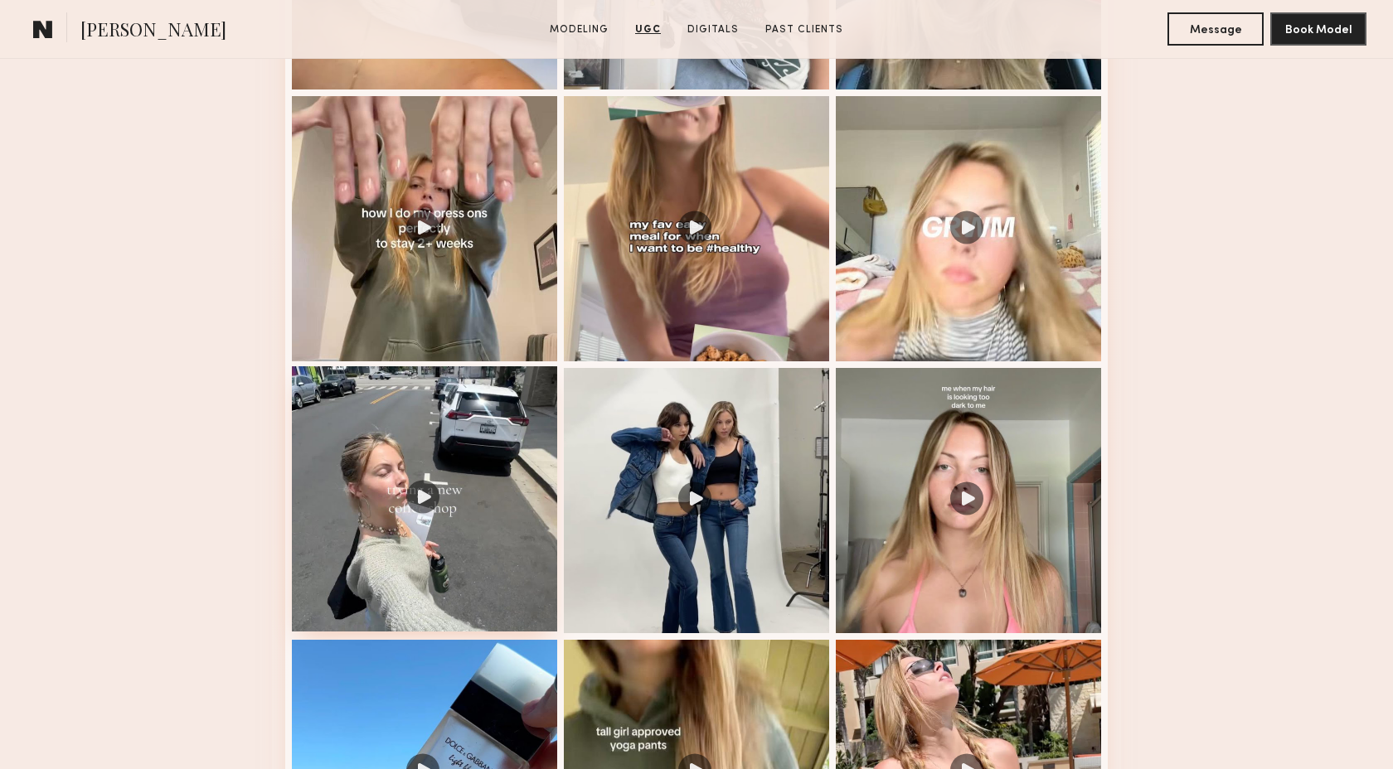
click at [438, 572] on div at bounding box center [424, 498] width 265 height 265
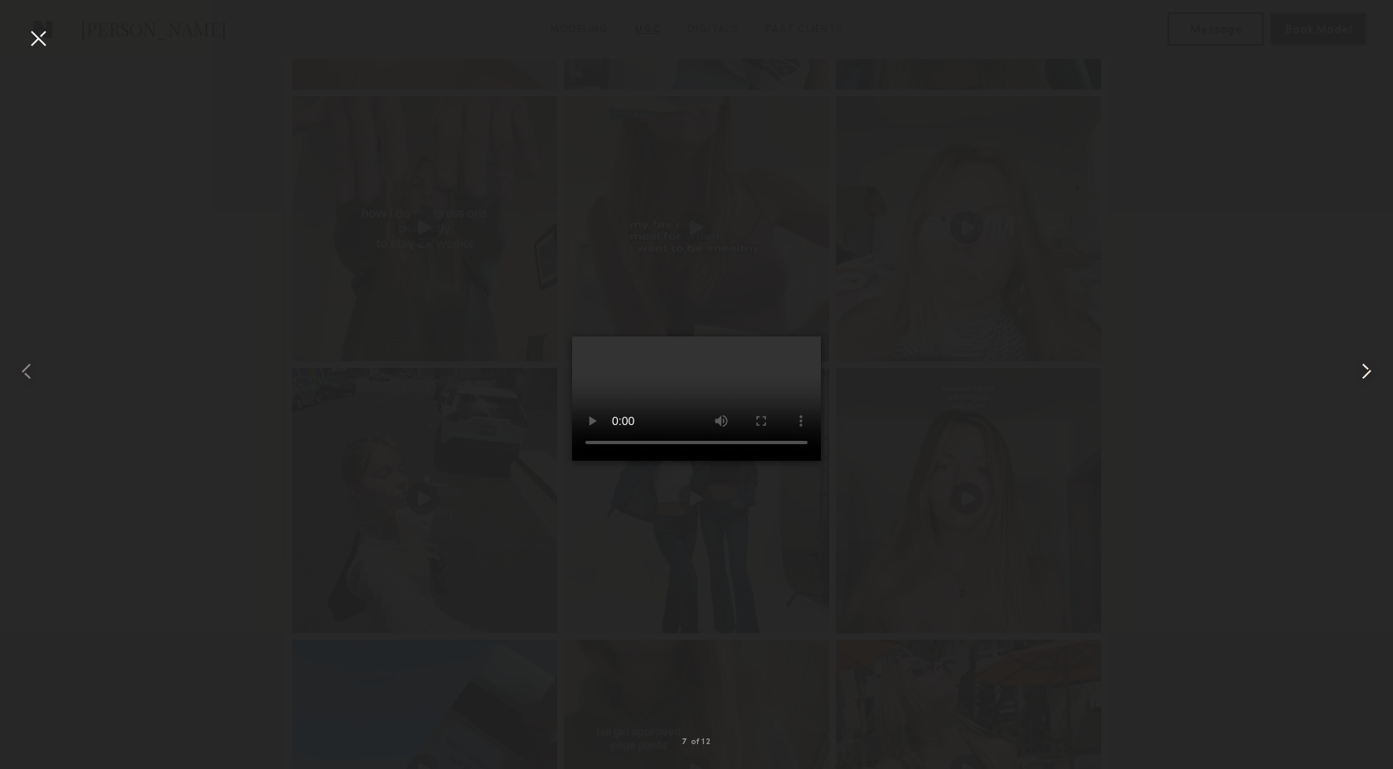
click at [1366, 371] on common-icon at bounding box center [1366, 371] width 27 height 27
click at [1365, 371] on common-icon at bounding box center [1366, 371] width 27 height 27
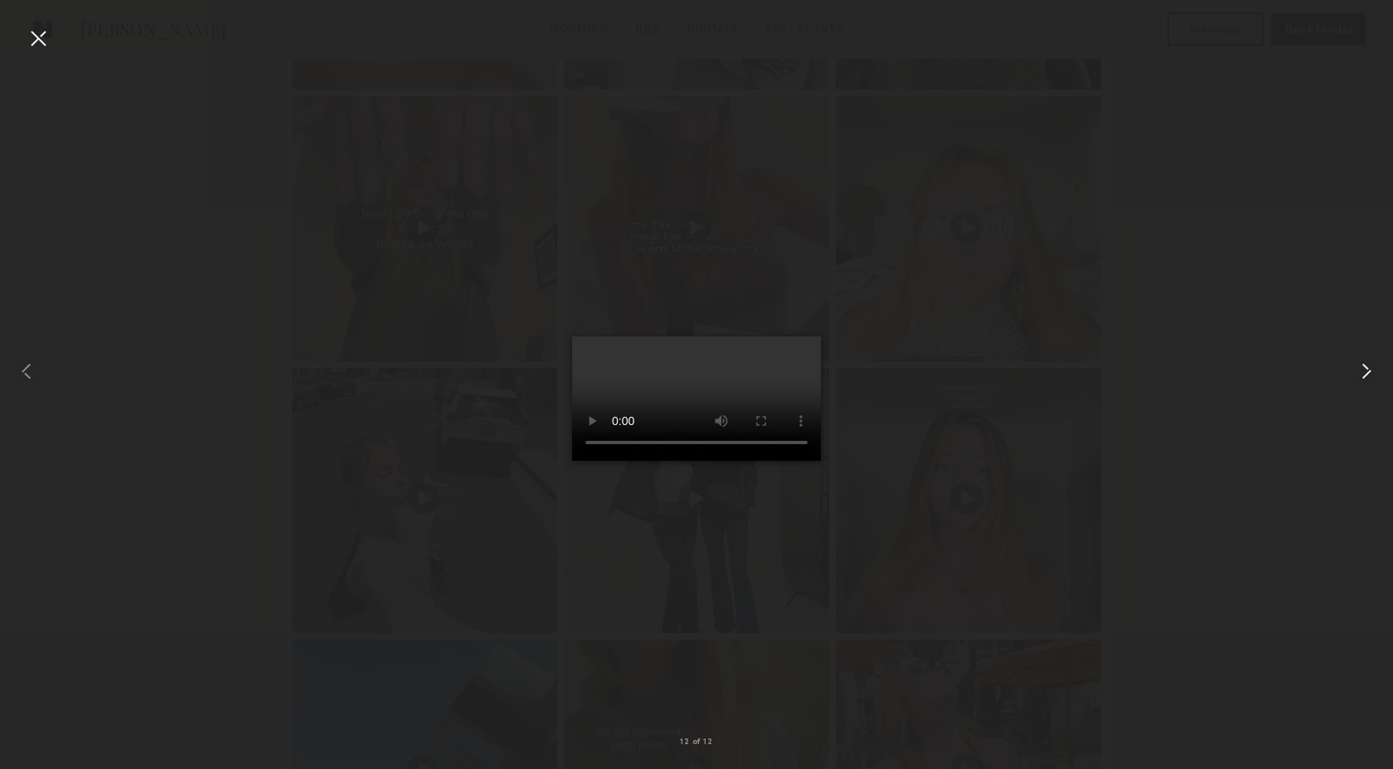
click at [1365, 371] on common-icon at bounding box center [1366, 371] width 27 height 27
click at [38, 41] on div at bounding box center [38, 38] width 27 height 27
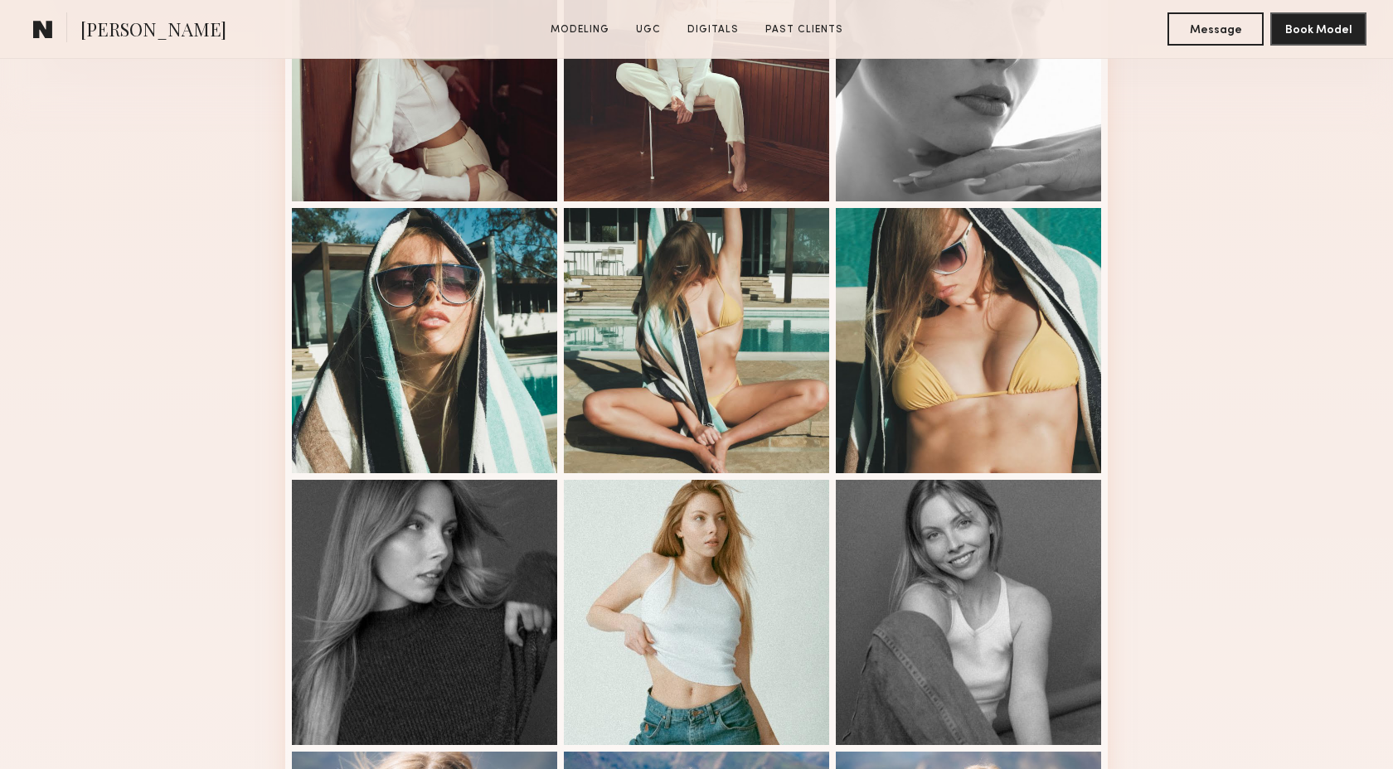
scroll to position [956, 0]
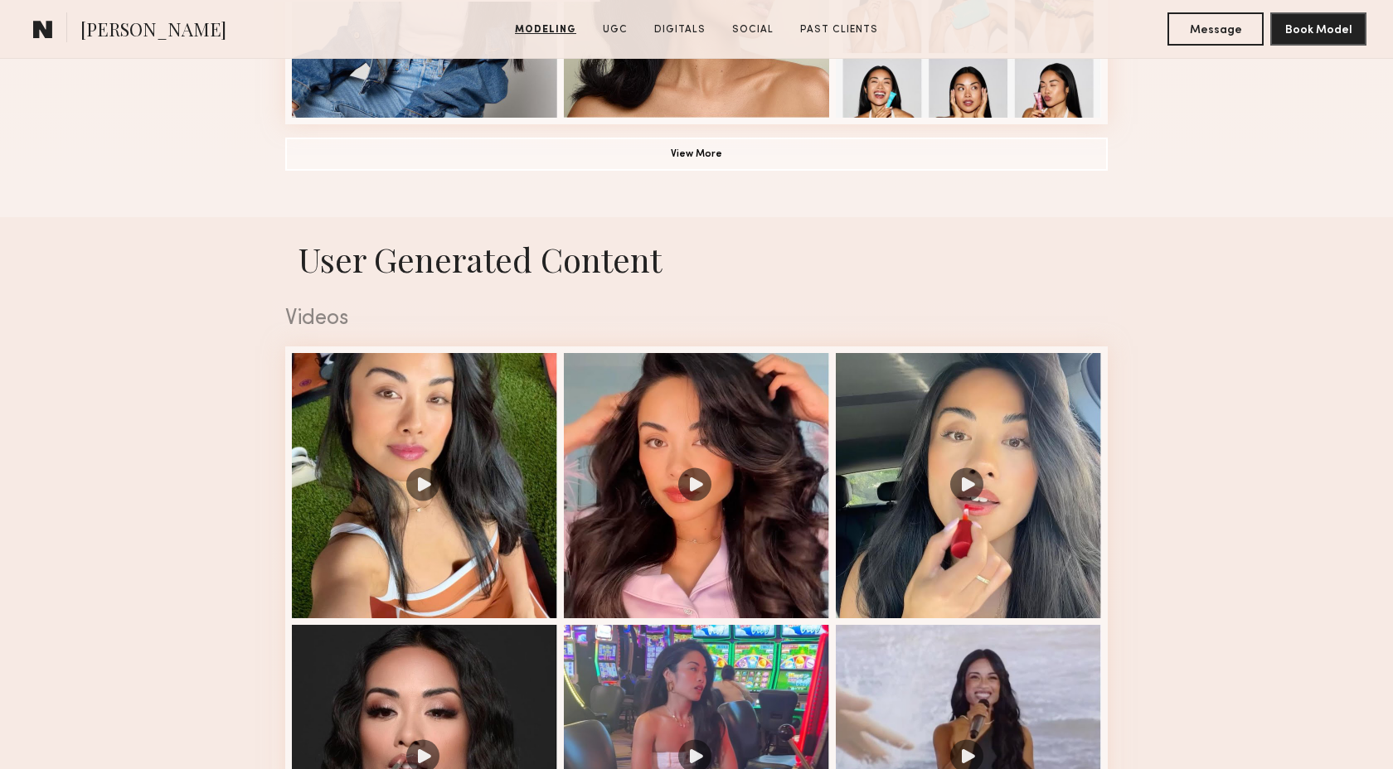
scroll to position [1607, 0]
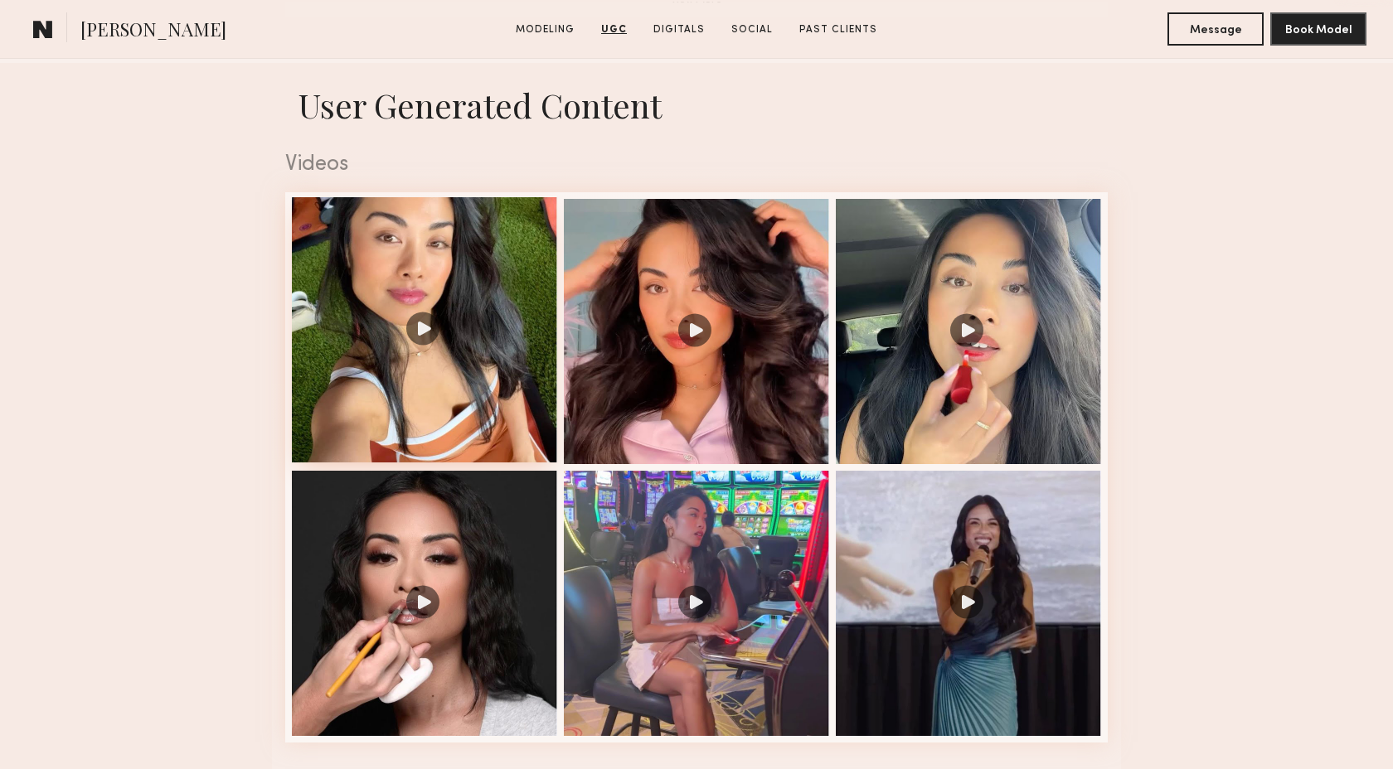
click at [444, 400] on div at bounding box center [424, 329] width 265 height 265
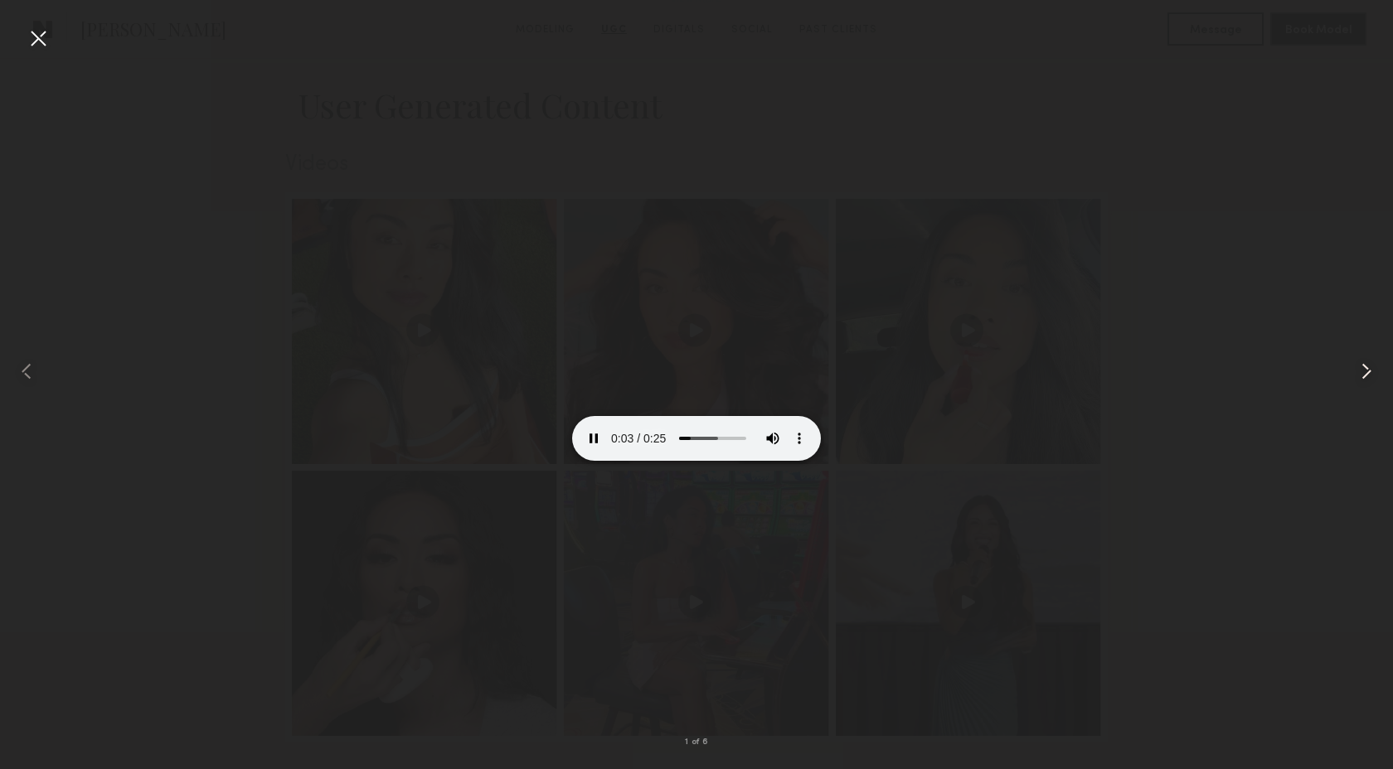
click at [1362, 370] on common-icon at bounding box center [1366, 371] width 27 height 27
click at [1368, 370] on common-icon at bounding box center [1366, 371] width 27 height 27
click at [1367, 370] on common-icon at bounding box center [1366, 371] width 27 height 27
click at [1367, 371] on common-icon at bounding box center [1366, 371] width 27 height 27
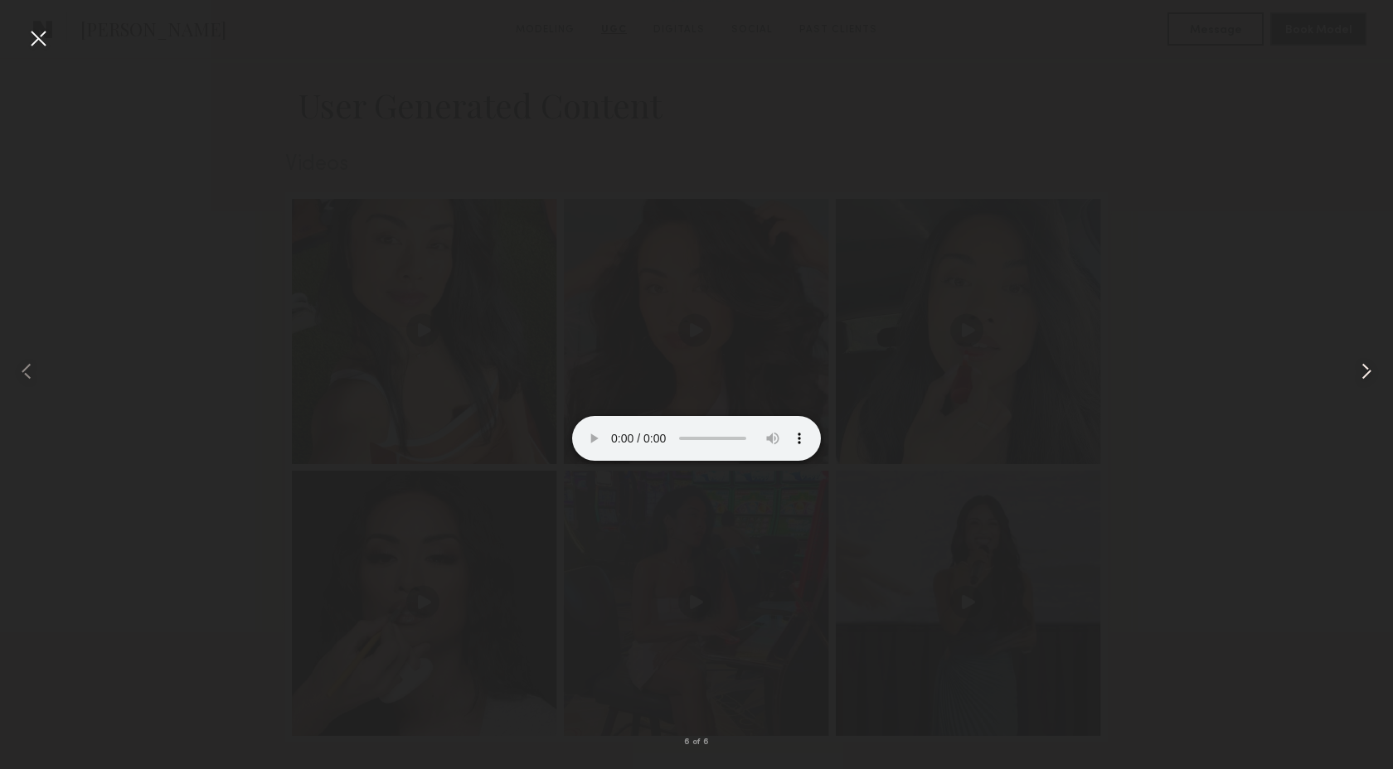
click at [1367, 371] on common-icon at bounding box center [1366, 371] width 27 height 27
click at [32, 37] on div at bounding box center [38, 38] width 27 height 27
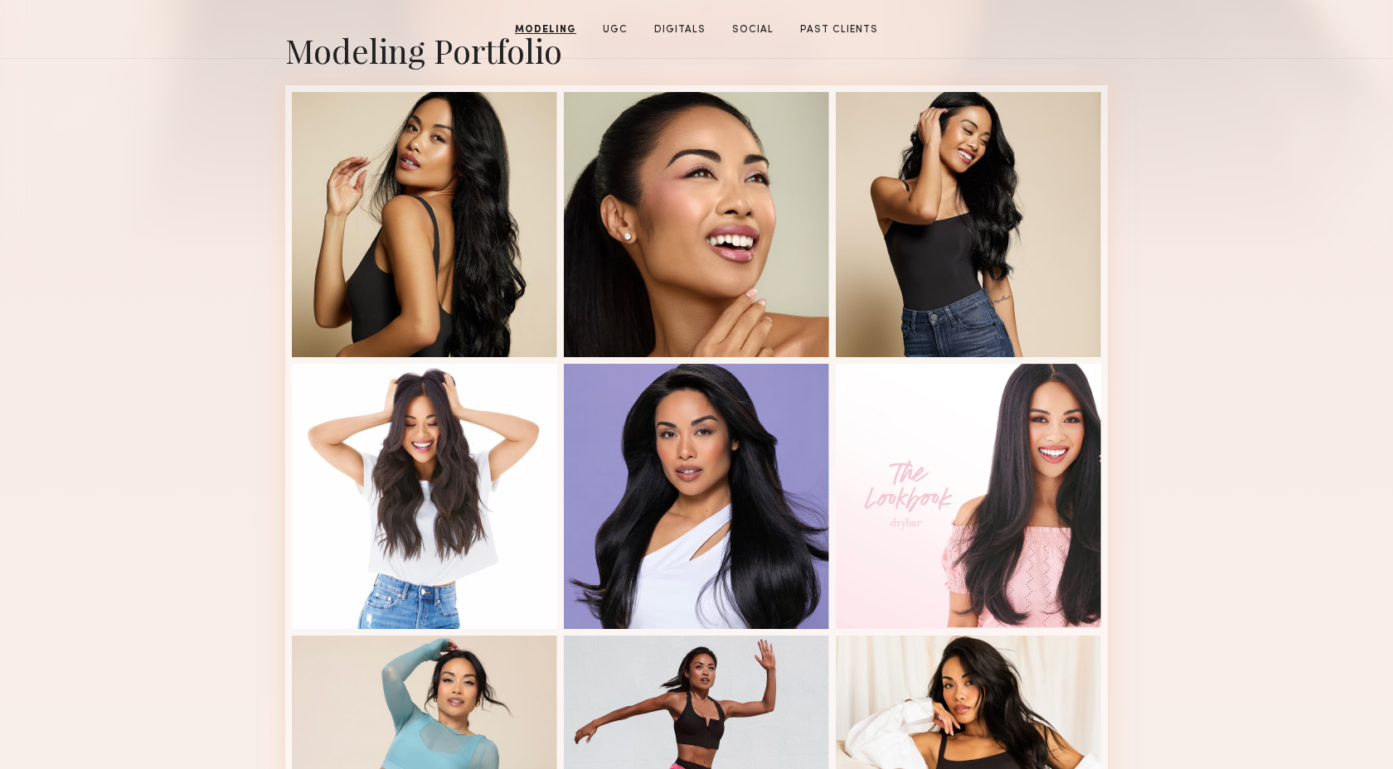
scroll to position [177, 0]
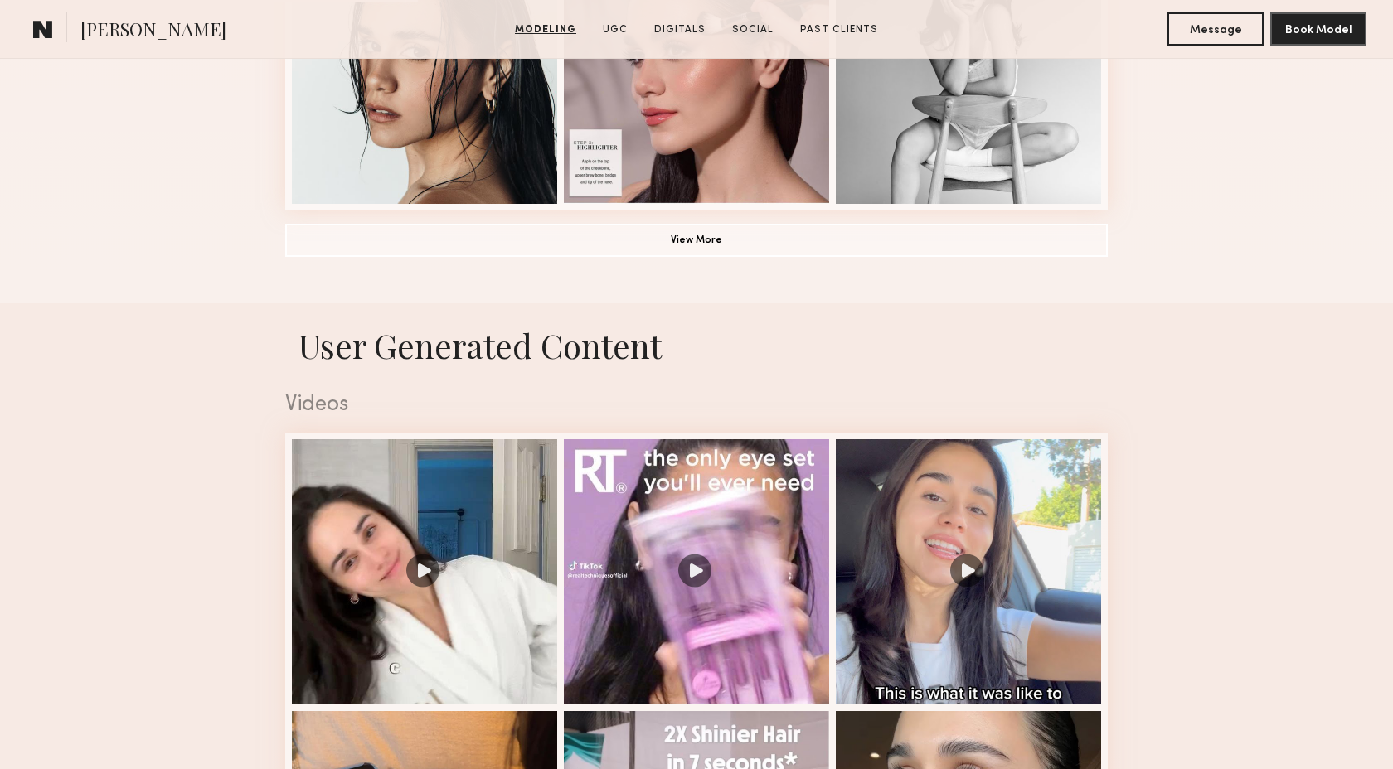
scroll to position [1612, 0]
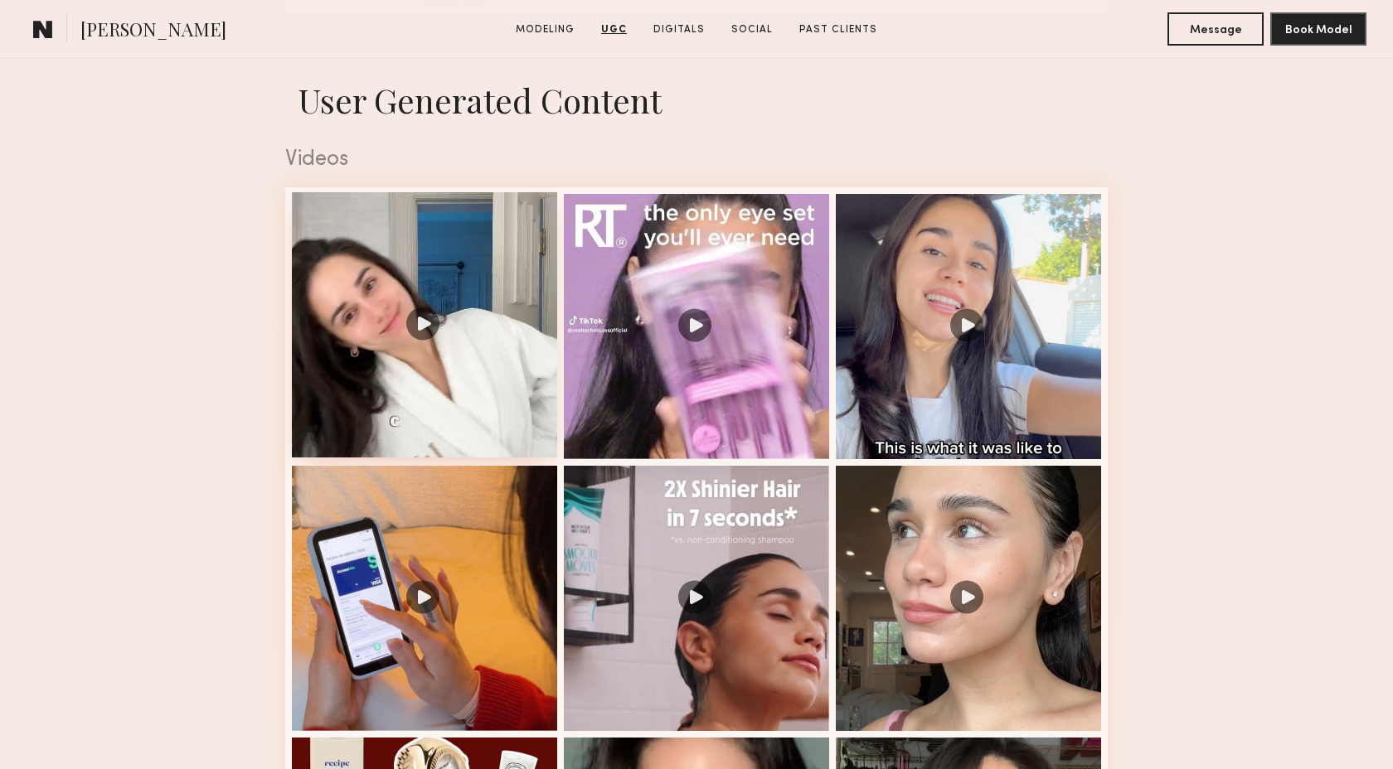
click at [417, 446] on div at bounding box center [424, 324] width 265 height 265
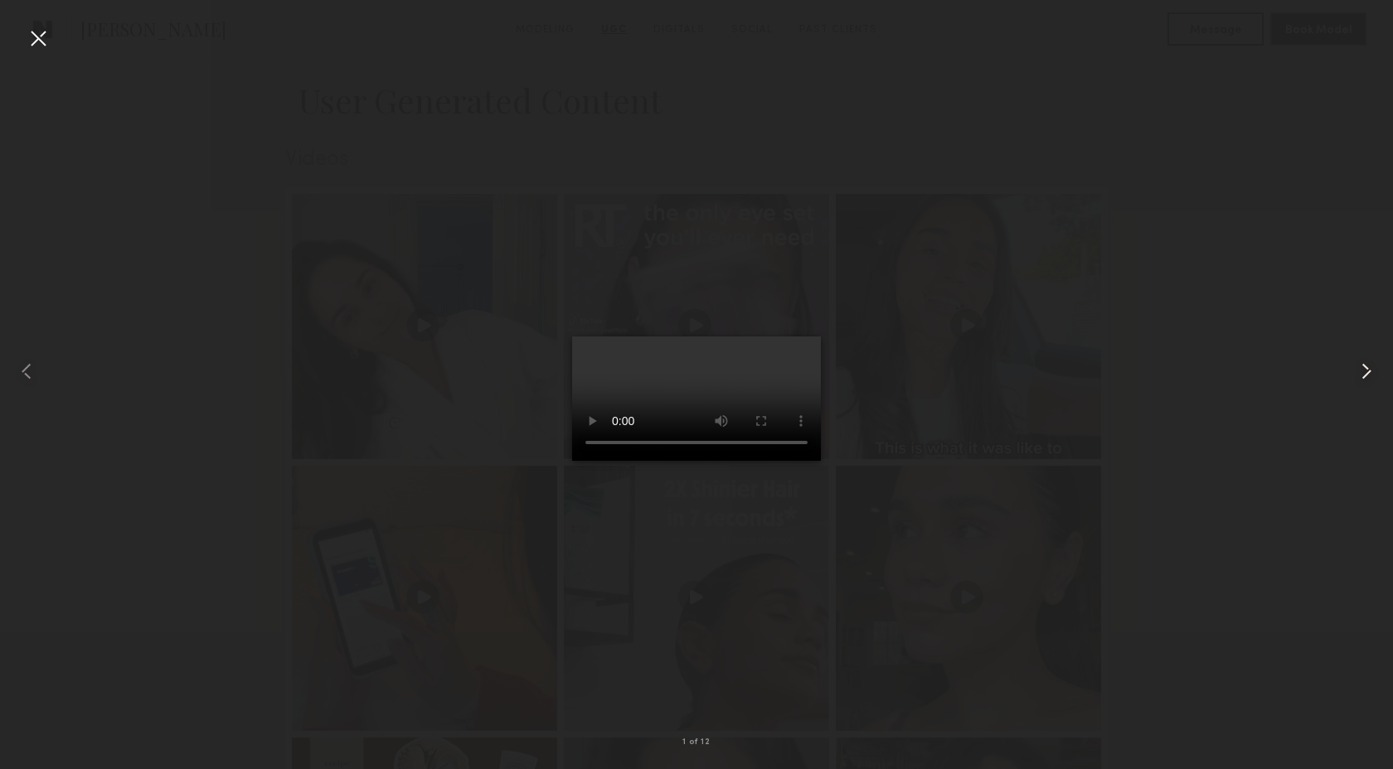
click at [1366, 366] on common-icon at bounding box center [1366, 371] width 27 height 27
click at [1365, 366] on common-icon at bounding box center [1366, 371] width 27 height 27
click at [1365, 367] on common-icon at bounding box center [1366, 371] width 27 height 27
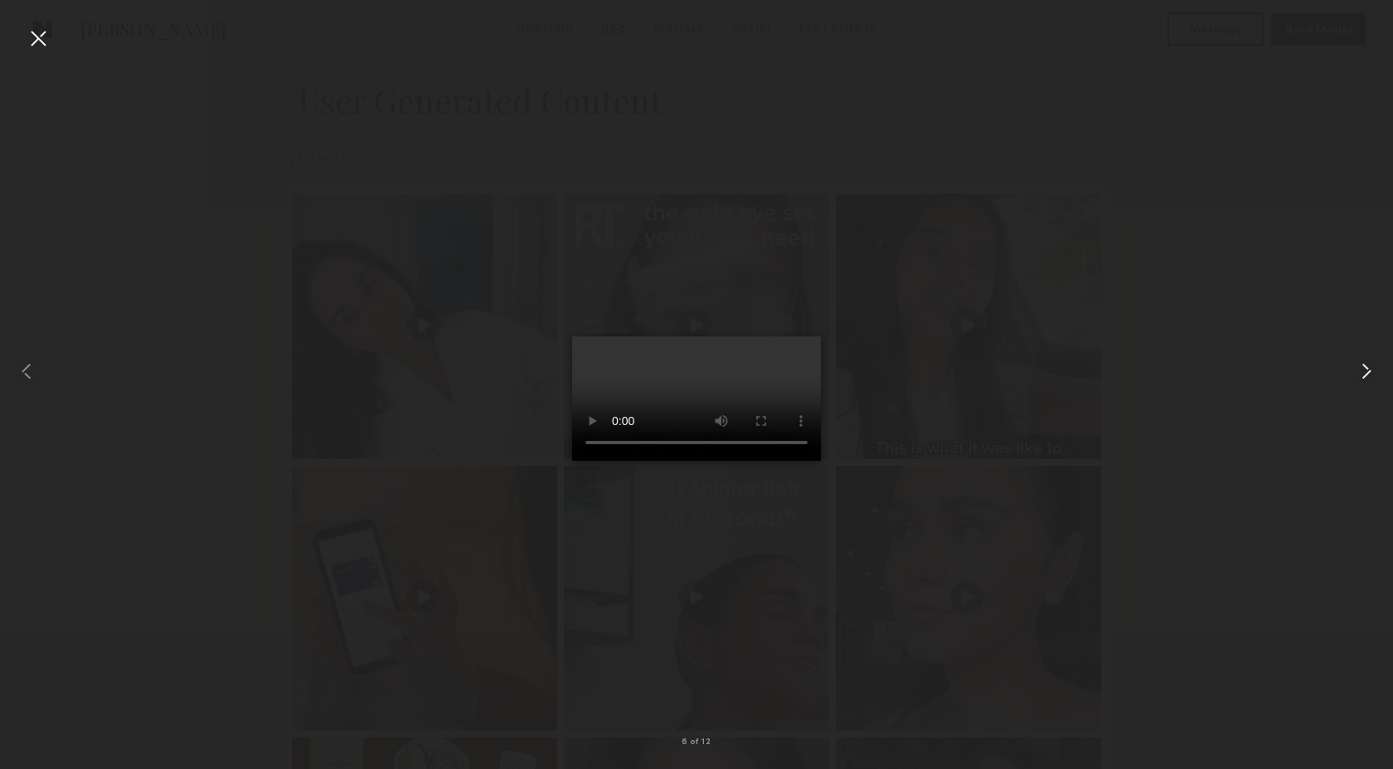
click at [1365, 367] on common-icon at bounding box center [1366, 371] width 27 height 27
click at [1365, 366] on common-icon at bounding box center [1366, 371] width 27 height 27
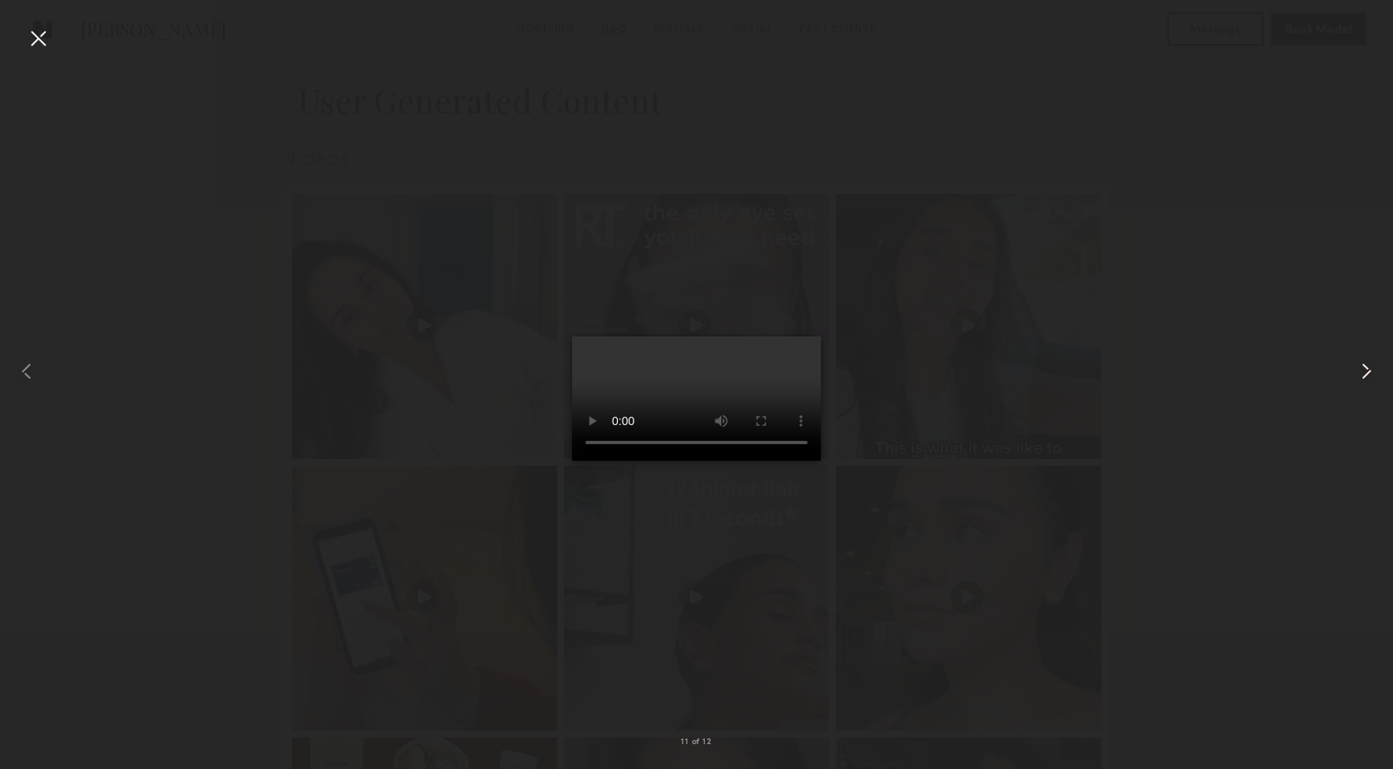
click at [1370, 370] on common-icon at bounding box center [1366, 371] width 27 height 27
click at [35, 41] on div at bounding box center [38, 38] width 27 height 27
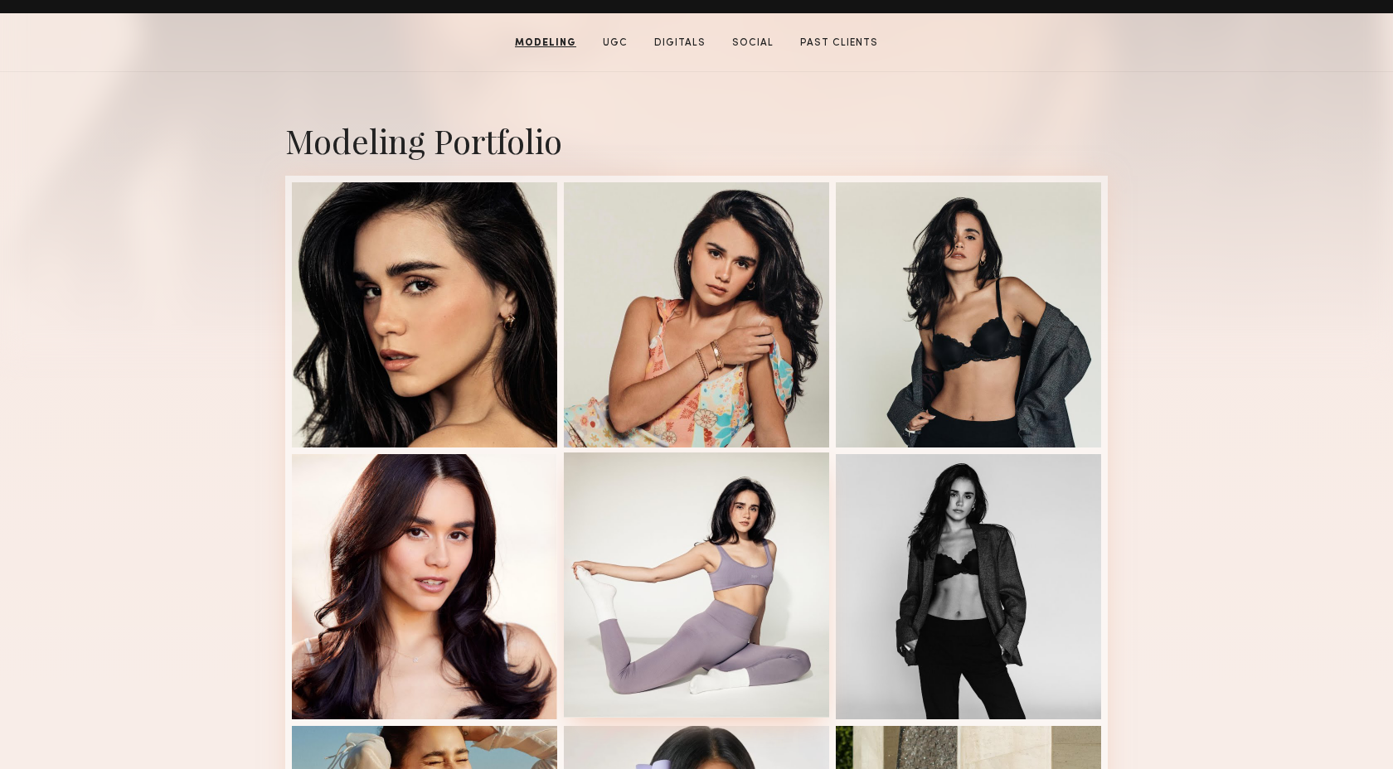
scroll to position [0, 0]
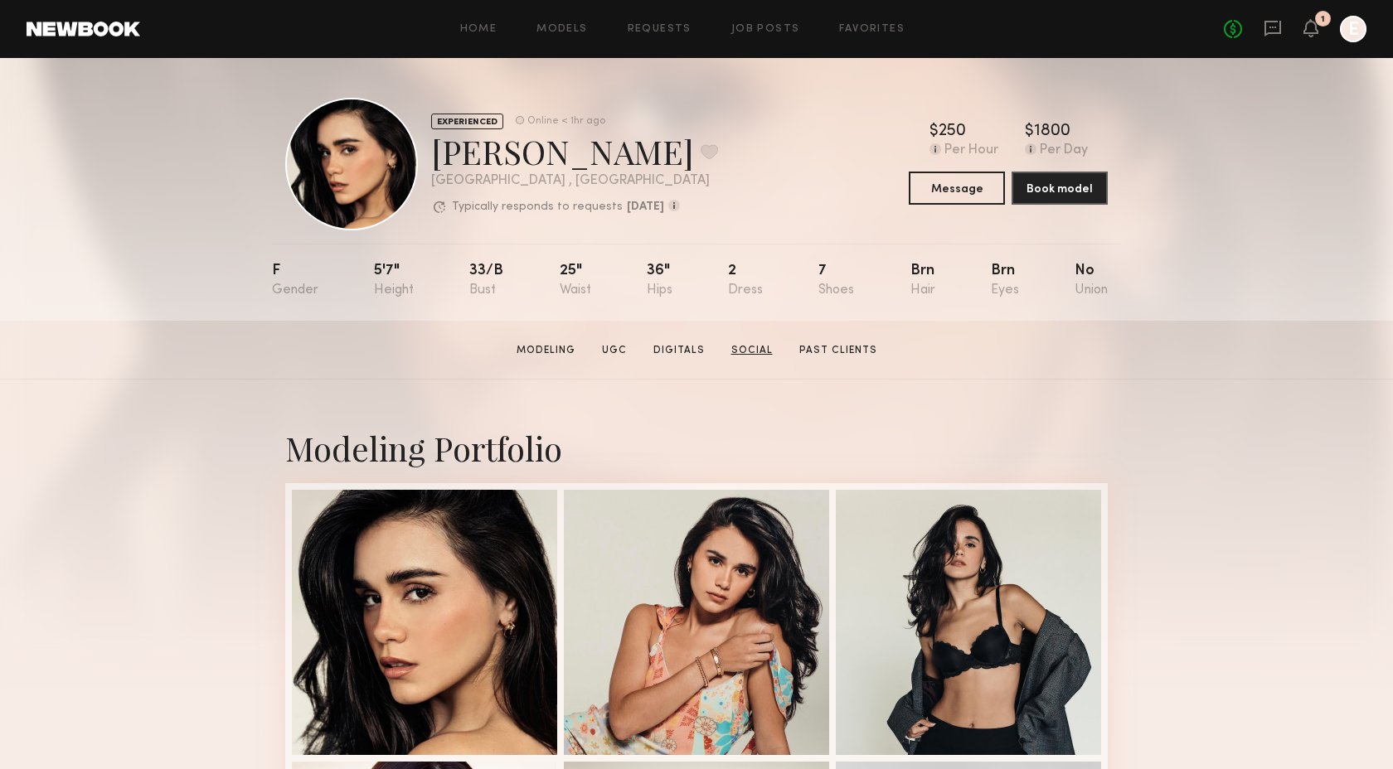
click at [745, 349] on link "Social" at bounding box center [752, 350] width 55 height 15
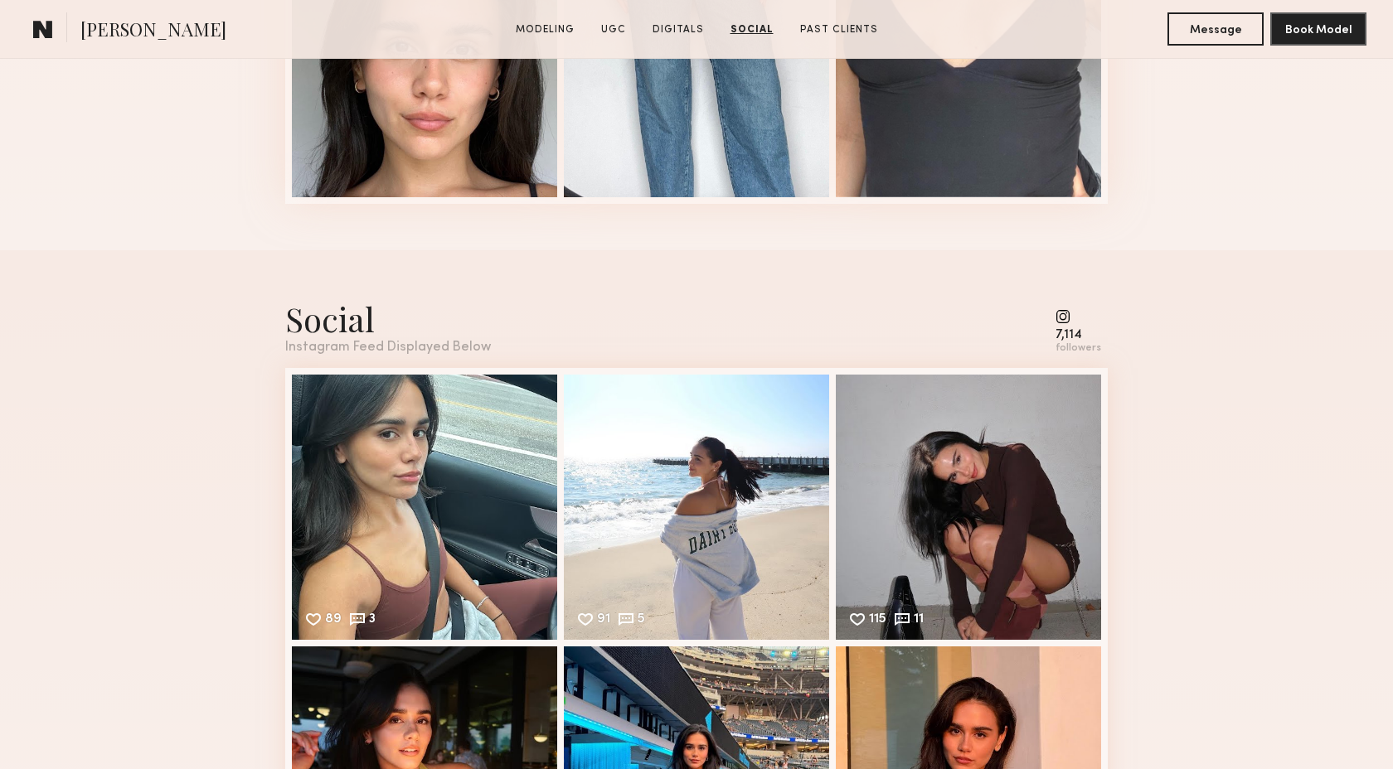
scroll to position [4268, 0]
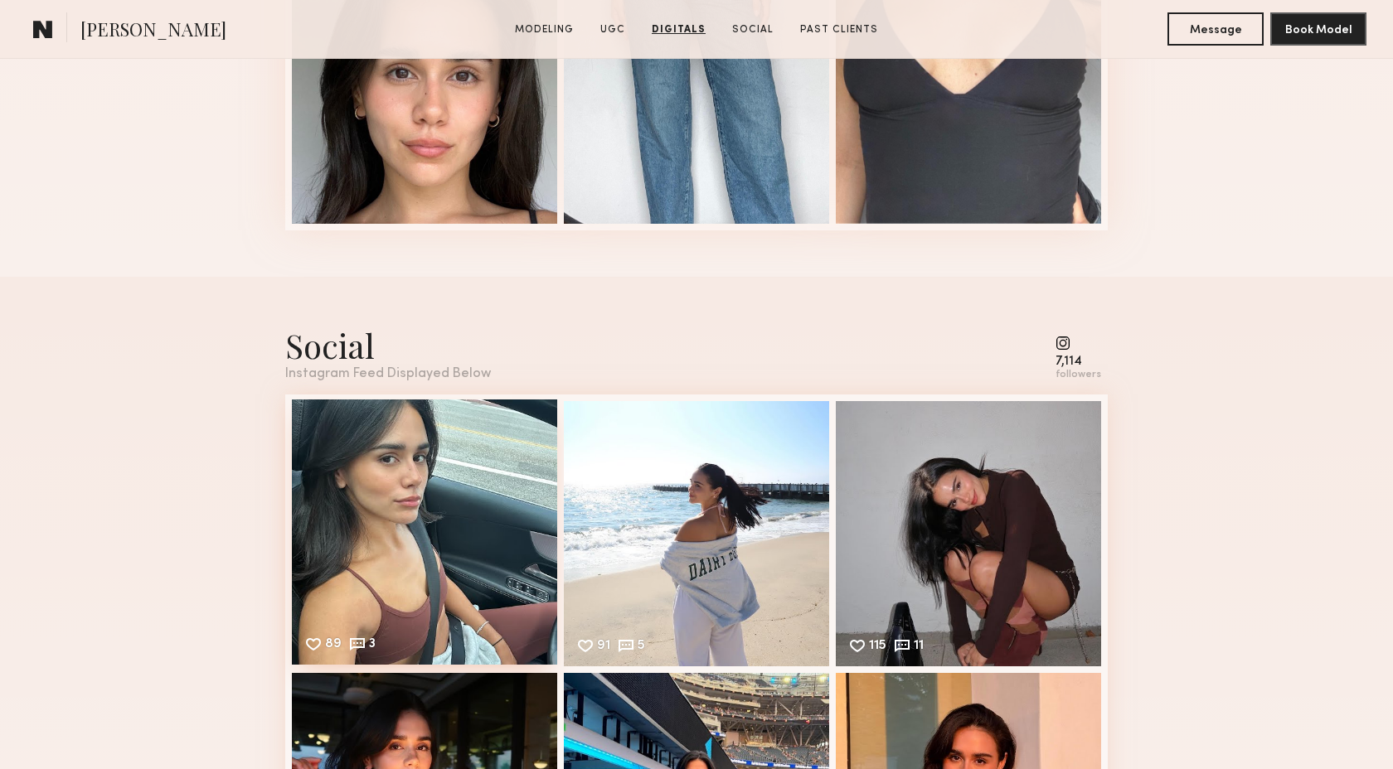
click at [364, 548] on div "89 3 Likes & comments displayed to show model’s engagement" at bounding box center [424, 532] width 265 height 265
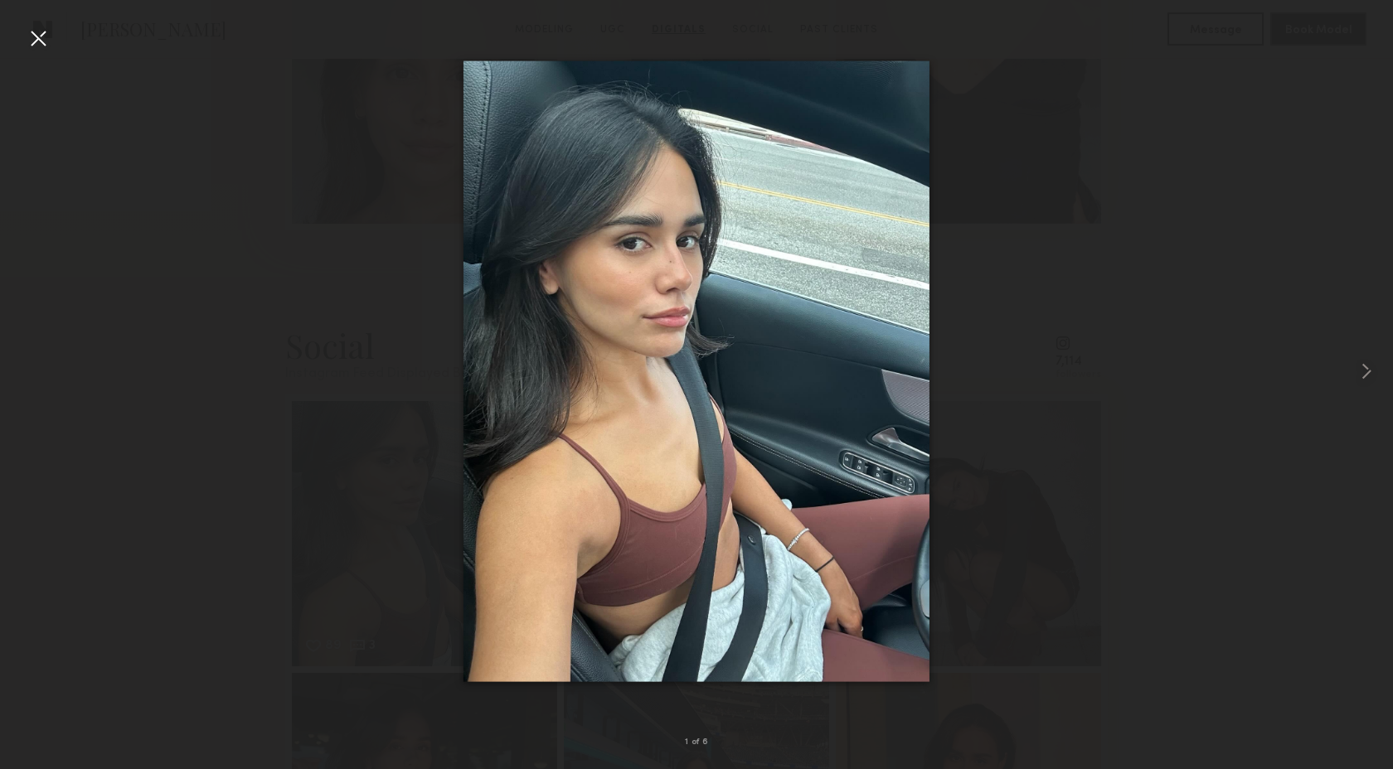
click at [41, 31] on div at bounding box center [38, 38] width 27 height 27
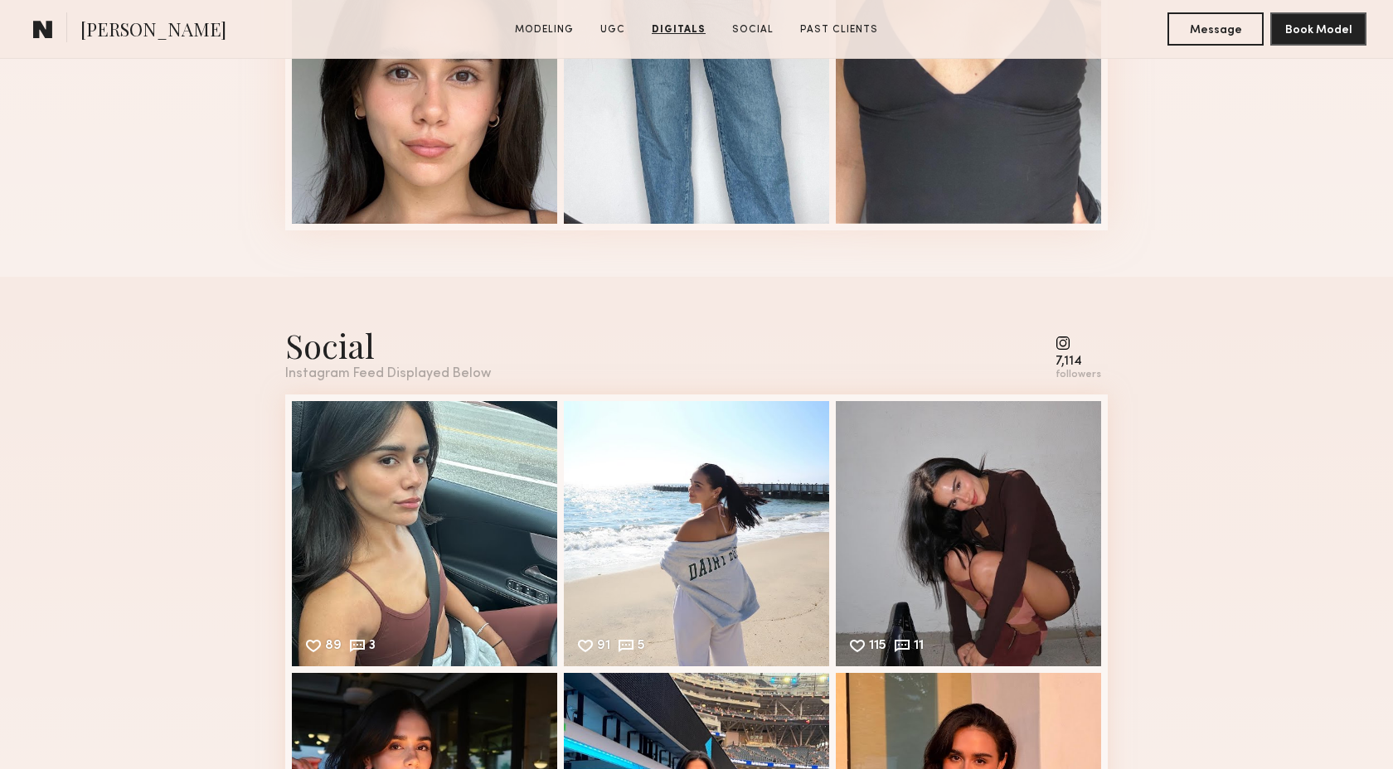
click at [1064, 342] on common-icon at bounding box center [1078, 343] width 46 height 15
click at [303, 372] on div "Instagram Feed Displayed Below" at bounding box center [388, 374] width 206 height 14
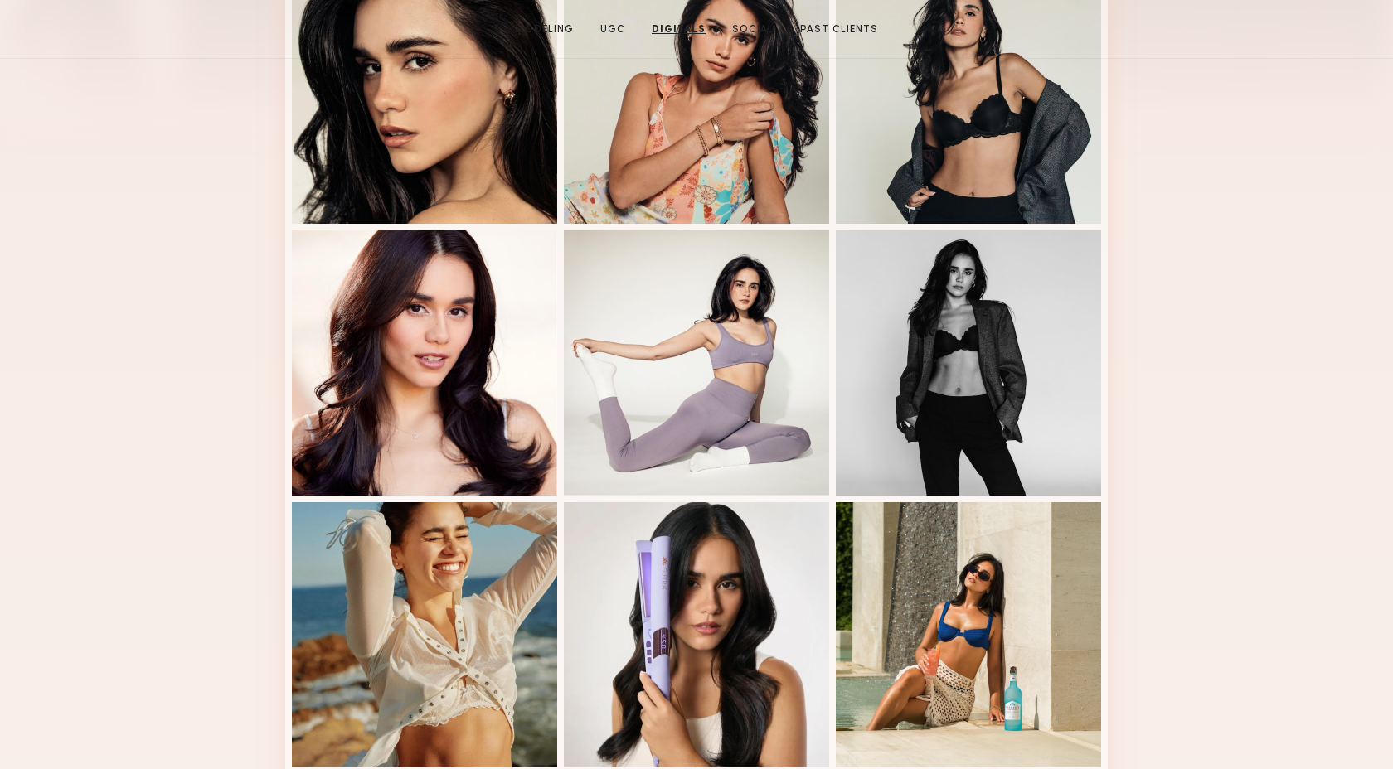
scroll to position [0, 0]
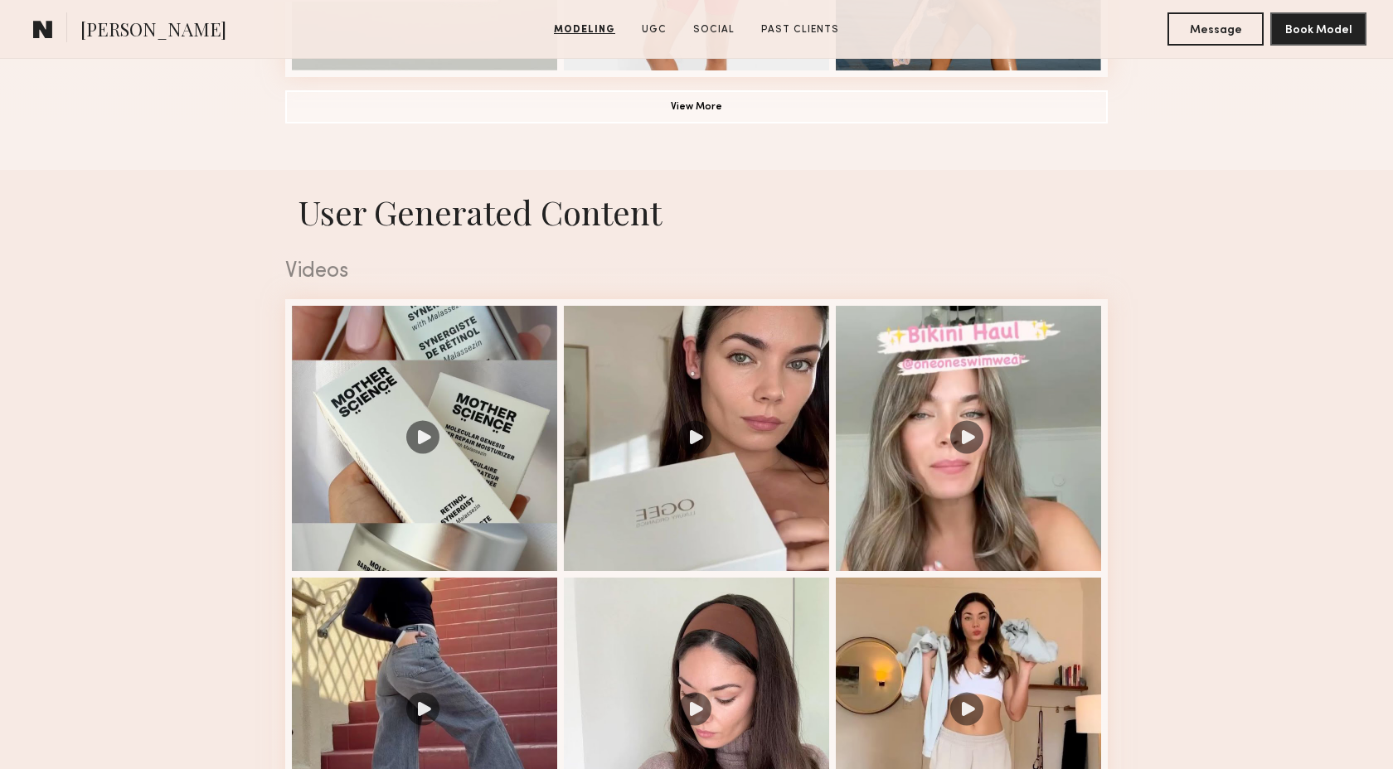
scroll to position [1580, 0]
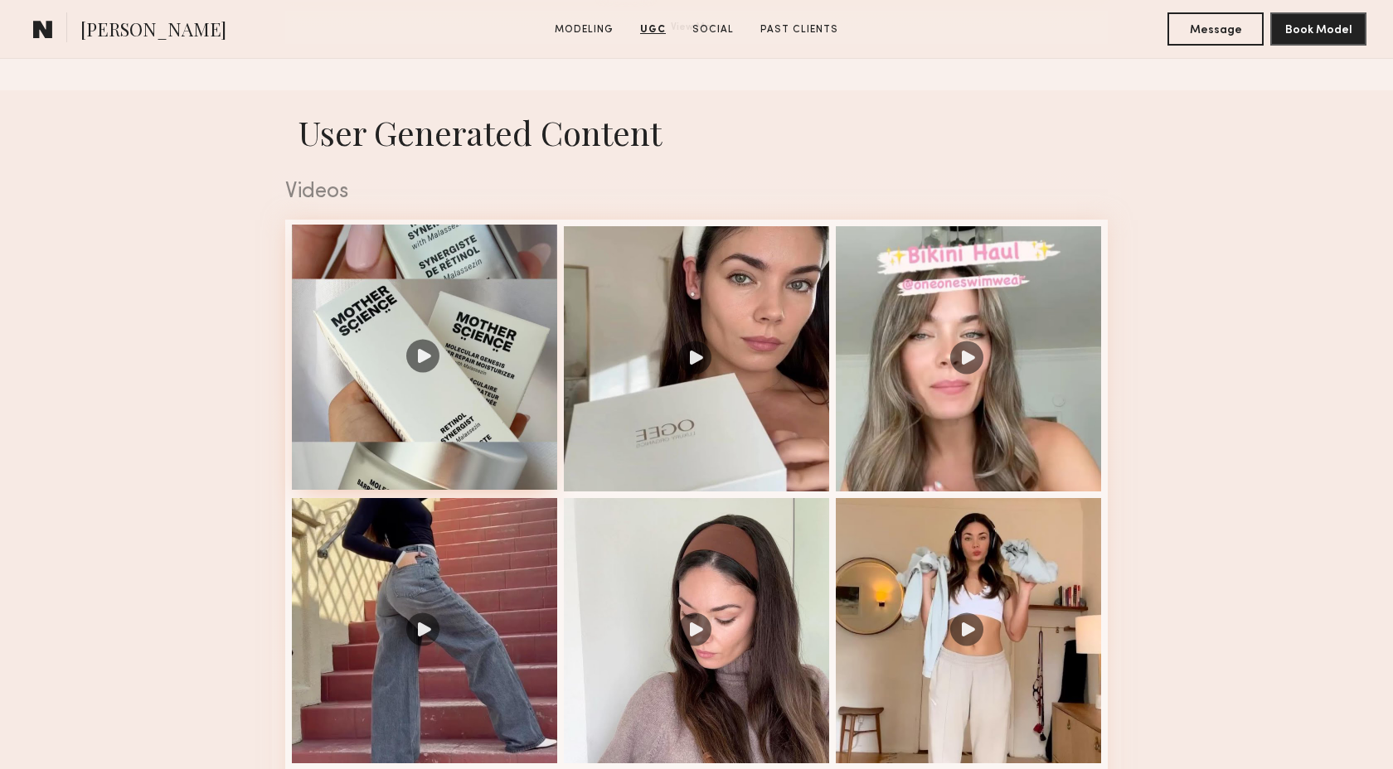
click at [468, 455] on div at bounding box center [424, 357] width 265 height 265
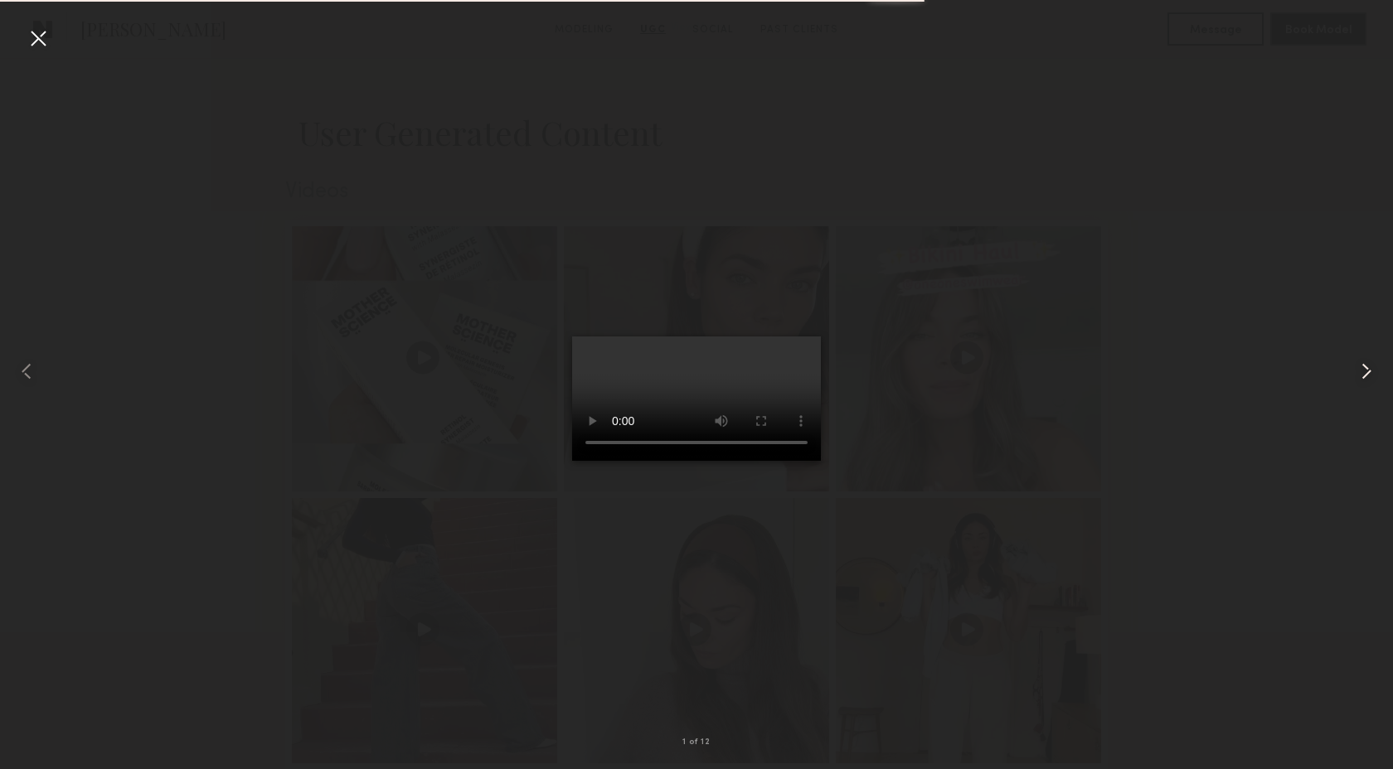
click at [1361, 374] on common-icon at bounding box center [1366, 371] width 27 height 27
click at [1362, 373] on common-icon at bounding box center [1366, 371] width 27 height 27
click at [1361, 373] on common-icon at bounding box center [1366, 371] width 27 height 27
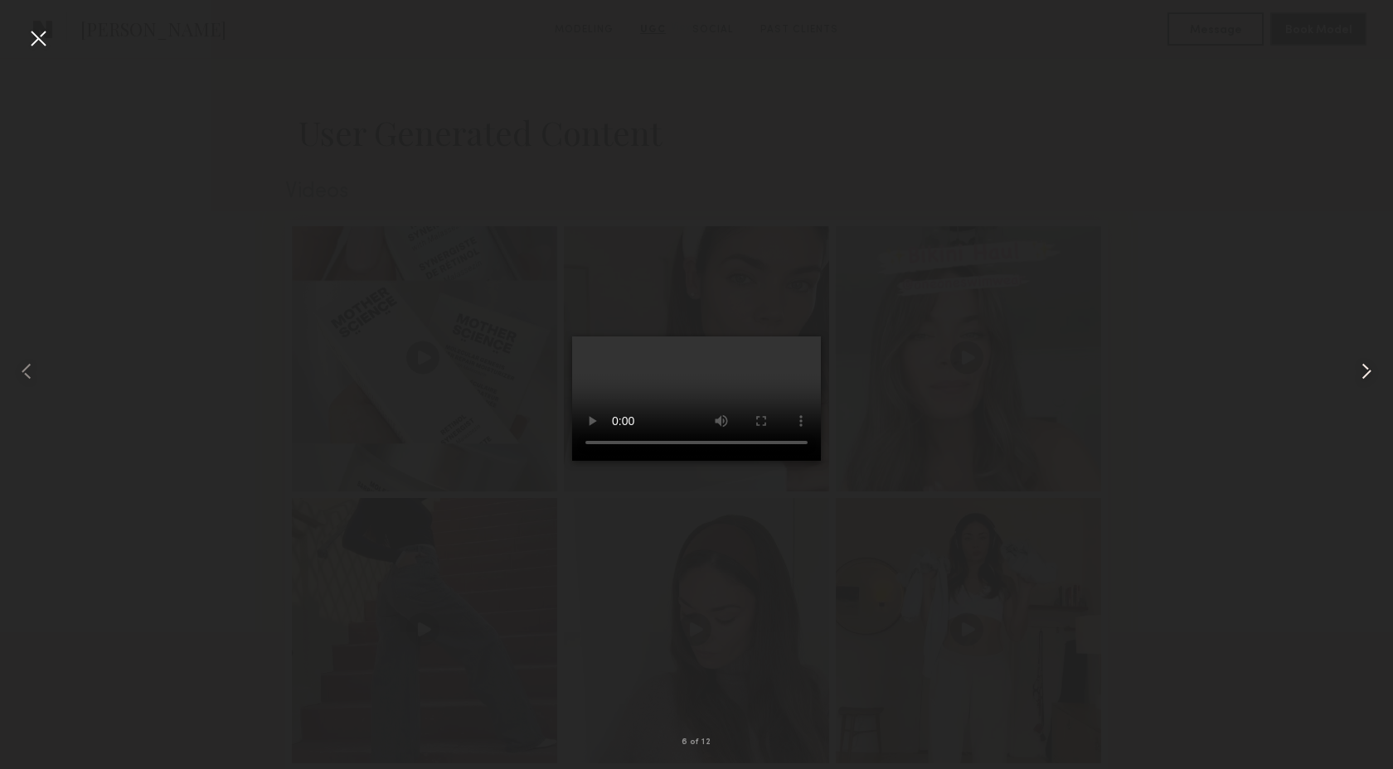
click at [1361, 373] on common-icon at bounding box center [1366, 371] width 27 height 27
click at [1359, 371] on common-icon at bounding box center [1366, 371] width 27 height 27
click at [32, 32] on div at bounding box center [38, 38] width 27 height 27
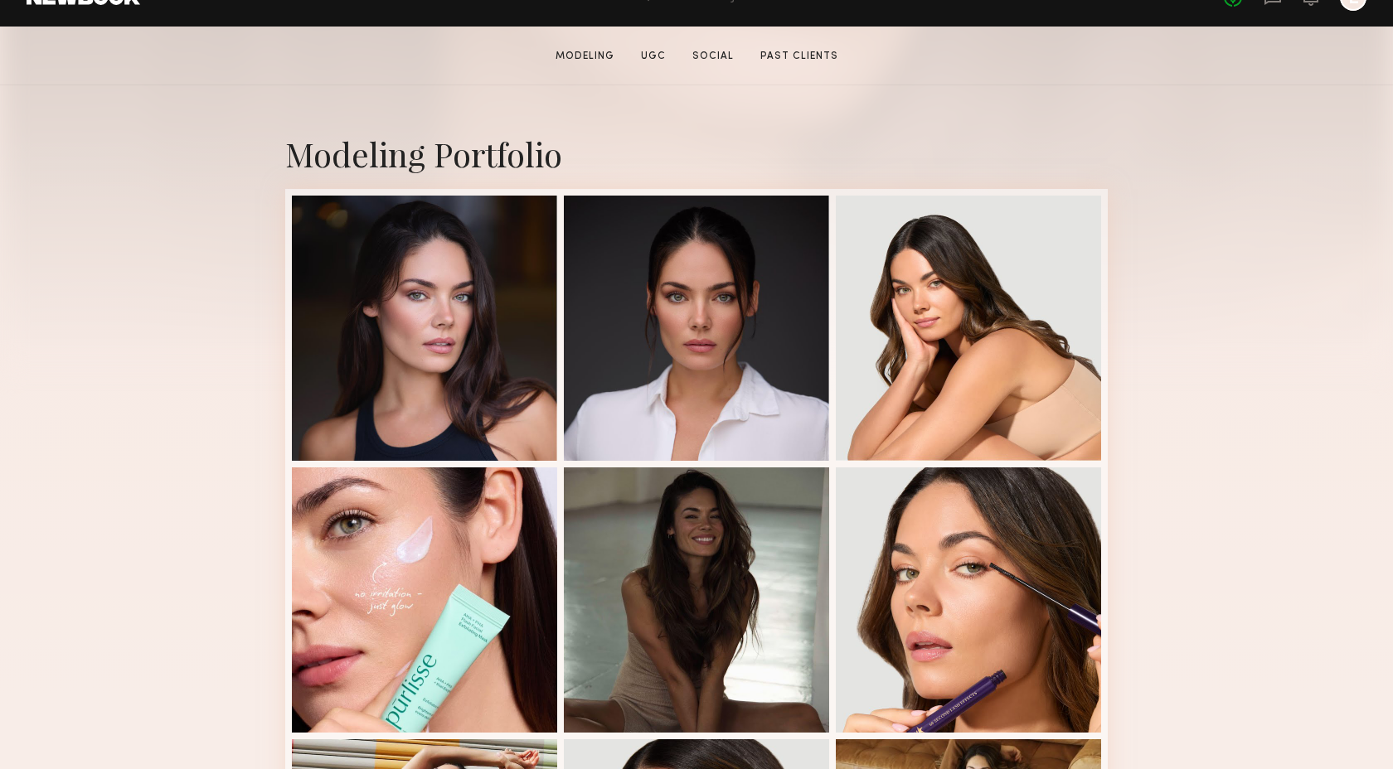
scroll to position [351, 0]
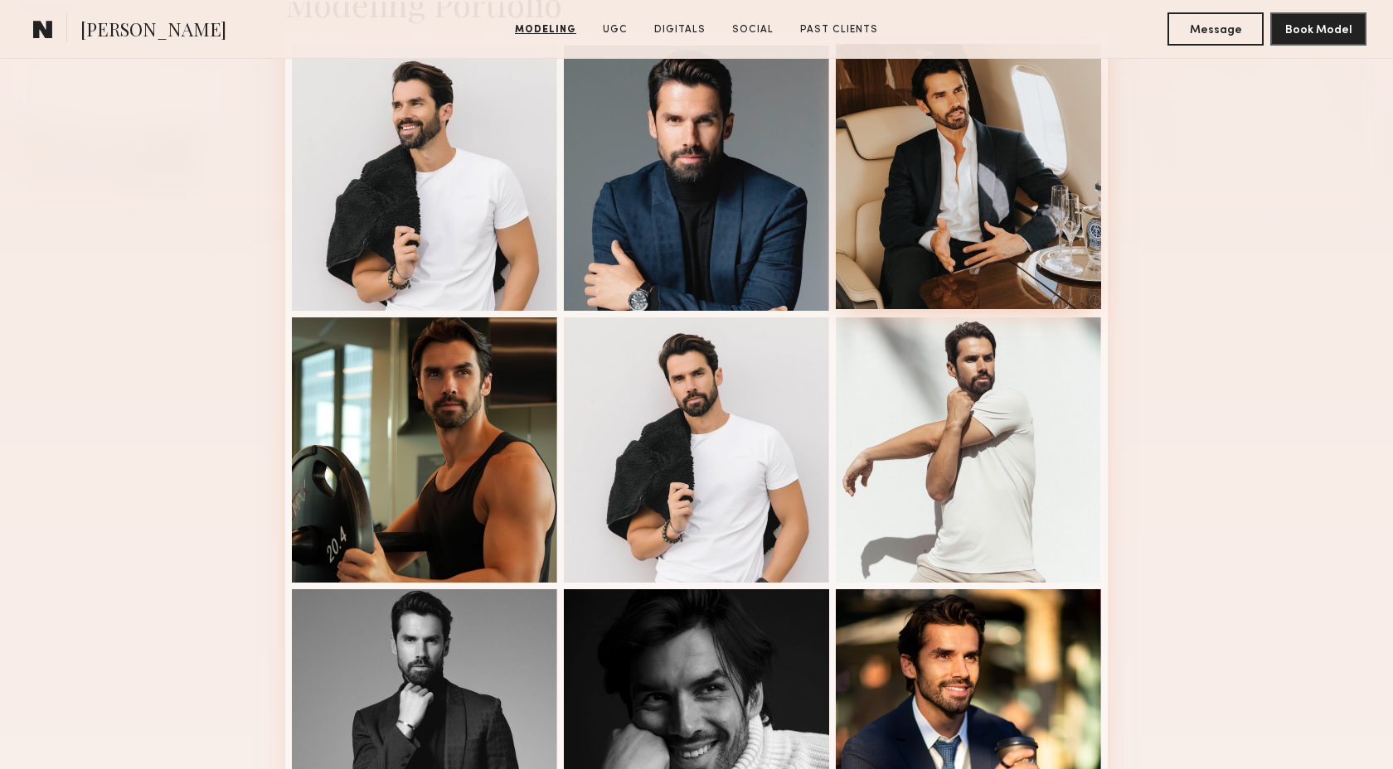
scroll to position [409, 0]
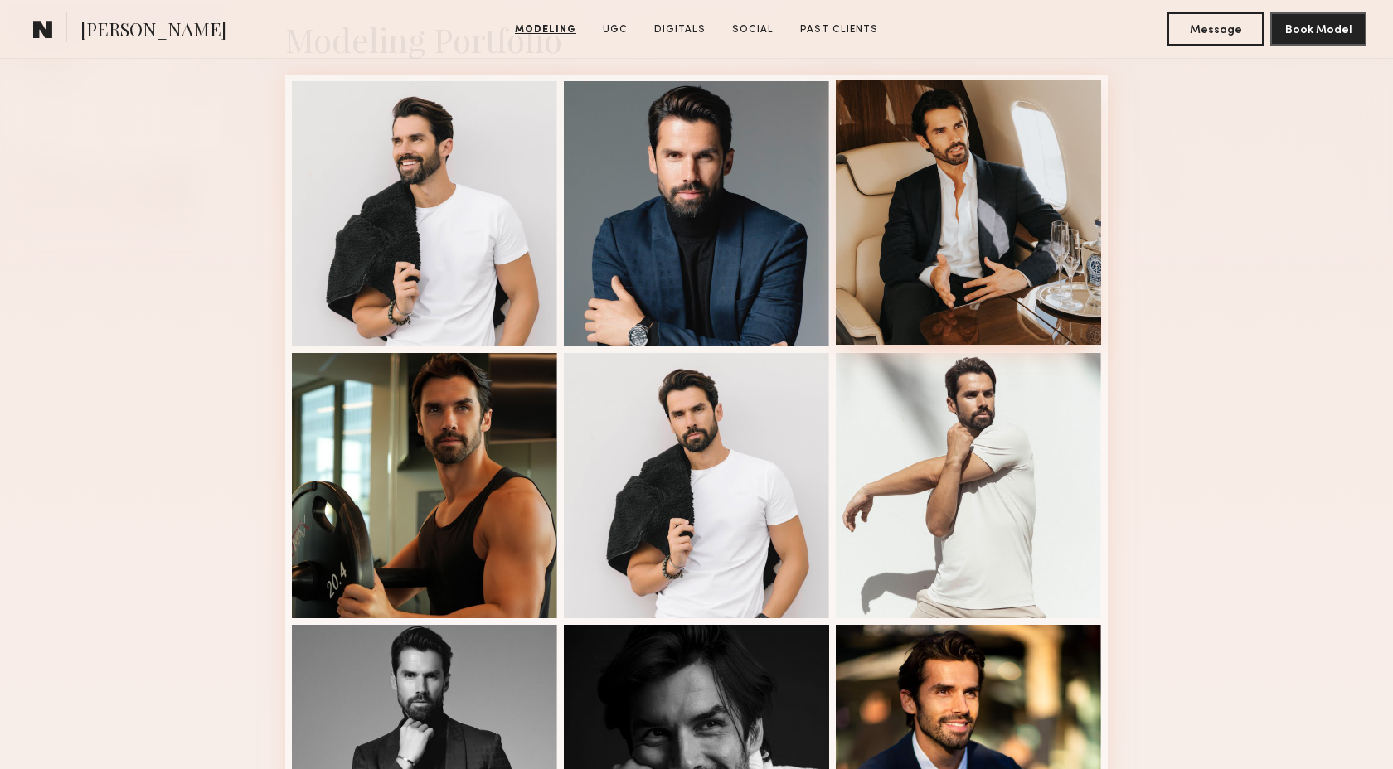
click at [1001, 262] on div at bounding box center [968, 212] width 265 height 265
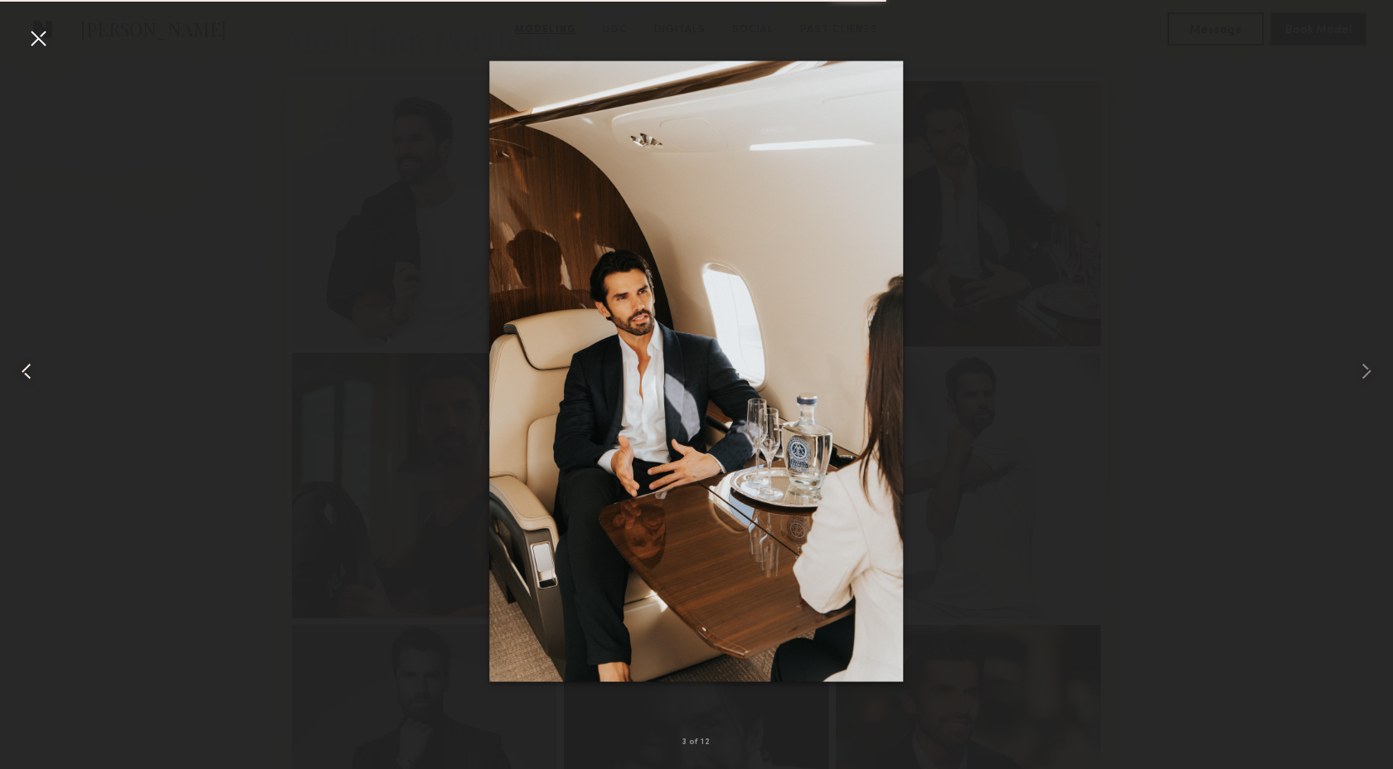
click at [39, 52] on div at bounding box center [28, 372] width 56 height 690
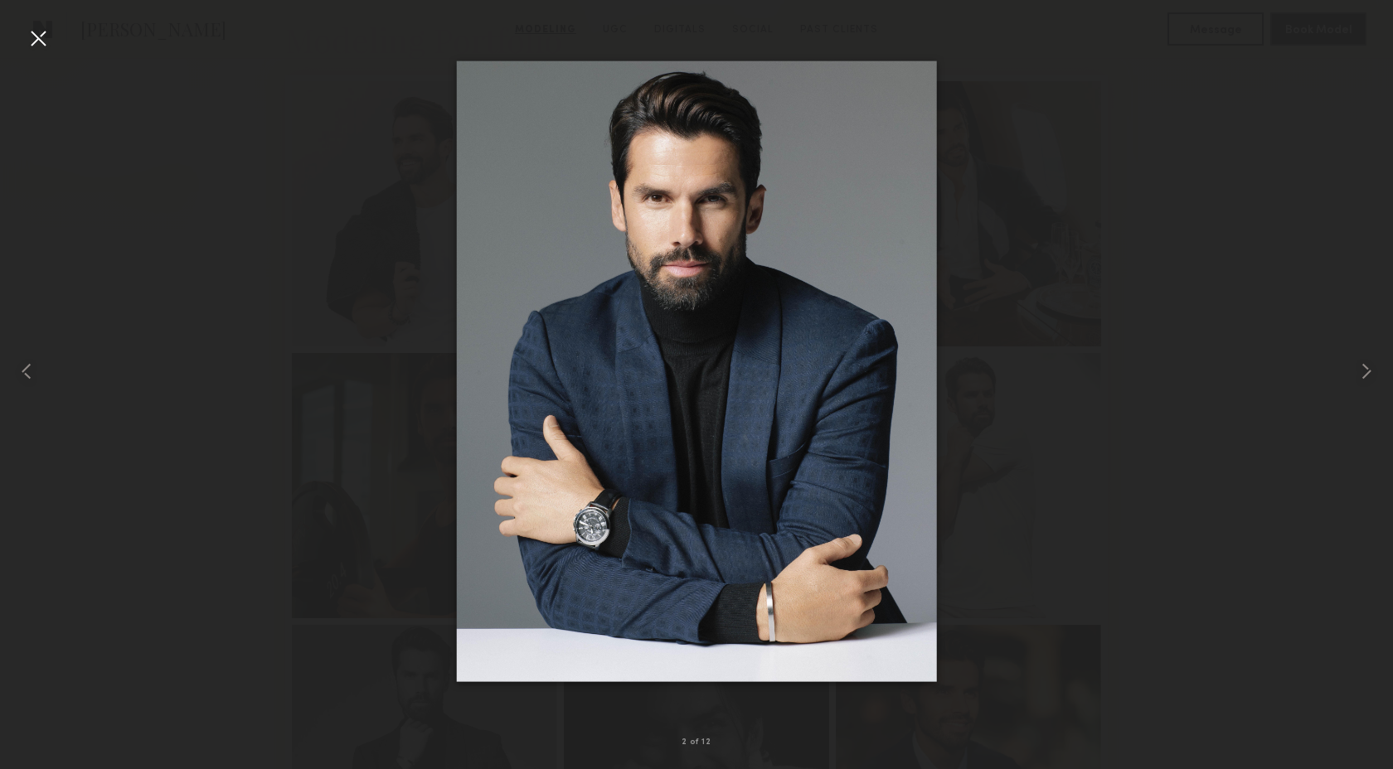
click at [30, 36] on div at bounding box center [38, 38] width 27 height 27
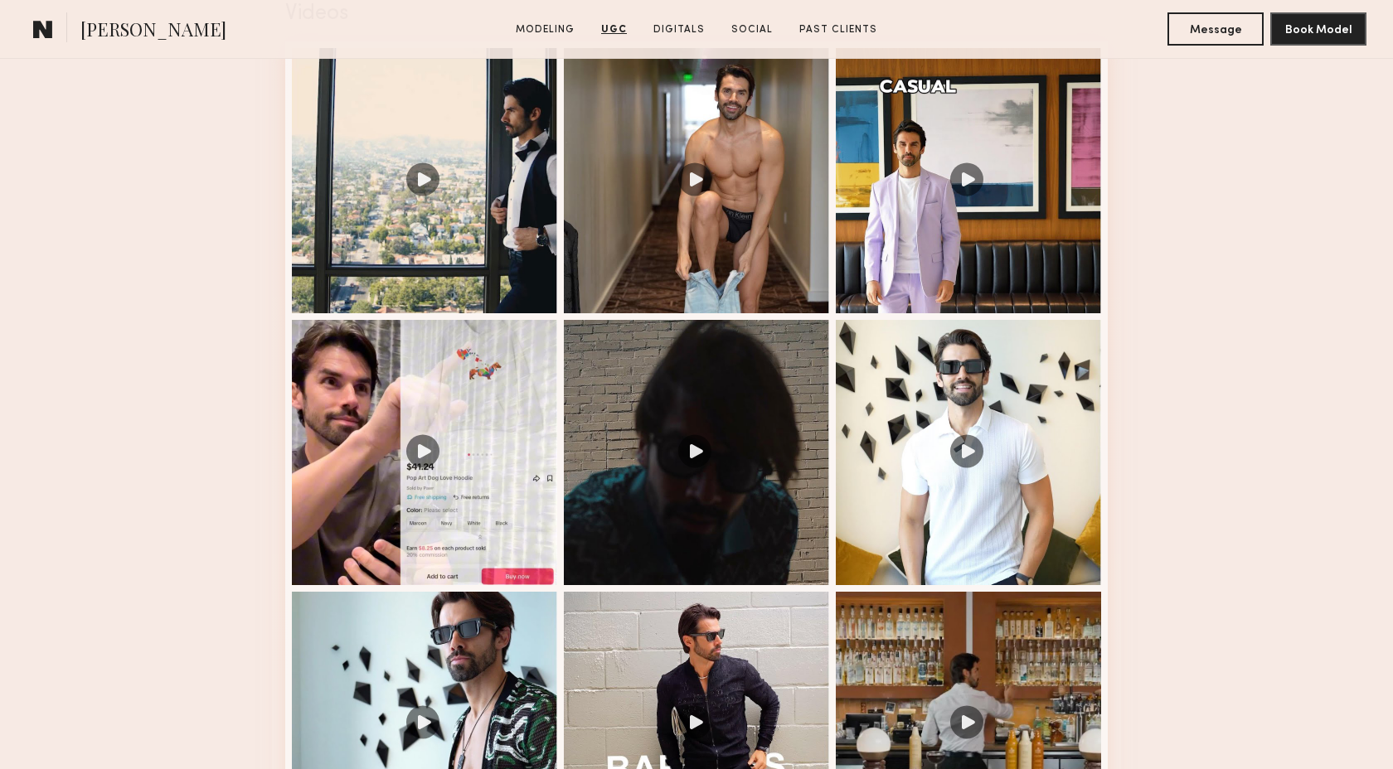
scroll to position [1646, 0]
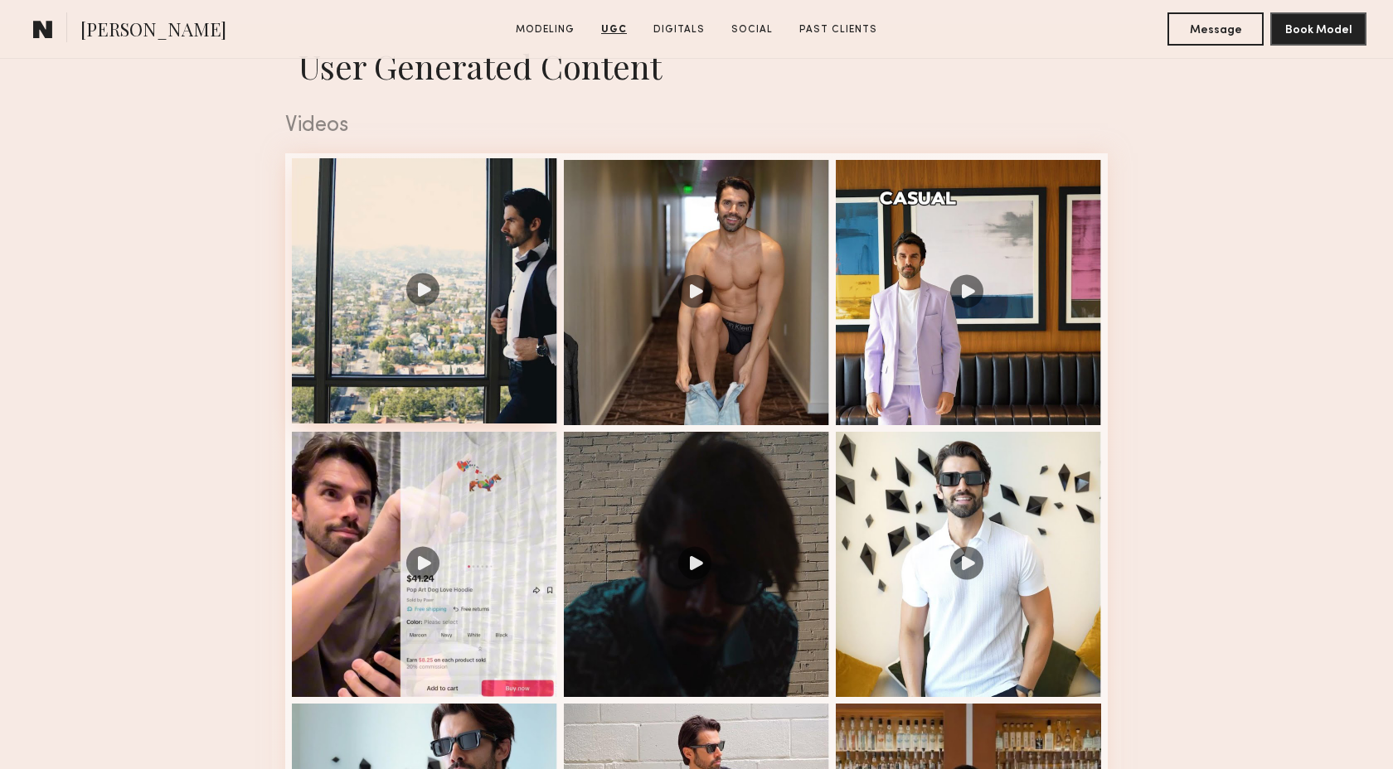
click at [521, 339] on div at bounding box center [424, 290] width 265 height 265
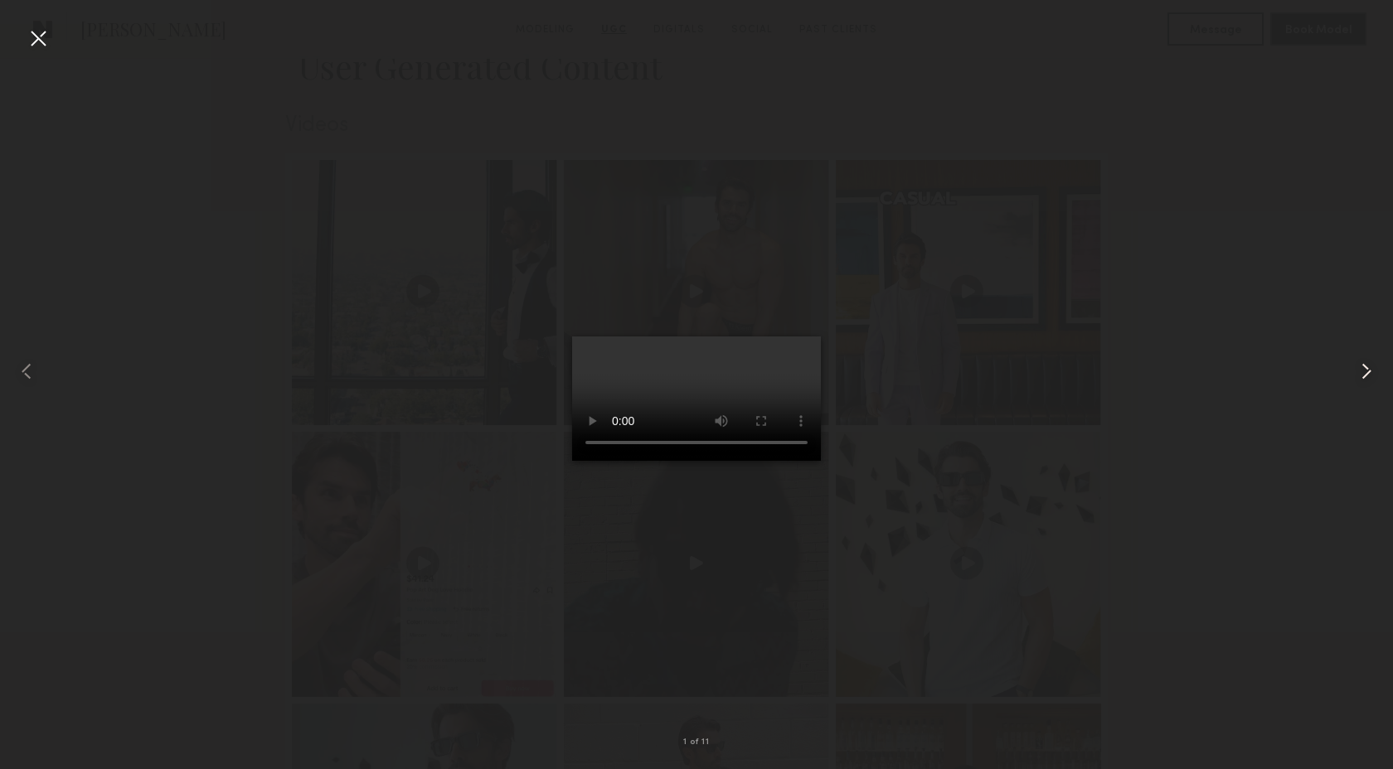
click at [1365, 375] on common-icon at bounding box center [1366, 371] width 27 height 27
click at [1358, 374] on common-icon at bounding box center [1366, 371] width 27 height 27
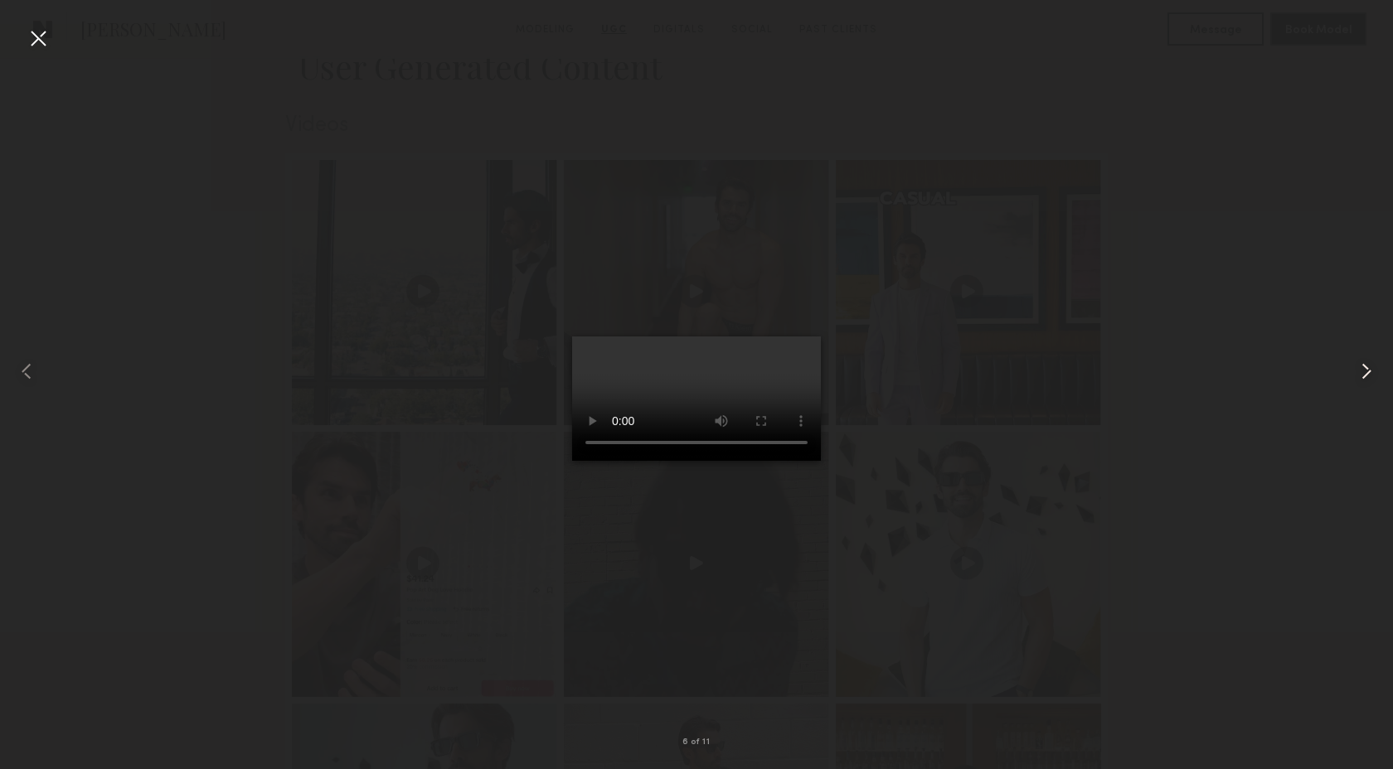
click at [1364, 368] on common-icon at bounding box center [1366, 371] width 27 height 27
click at [1237, 250] on div at bounding box center [696, 372] width 1393 height 690
click at [37, 46] on div at bounding box center [38, 38] width 27 height 27
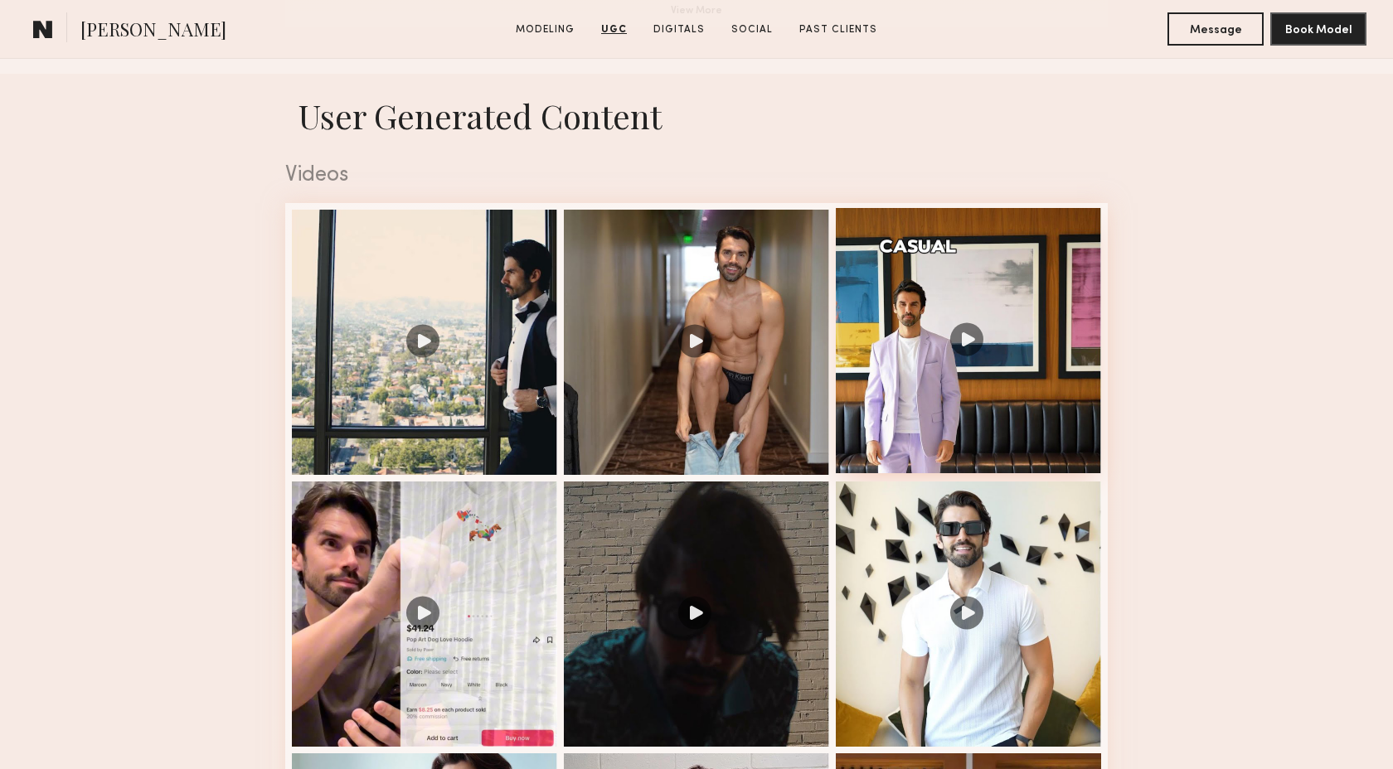
scroll to position [1544, 0]
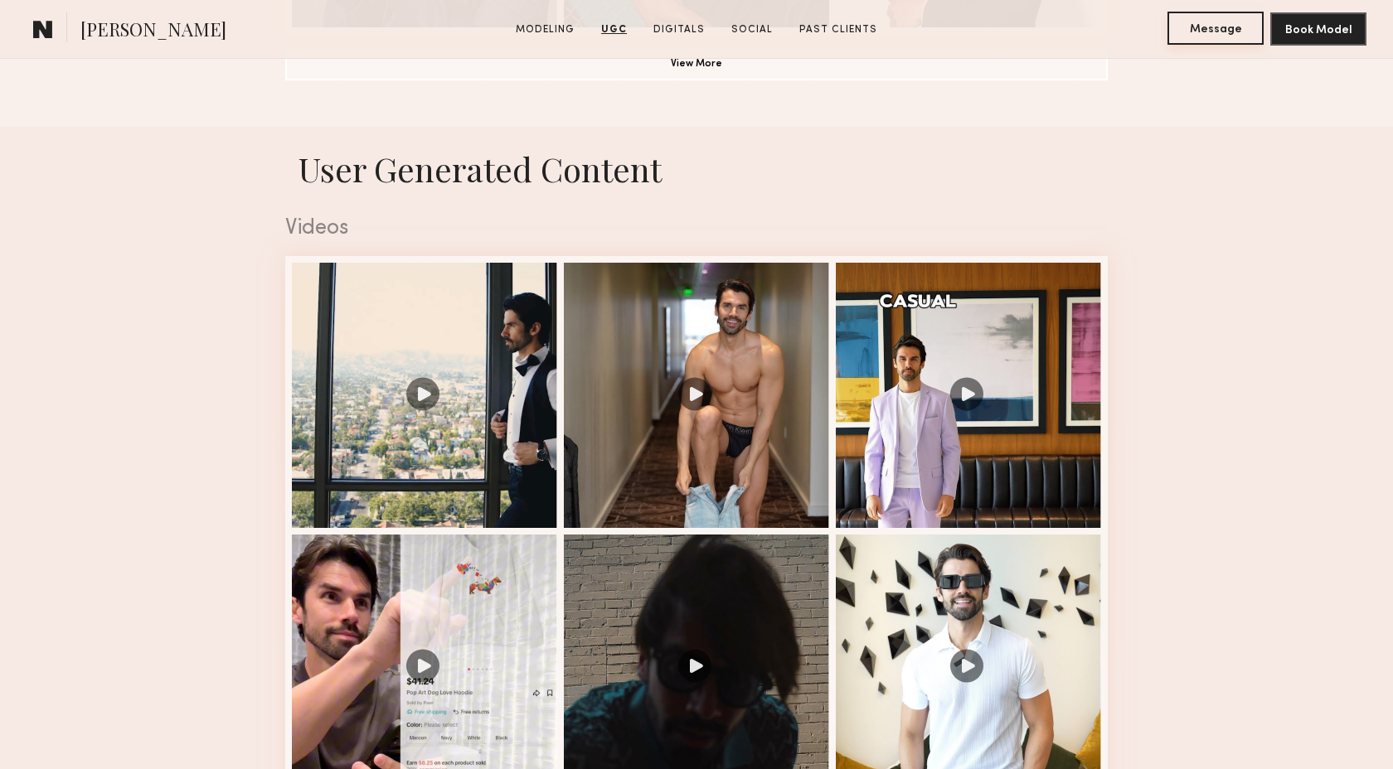
click at [1200, 22] on button "Message" at bounding box center [1215, 28] width 96 height 33
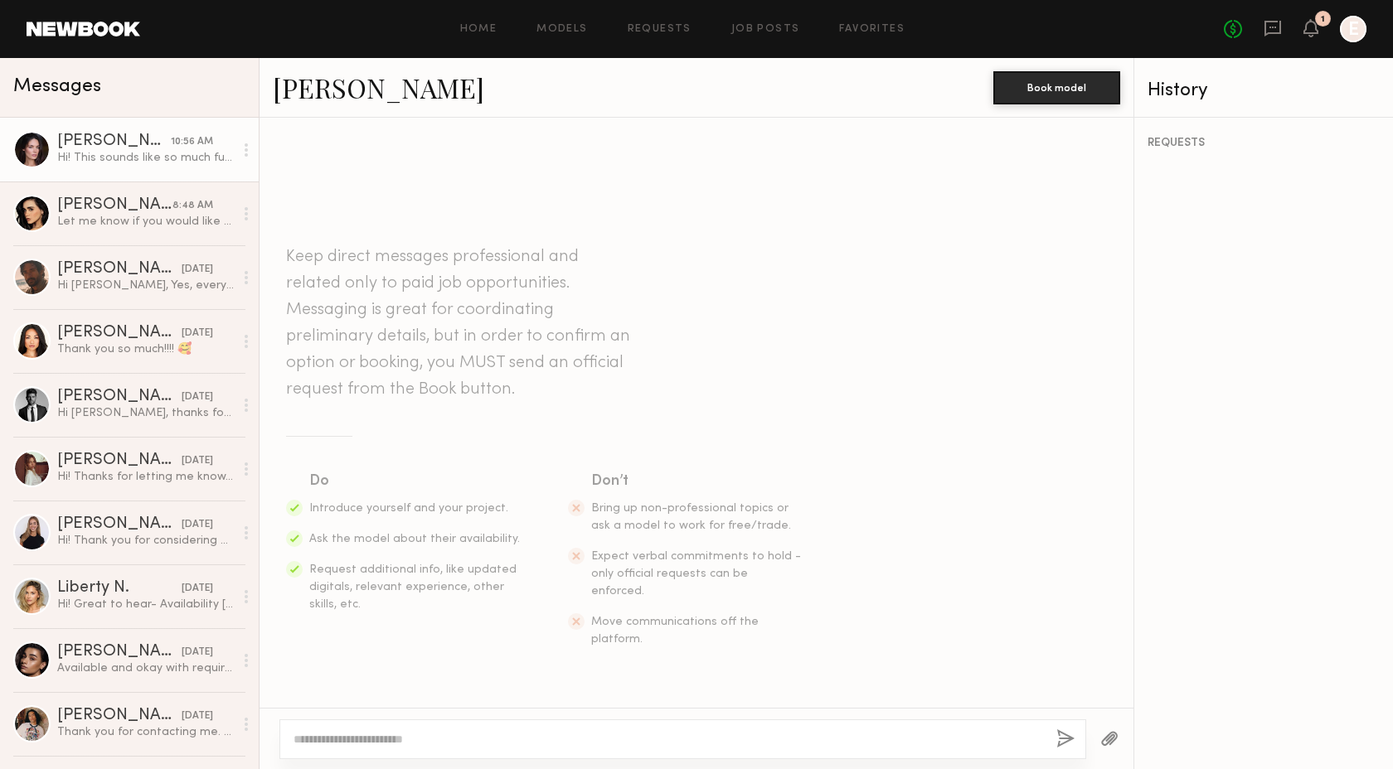
click at [177, 158] on div "Hi! This sounds like so much fun! I’ll hold the date for now 🤗" at bounding box center [145, 158] width 177 height 16
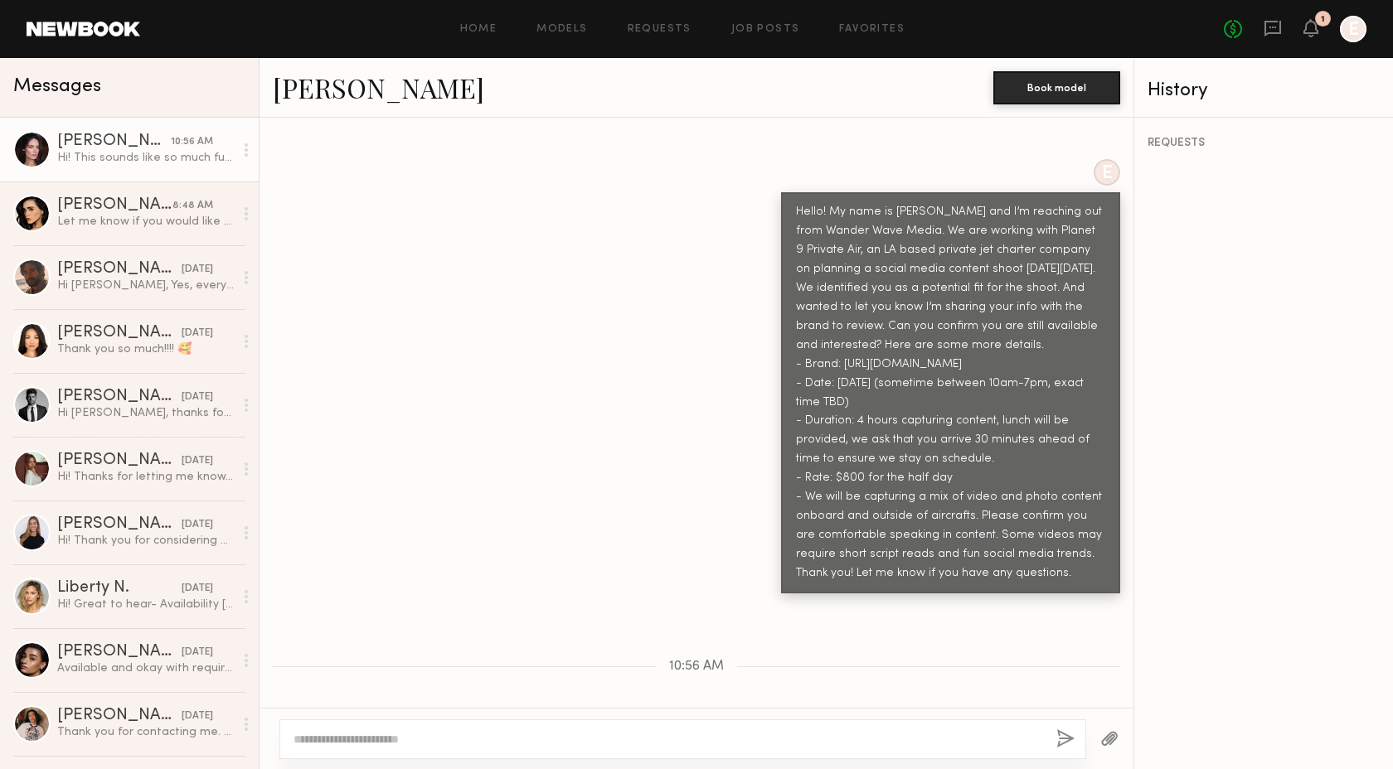
scroll to position [444, 0]
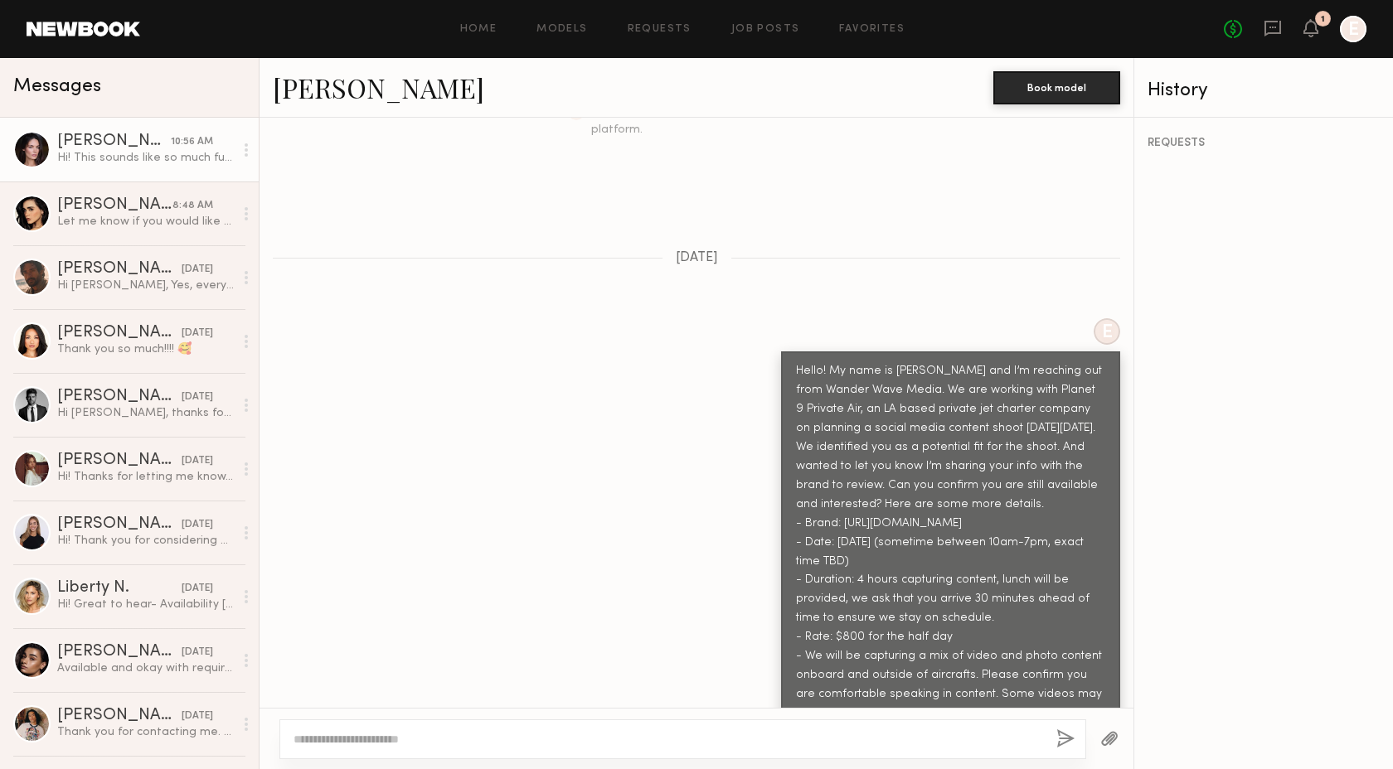
drag, startPoint x: 1067, startPoint y: 485, endPoint x: 790, endPoint y: 339, distance: 313.0
click at [790, 351] on div "Hello! My name is [PERSON_NAME] and I’m reaching out from Wander Wave Media. We…" at bounding box center [950, 551] width 339 height 401
copy div "Hello! My name is [PERSON_NAME] and I’m reaching out from Wander Wave Media. We…"
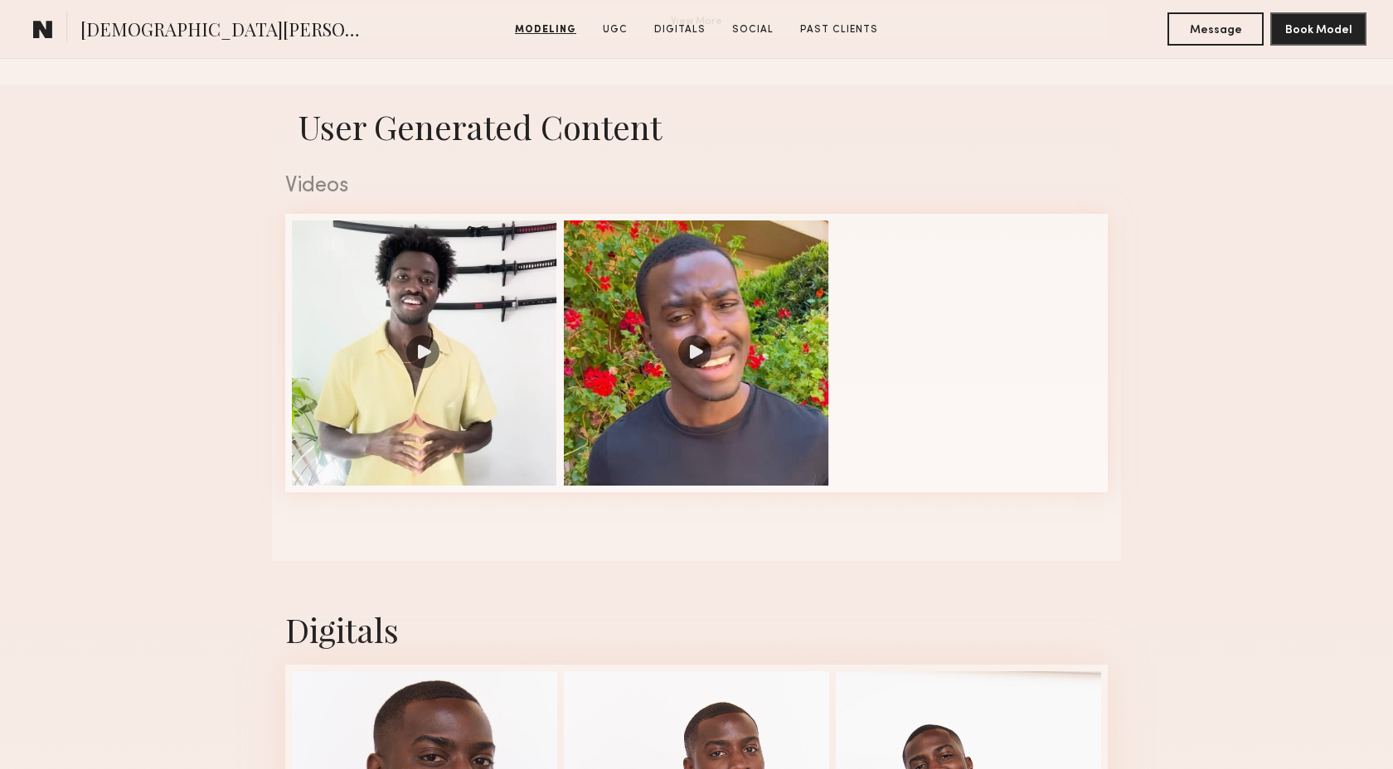
scroll to position [1627, 0]
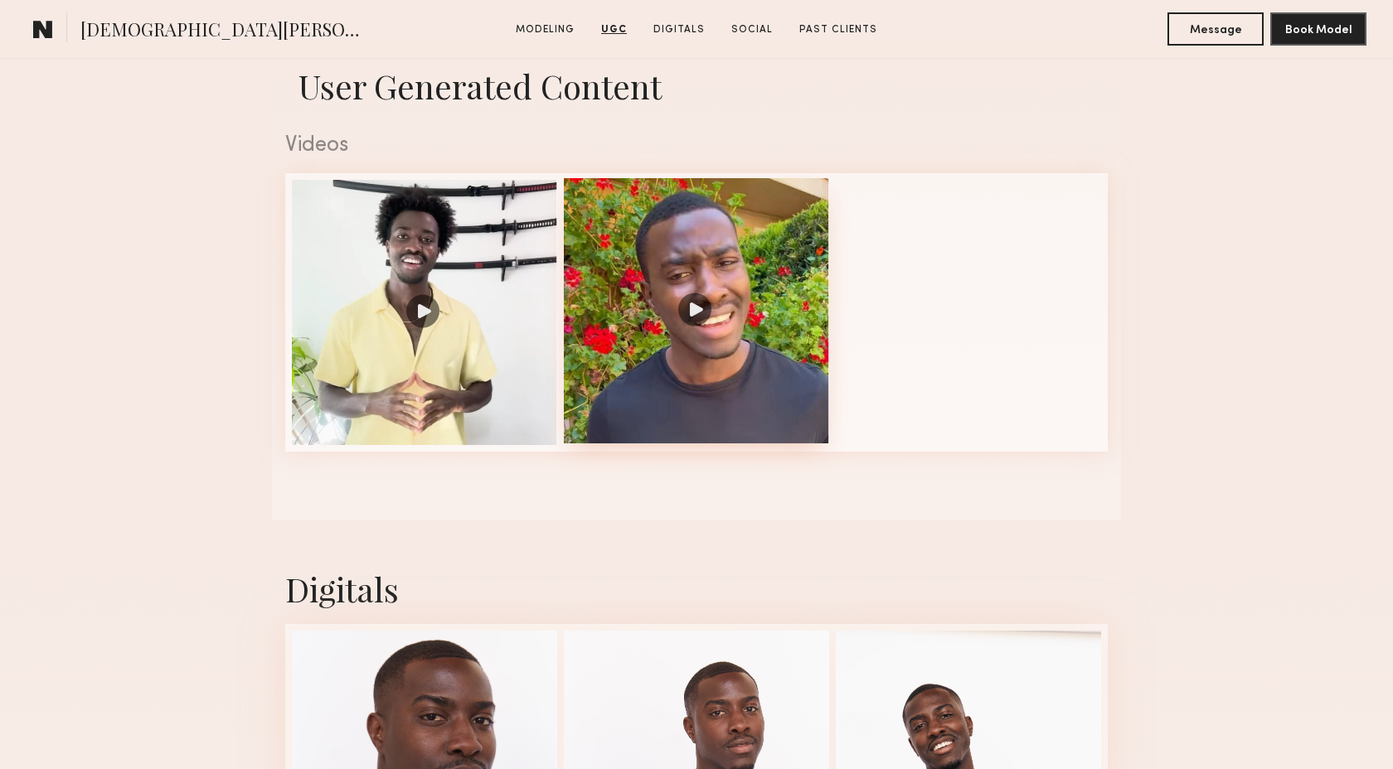
click at [704, 413] on div at bounding box center [696, 310] width 265 height 265
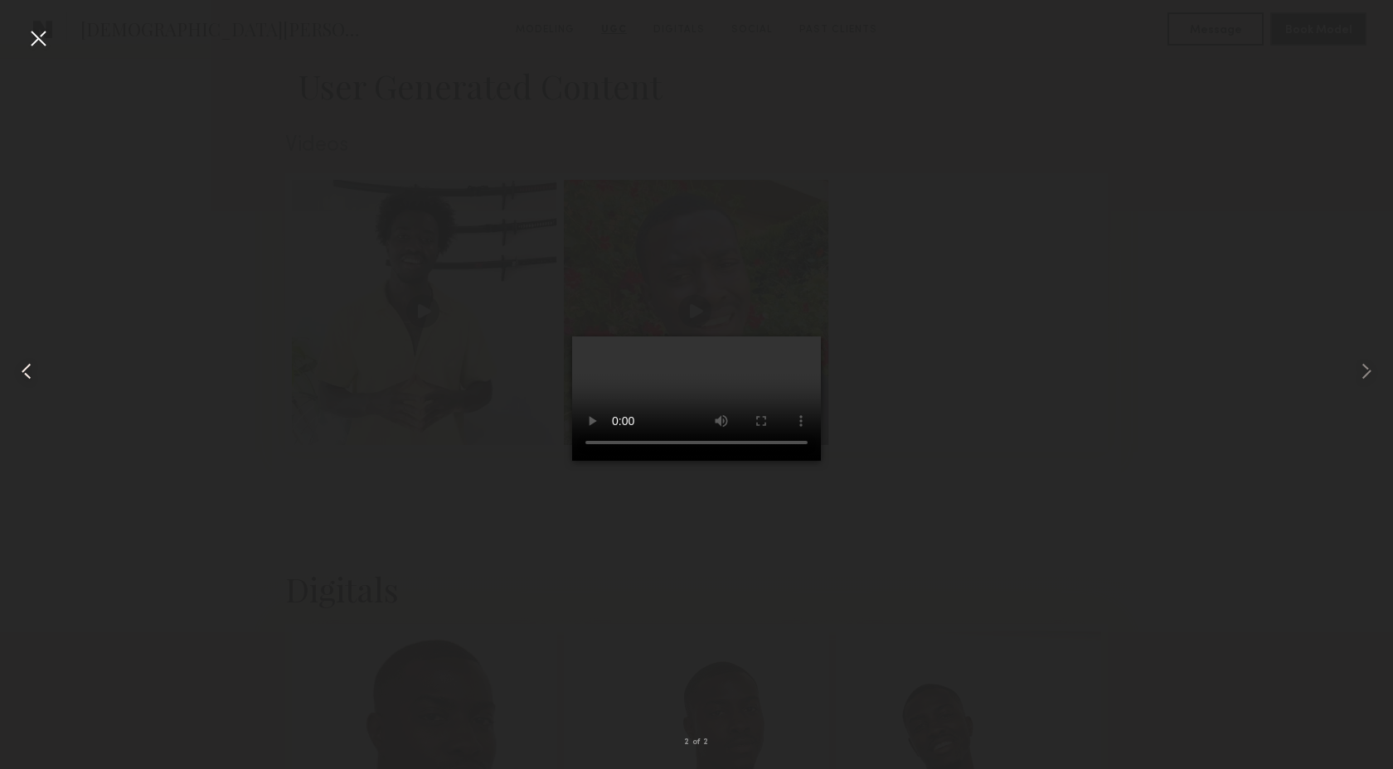
click at [27, 372] on common-icon at bounding box center [26, 371] width 27 height 27
click at [46, 36] on div at bounding box center [38, 38] width 27 height 27
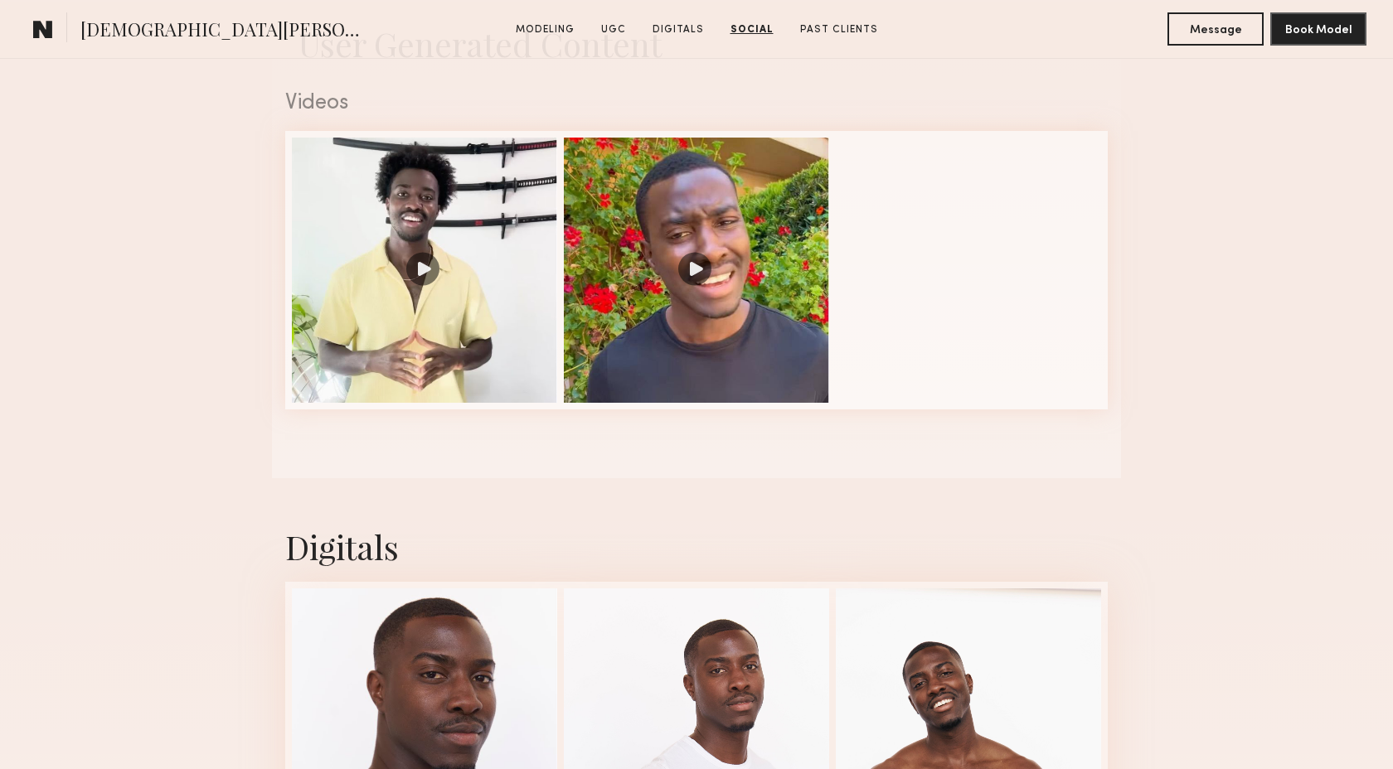
scroll to position [1348, 0]
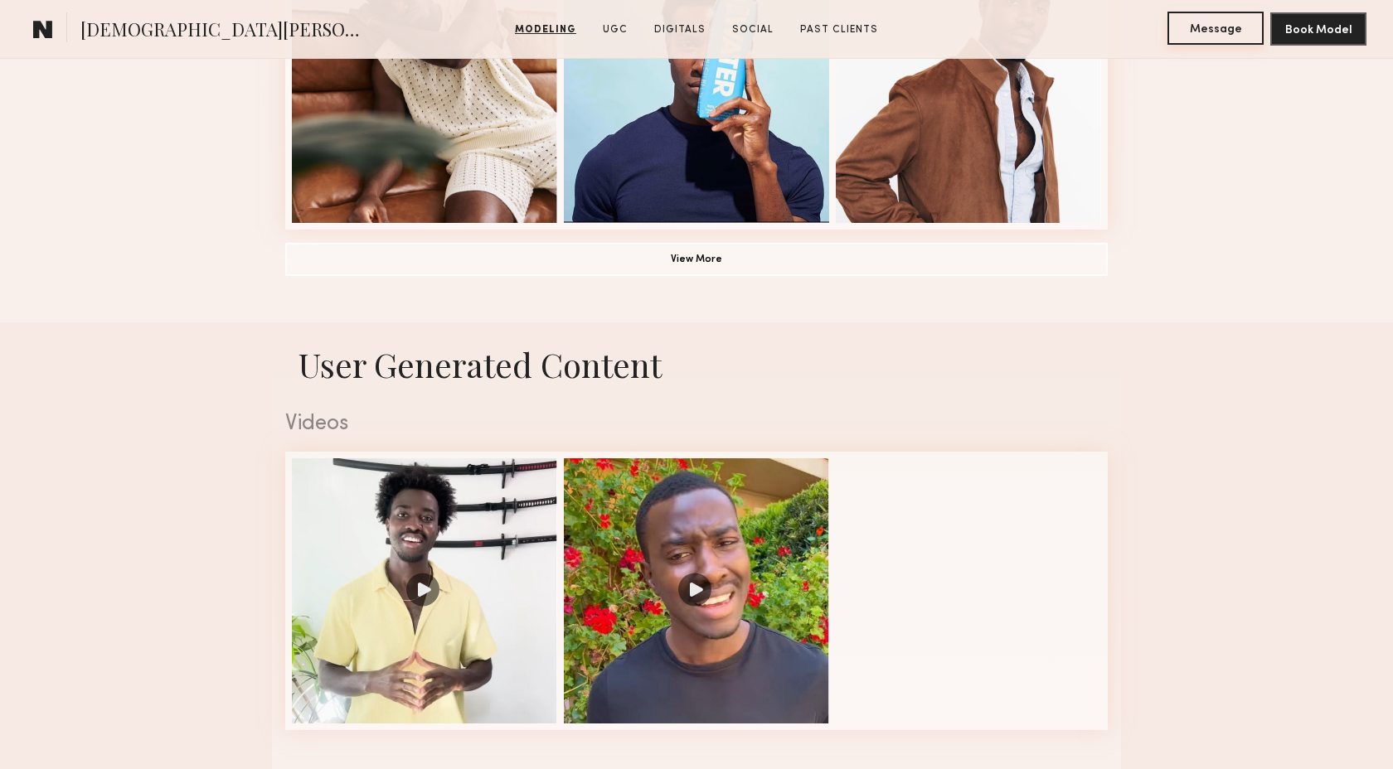
click at [1207, 26] on button "Message" at bounding box center [1215, 28] width 96 height 33
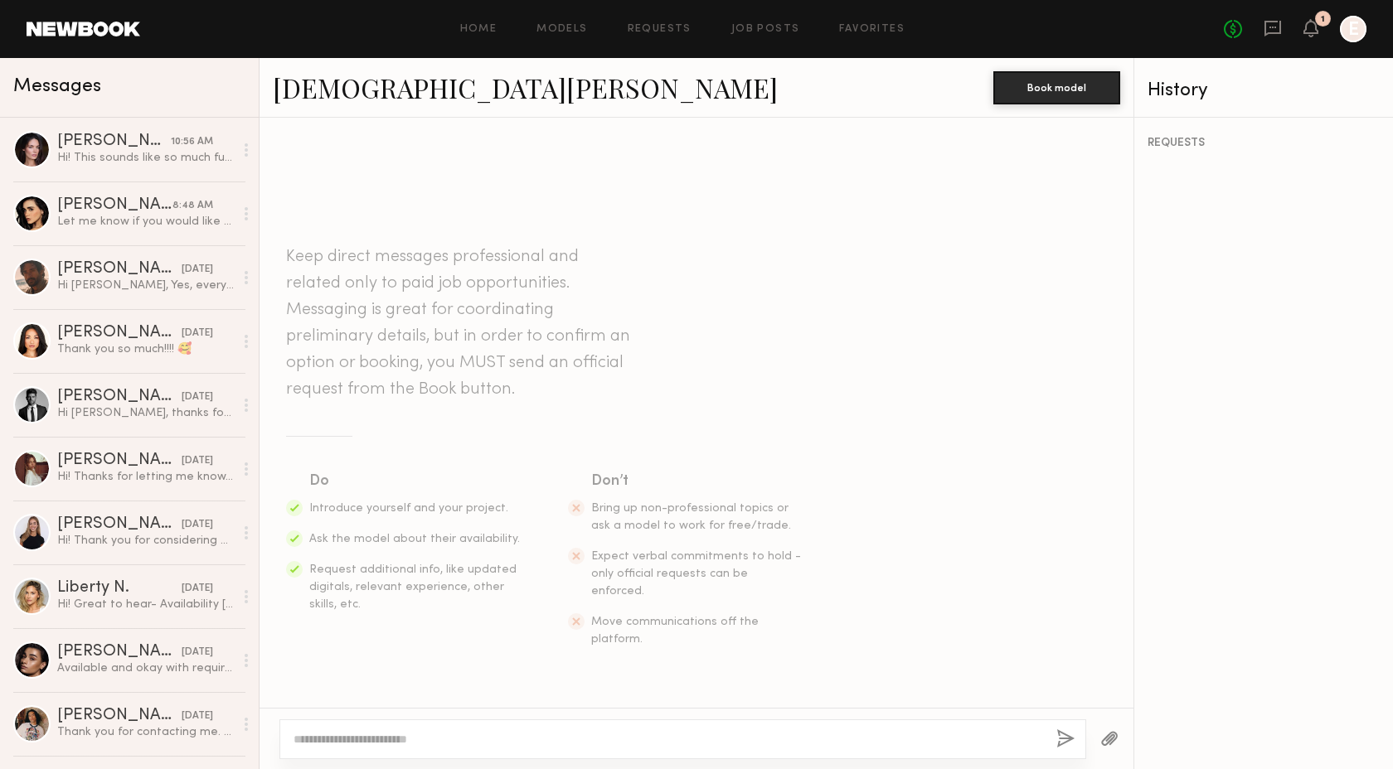
click at [604, 730] on div at bounding box center [682, 740] width 807 height 40
click at [605, 753] on div at bounding box center [682, 740] width 807 height 40
click at [594, 744] on textarea at bounding box center [667, 739] width 749 height 17
paste textarea "**********"
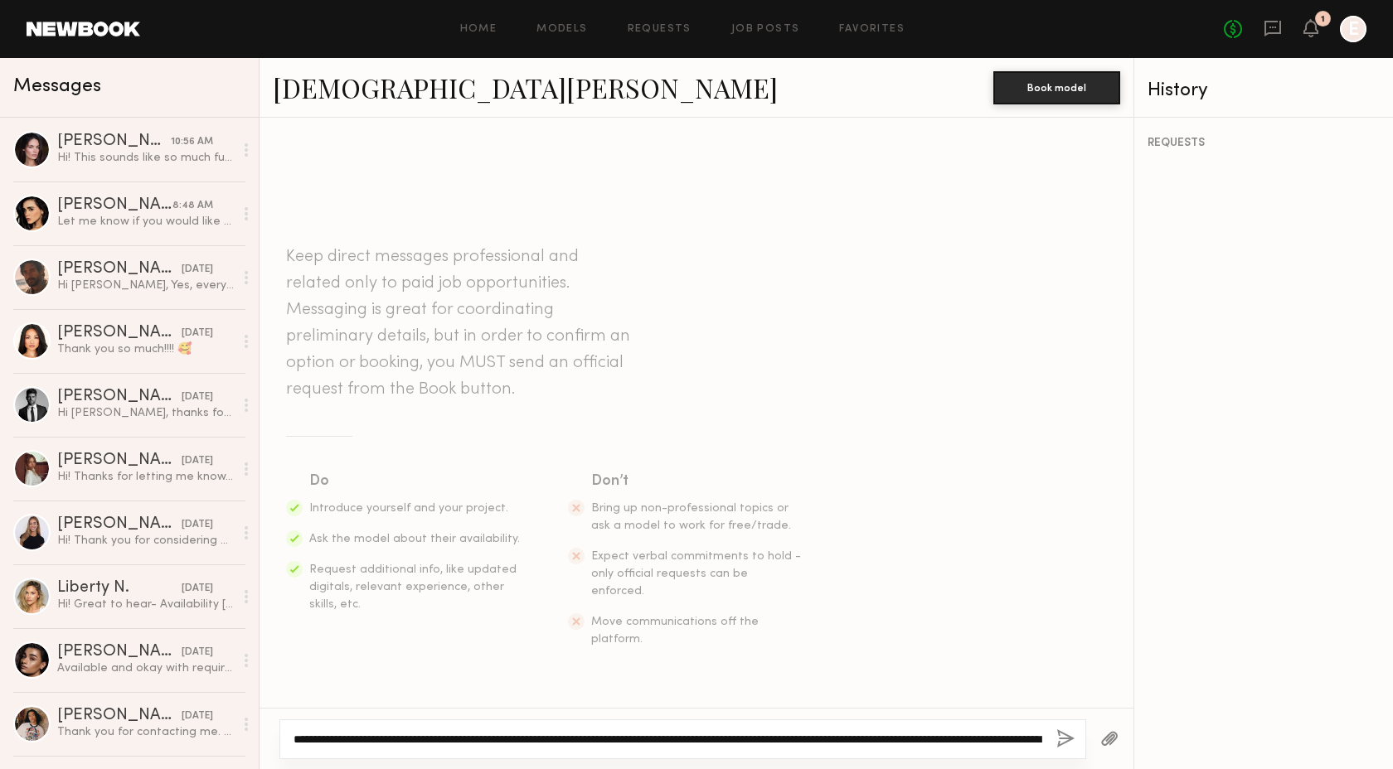
scroll to position [47, 0]
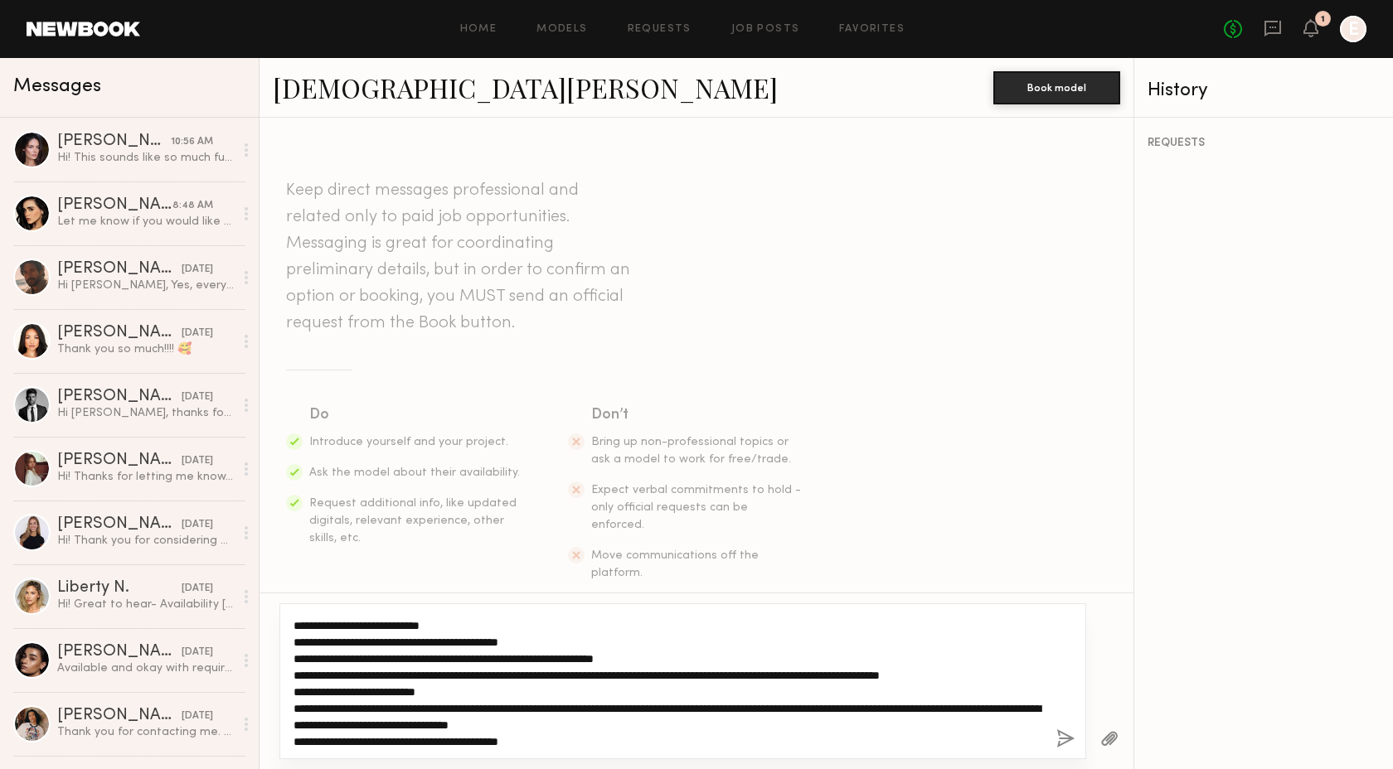
type textarea "**********"
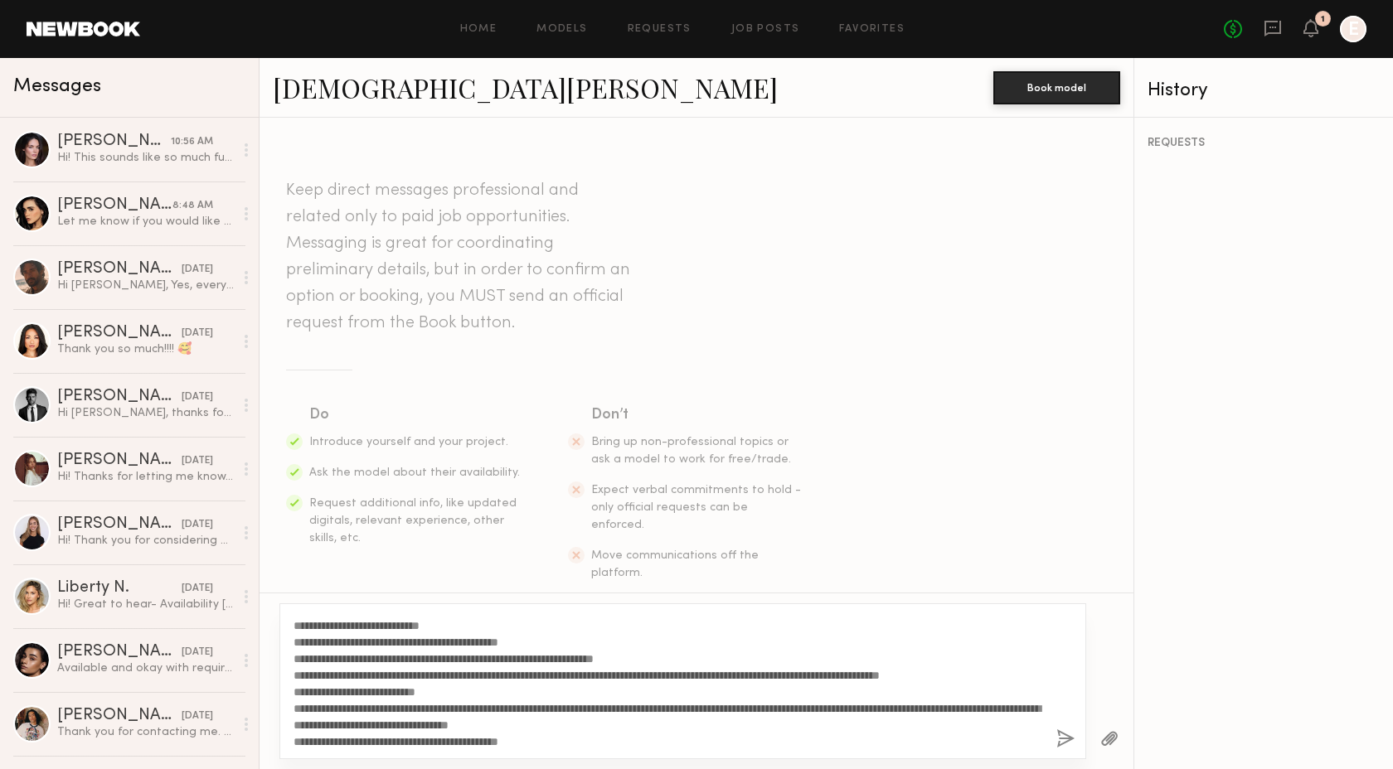
click at [1063, 741] on button "button" at bounding box center [1065, 740] width 18 height 21
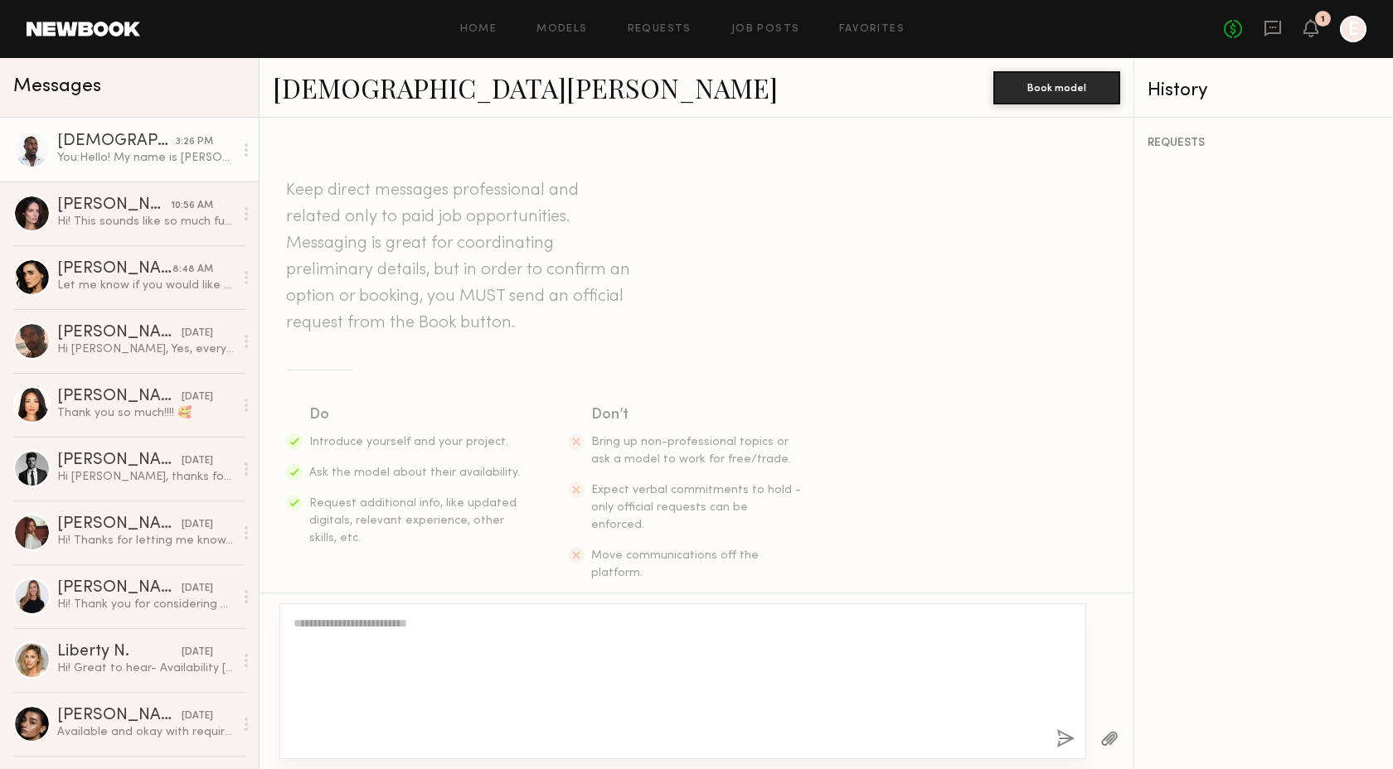
scroll to position [0, 0]
